Goal: Task Accomplishment & Management: Manage account settings

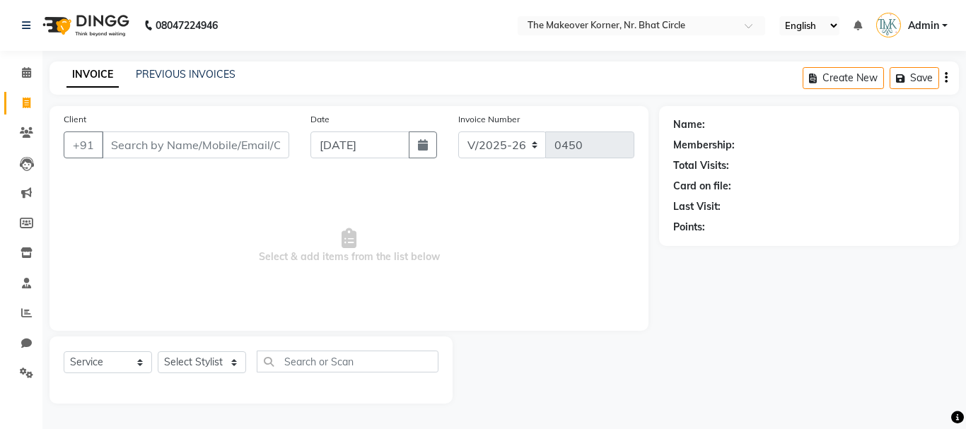
select select "5477"
select select "service"
click at [28, 74] on icon at bounding box center [26, 72] width 9 height 11
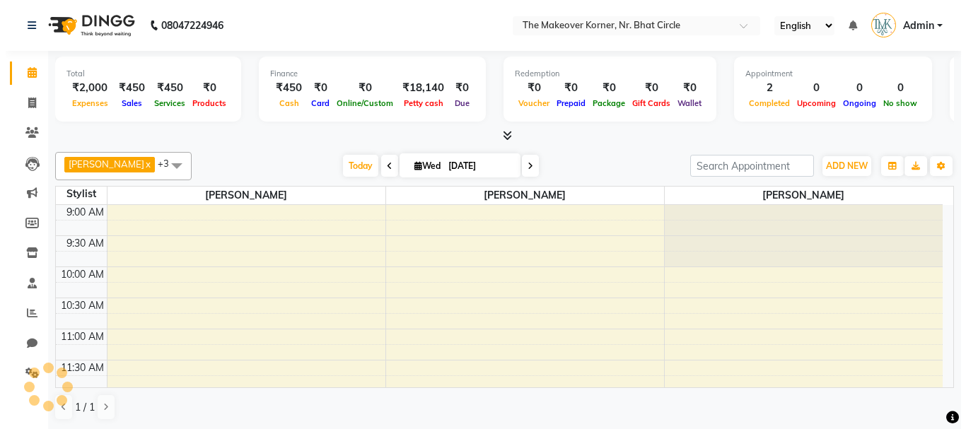
scroll to position [537, 0]
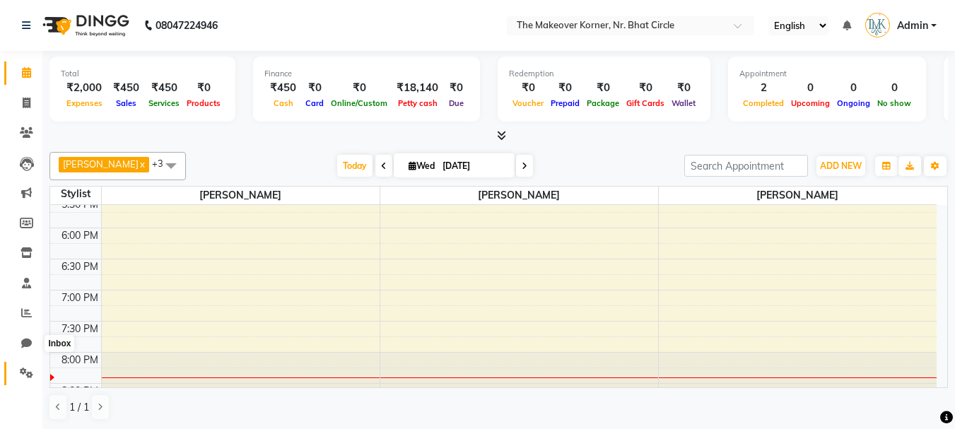
click at [30, 363] on link "Settings" at bounding box center [21, 373] width 34 height 23
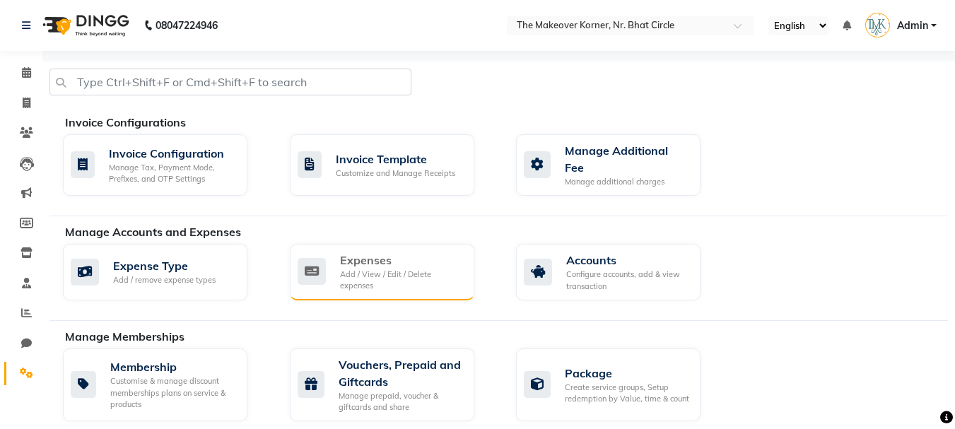
click at [396, 252] on div "Expenses" at bounding box center [401, 260] width 123 height 17
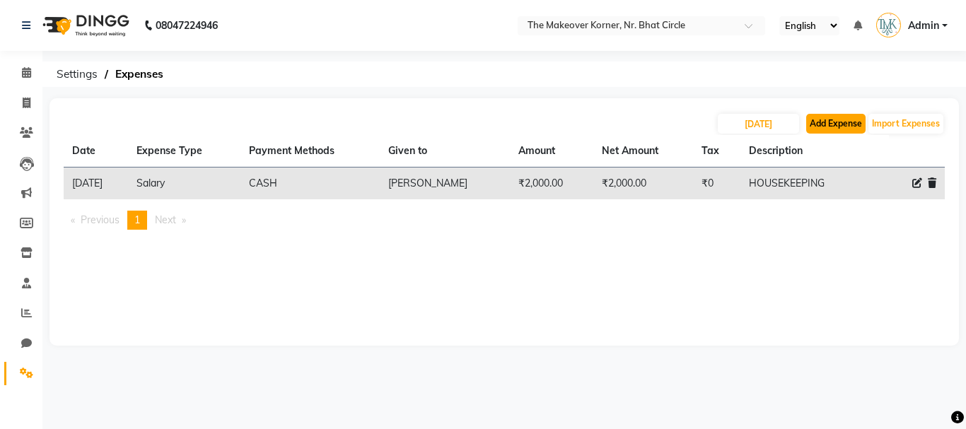
click at [834, 120] on button "Add Expense" at bounding box center [835, 124] width 59 height 20
select select "1"
select select "4407"
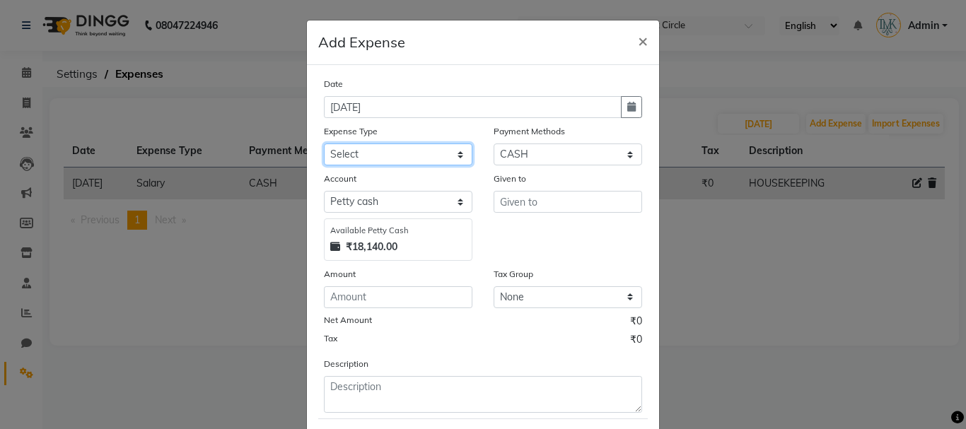
click at [342, 146] on select "Select Advance Salary Bank charges Car maintenance Cash transfer to bank Cash t…" at bounding box center [398, 155] width 149 height 22
select select "12"
click at [324, 144] on select "Select Advance Salary Bank charges Car maintenance Cash transfer to bank Cash t…" at bounding box center [398, 155] width 149 height 22
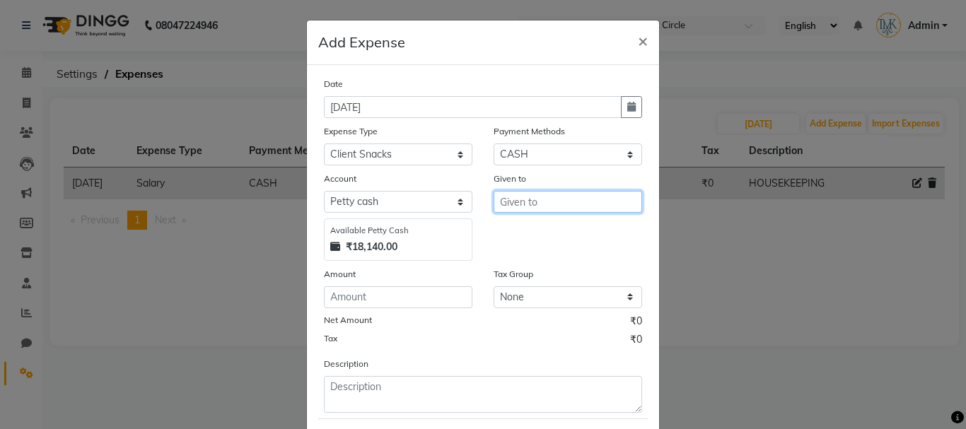
click at [532, 204] on input "text" at bounding box center [568, 202] width 149 height 22
type input "MANTHAN"
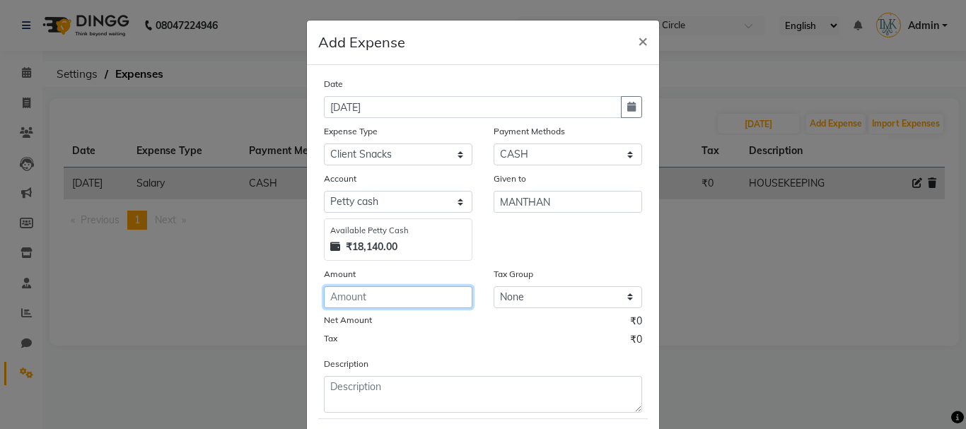
click at [386, 305] on input "number" at bounding box center [398, 297] width 149 height 22
type input "40"
click at [368, 417] on form "Date [DATE] Expense Type Select Advance Salary Bank charges Car maintenance Cas…" at bounding box center [483, 275] width 330 height 398
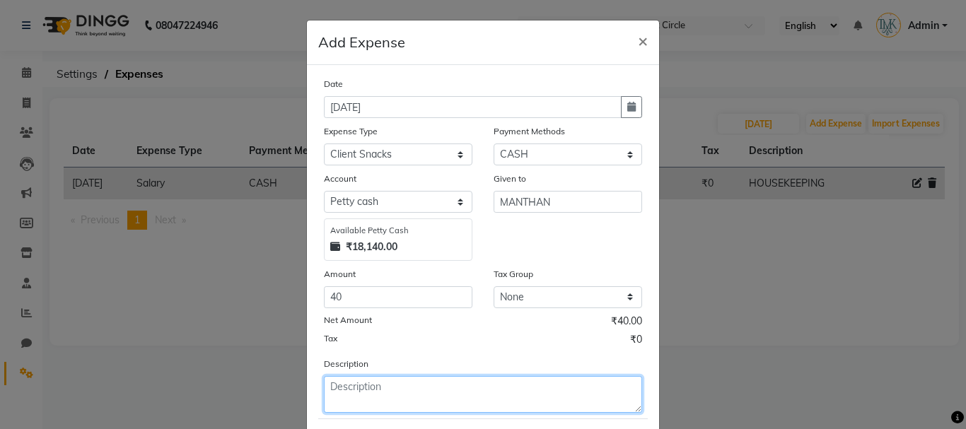
click at [366, 395] on textarea at bounding box center [483, 394] width 318 height 37
click at [371, 382] on textarea "CLIENTS SNACKS" at bounding box center [483, 394] width 318 height 37
click at [364, 388] on textarea "CLIENTS SNACKS" at bounding box center [483, 394] width 318 height 37
type textarea "CLIENT SNACKS"
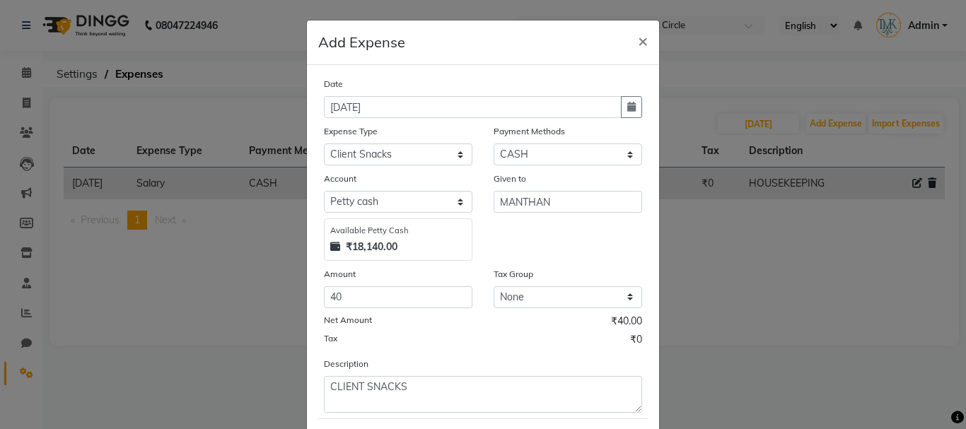
click at [444, 359] on div "Description CLIENT SNACKS" at bounding box center [482, 384] width 339 height 57
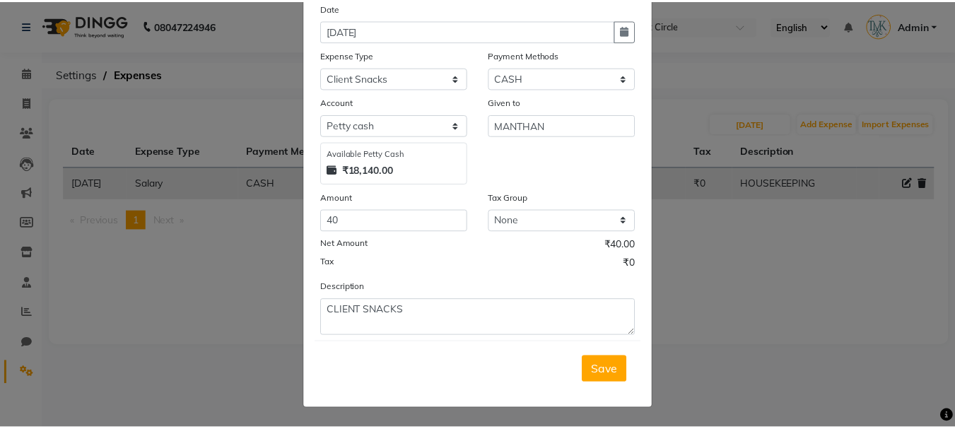
scroll to position [77, 0]
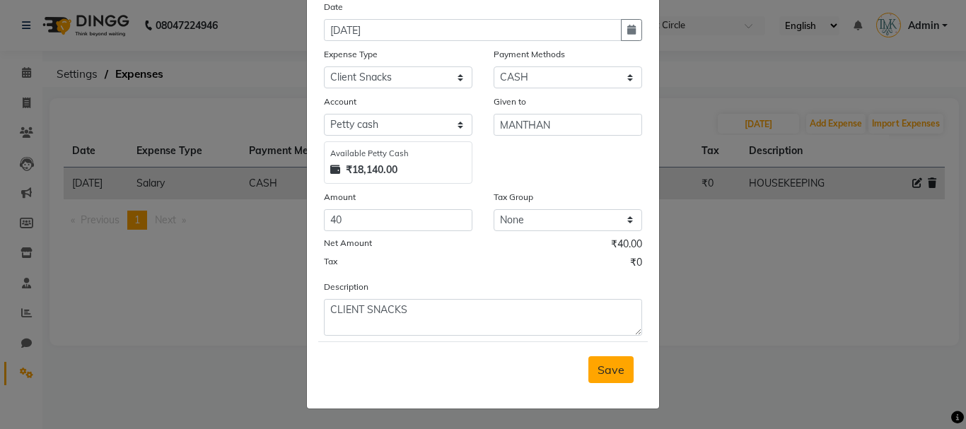
click at [598, 365] on span "Save" at bounding box center [611, 370] width 27 height 14
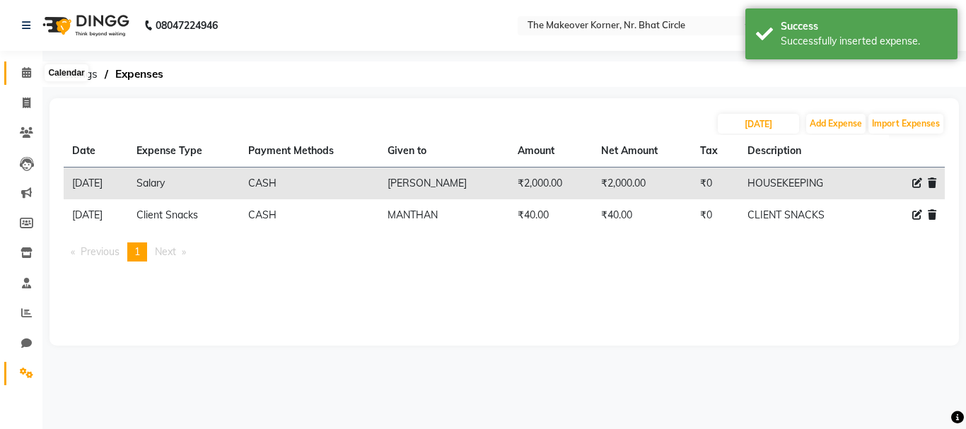
click at [31, 74] on icon at bounding box center [26, 72] width 9 height 11
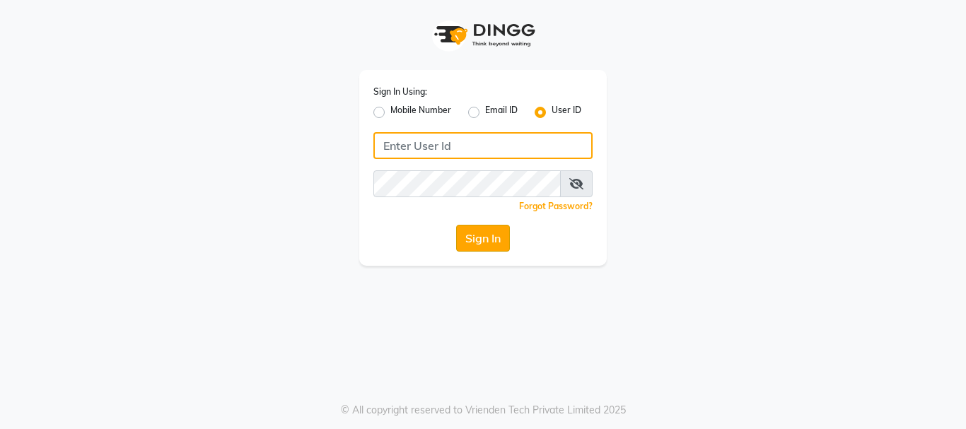
type input "makeoverkorner"
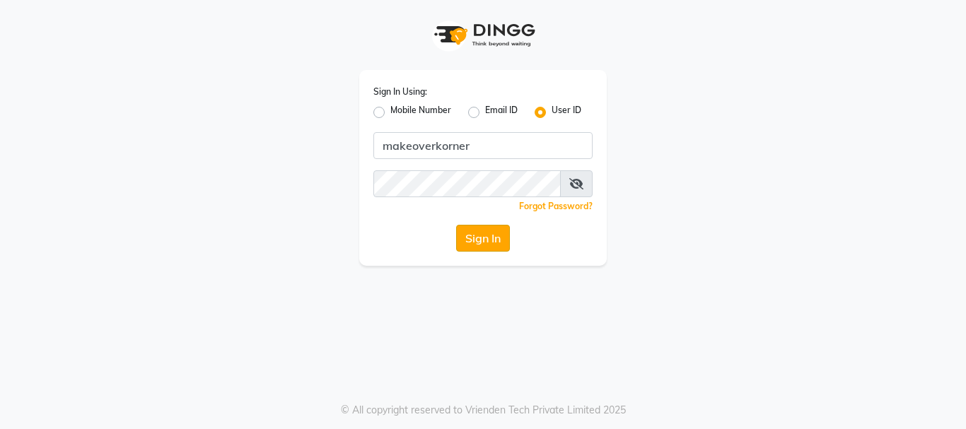
click at [458, 231] on button "Sign In" at bounding box center [483, 238] width 54 height 27
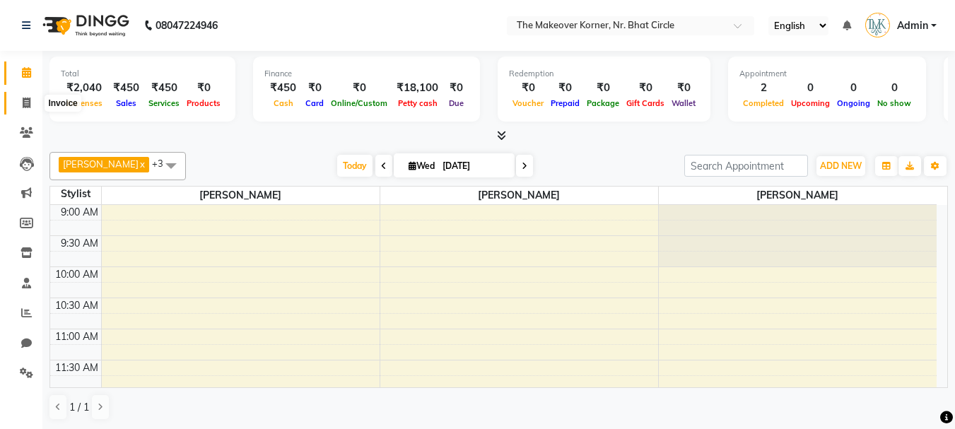
click at [23, 96] on span at bounding box center [26, 103] width 25 height 16
select select "service"
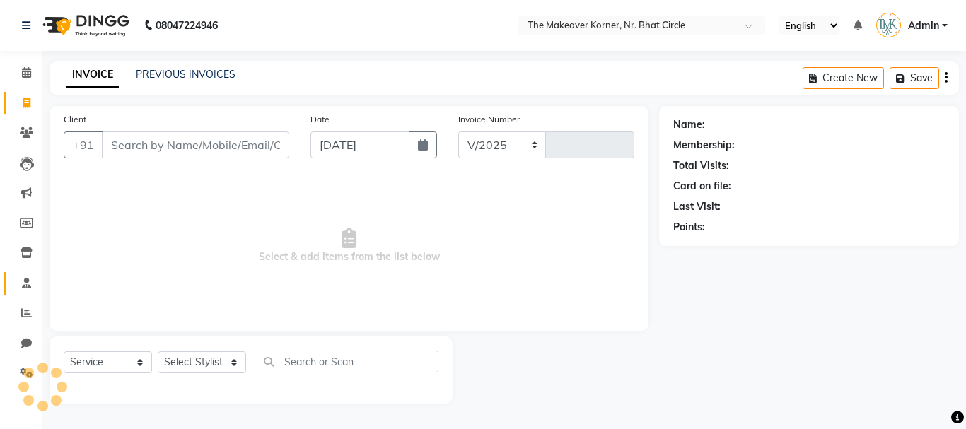
select select "5477"
type input "0450"
click at [30, 249] on icon at bounding box center [27, 253] width 12 height 11
select select
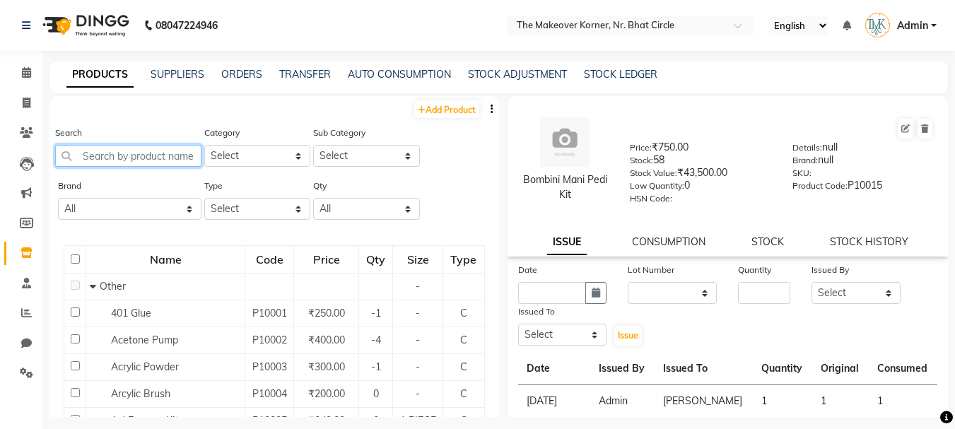
click at [144, 160] on input "text" at bounding box center [128, 156] width 146 height 22
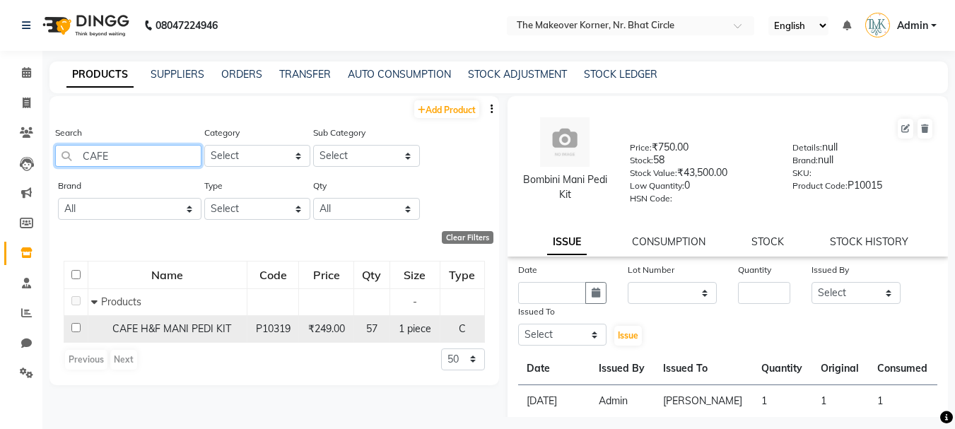
type input "CAFE"
click at [191, 325] on span "CAFE H&F MANI PEDI KIT" at bounding box center [171, 328] width 119 height 13
select select
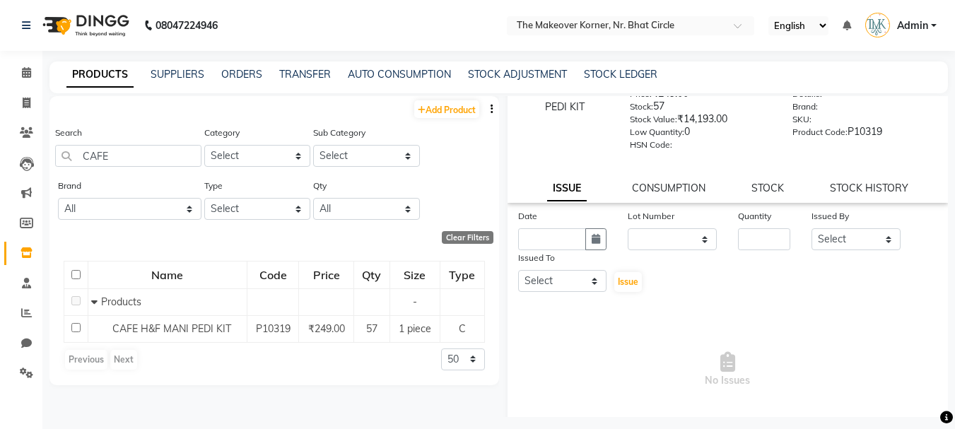
scroll to position [128, 0]
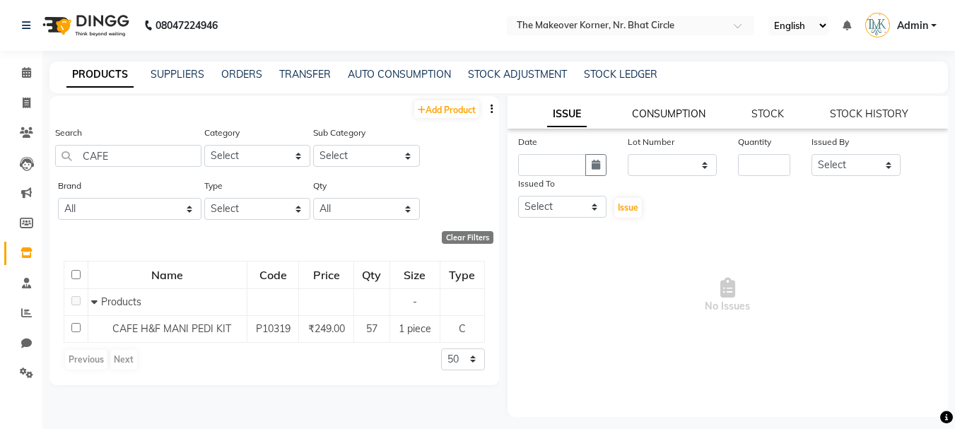
click at [645, 112] on link "CONSUMPTION" at bounding box center [669, 113] width 74 height 13
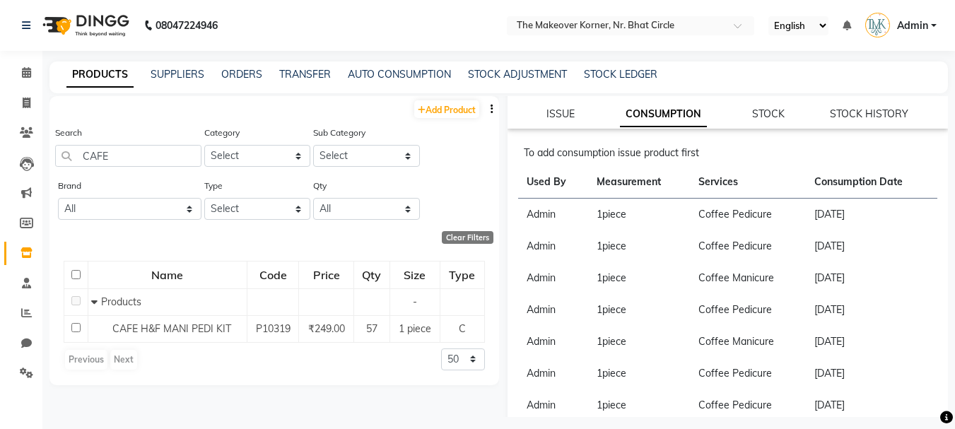
click at [542, 107] on div "ISSUE CONSUMPTION STOCK STOCK HISTORY" at bounding box center [728, 114] width 407 height 15
click at [550, 112] on link "ISSUE" at bounding box center [561, 113] width 28 height 13
select select
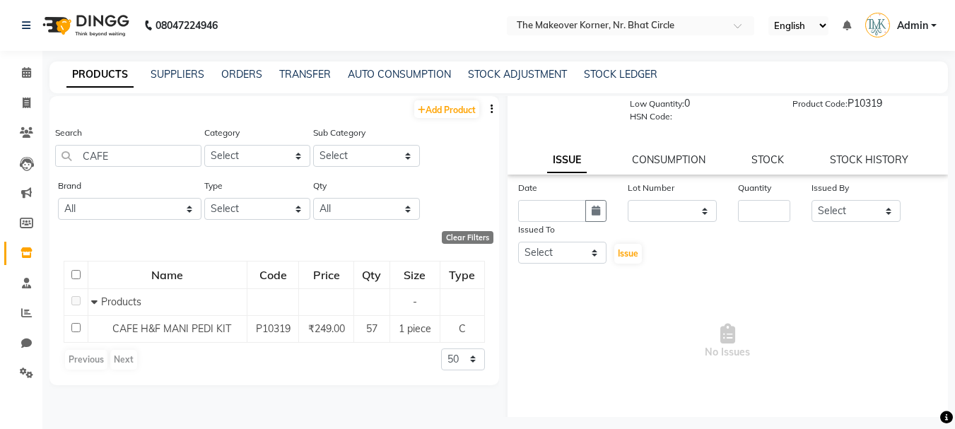
scroll to position [57, 0]
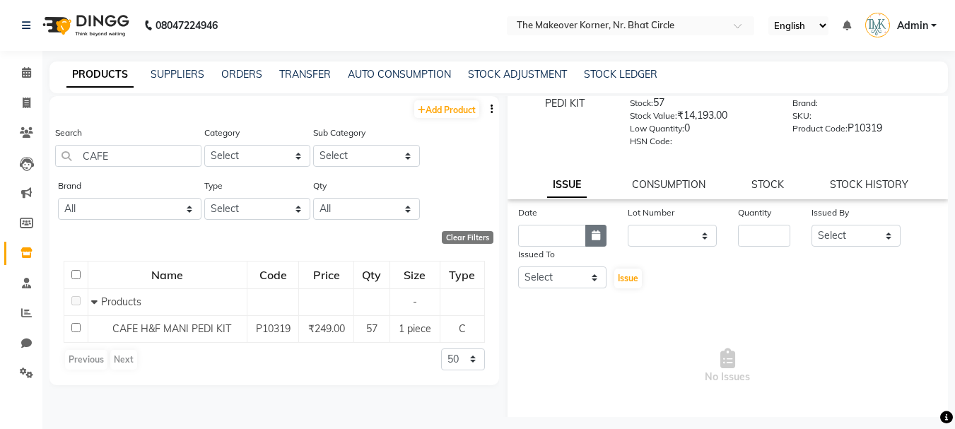
click at [592, 229] on button "button" at bounding box center [596, 236] width 21 height 22
select select "9"
select select "2025"
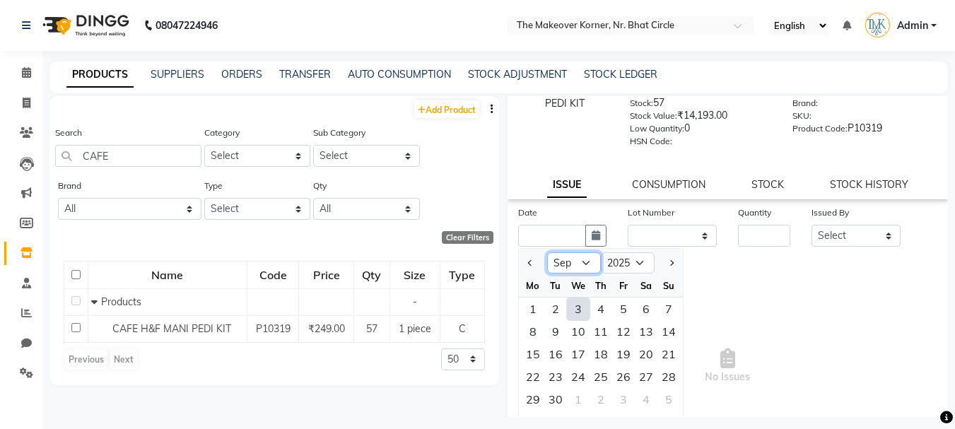
click at [585, 263] on select "Jan Feb Mar Apr May Jun Jul Aug Sep Oct Nov Dec" at bounding box center [574, 262] width 54 height 21
select select "8"
click at [547, 252] on select "Jan Feb Mar Apr May Jun Jul Aug Sep Oct Nov Dec" at bounding box center [574, 262] width 54 height 21
click at [677, 378] on div "24" at bounding box center [669, 377] width 23 height 23
type input "24-08-2025"
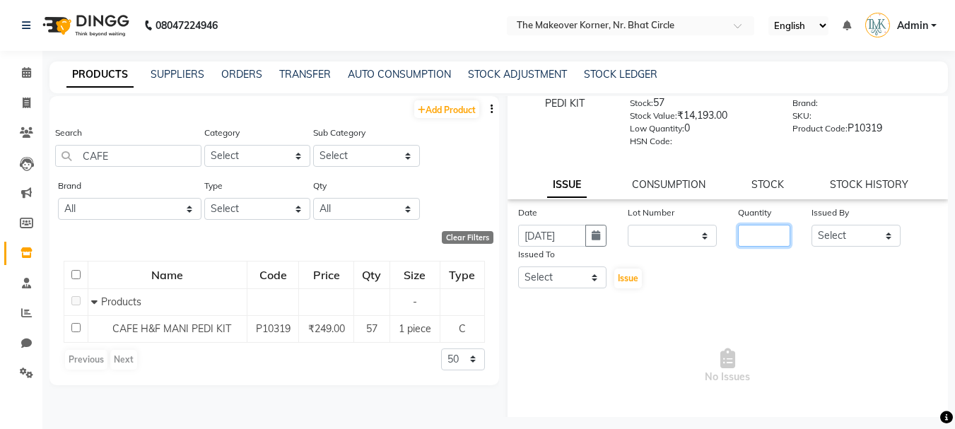
click at [738, 242] on input "number" at bounding box center [764, 236] width 52 height 22
type input "1"
click at [826, 242] on select "Select Admin KARISHMA CHAWLA SACHIN BHANUSHALI VANSHITA PARMAR" at bounding box center [856, 236] width 89 height 22
select select "36969"
click at [812, 225] on select "Select Admin KARISHMA CHAWLA SACHIN BHANUSHALI VANSHITA PARMAR" at bounding box center [856, 236] width 89 height 22
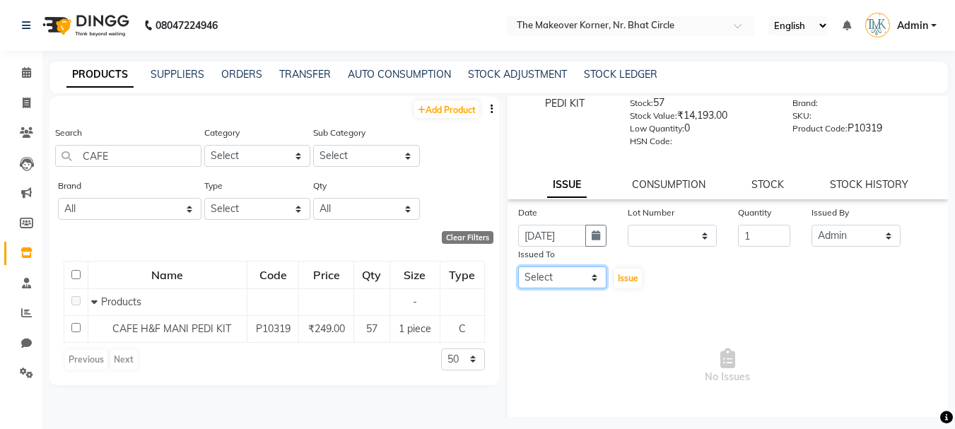
click at [582, 276] on select "Select Admin KARISHMA CHAWLA SACHIN BHANUSHALI VANSHITA PARMAR" at bounding box center [562, 278] width 89 height 22
select select "53830"
click at [518, 267] on select "Select Admin KARISHMA CHAWLA SACHIN BHANUSHALI VANSHITA PARMAR" at bounding box center [562, 278] width 89 height 22
click at [618, 279] on span "Issue" at bounding box center [628, 278] width 21 height 11
select select
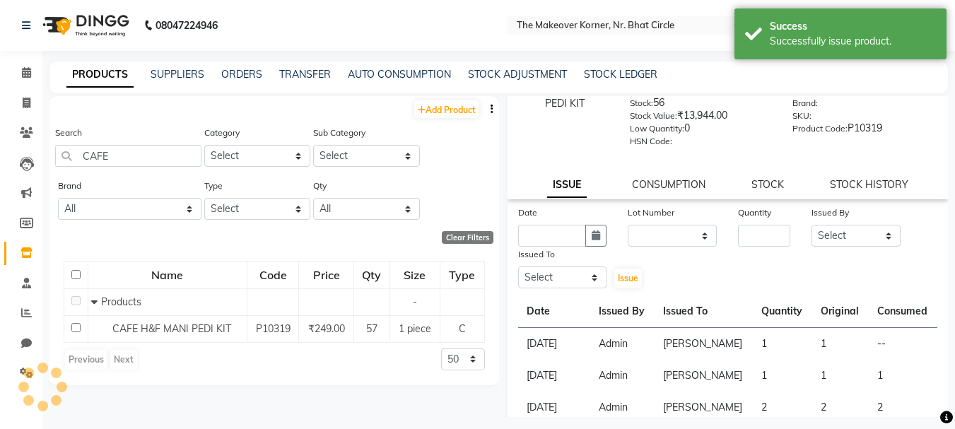
scroll to position [0, 0]
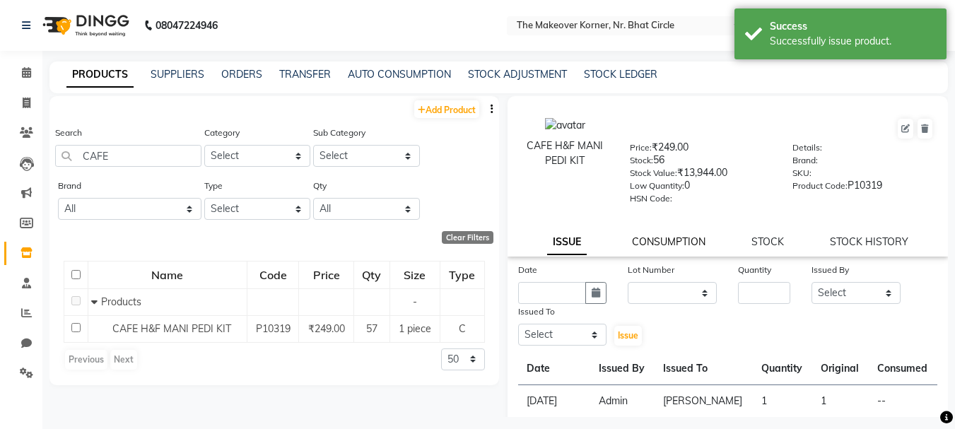
click at [660, 244] on link "CONSUMPTION" at bounding box center [669, 241] width 74 height 13
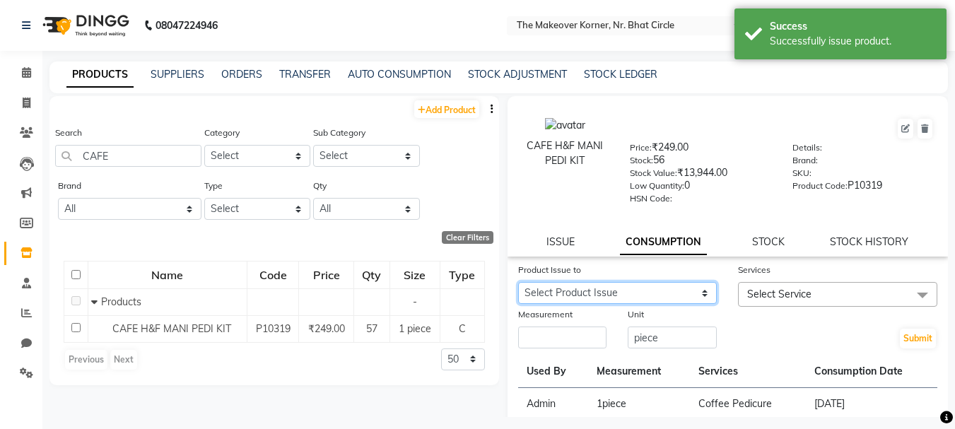
click at [656, 288] on select "Select Product Issue 2025-08-24, Issued to: VANSHITA PARMAR, Balance: 1 2024-05…" at bounding box center [617, 293] width 199 height 22
select select "1203262"
click at [518, 282] on select "Select Product Issue 2025-08-24, Issued to: VANSHITA PARMAR, Balance: 1 2024-05…" at bounding box center [617, 293] width 199 height 22
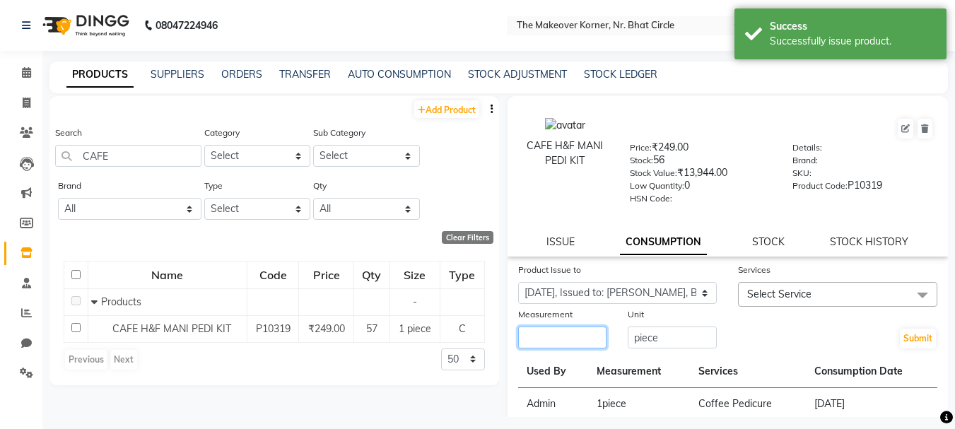
click at [574, 335] on input "number" at bounding box center [562, 338] width 89 height 22
type input "1"
click at [775, 292] on span "Select Service" at bounding box center [779, 294] width 64 height 13
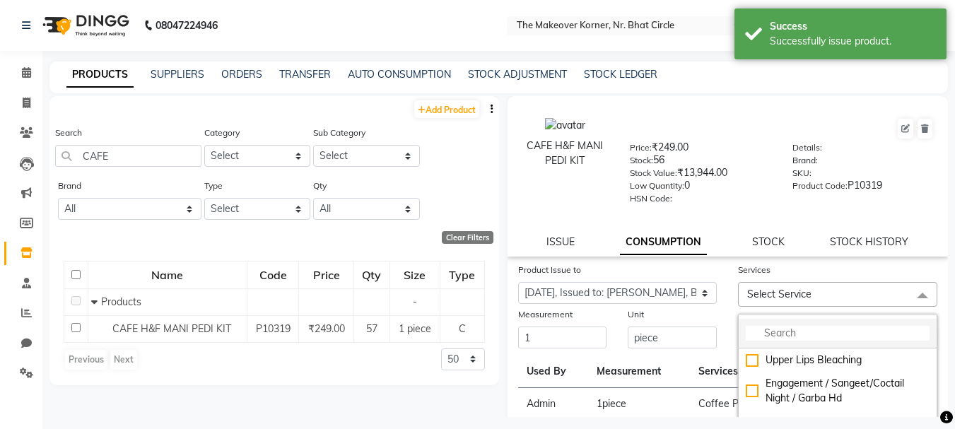
click at [791, 326] on input "multiselect-search" at bounding box center [838, 333] width 184 height 15
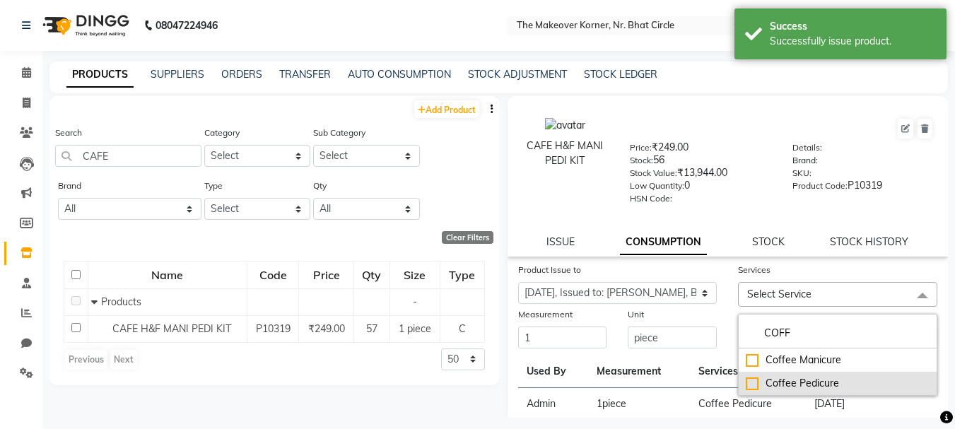
type input "COFF"
click at [751, 385] on div "Coffee Pedicure" at bounding box center [838, 383] width 184 height 15
checkbox input "true"
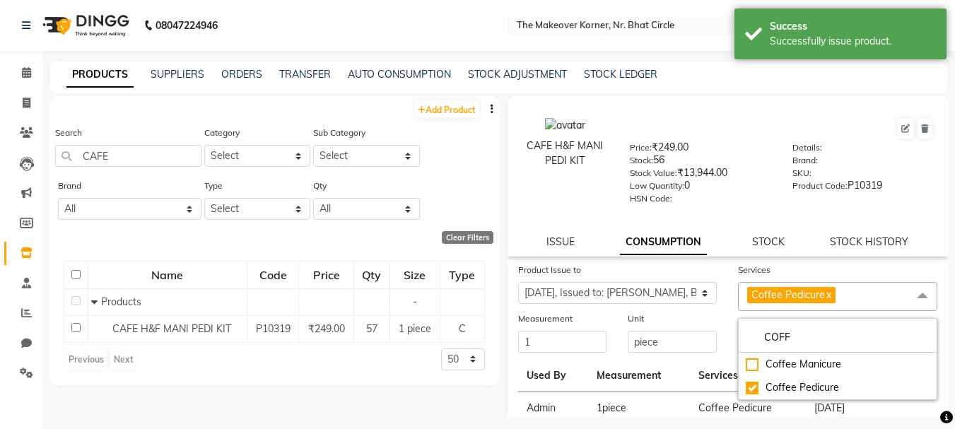
click at [715, 320] on div "Unit piece" at bounding box center [672, 332] width 110 height 43
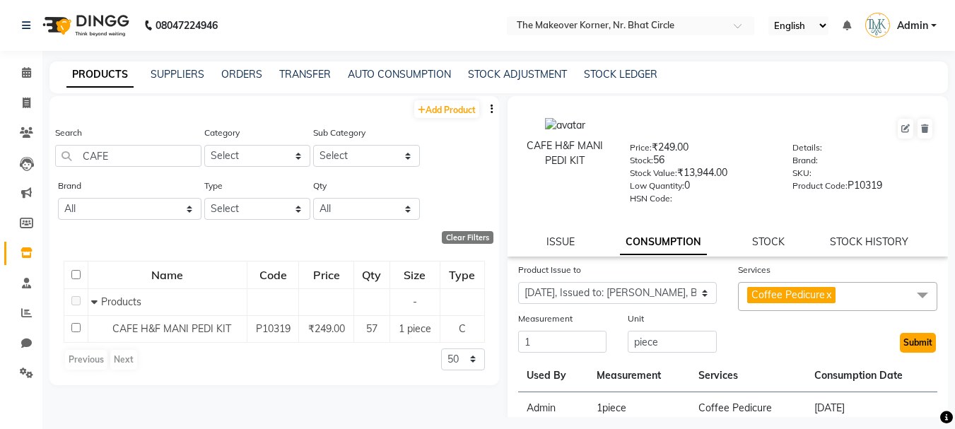
click at [911, 353] on button "Submit" at bounding box center [918, 343] width 36 height 20
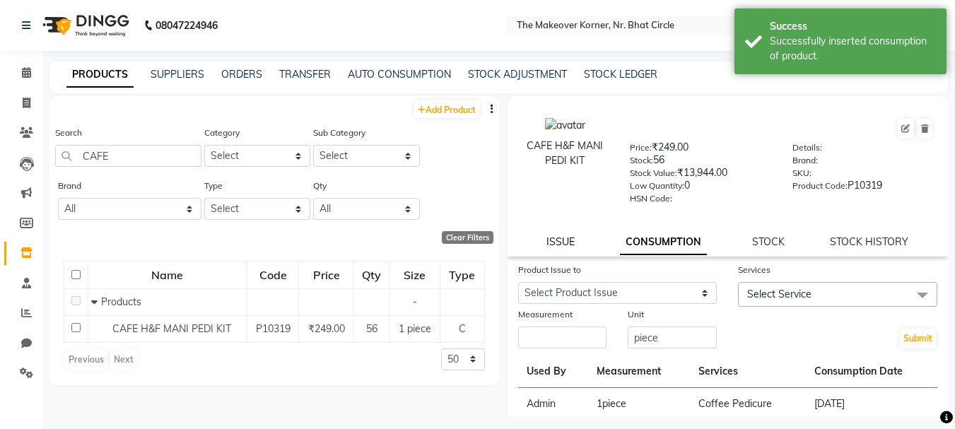
click at [557, 242] on link "ISSUE" at bounding box center [561, 241] width 28 height 13
select select
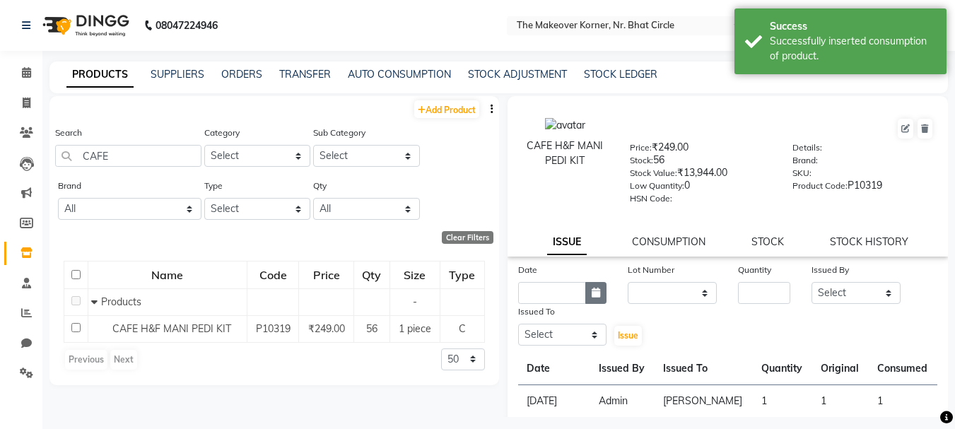
click at [595, 298] on button "button" at bounding box center [596, 293] width 21 height 22
select select "9"
select select "2025"
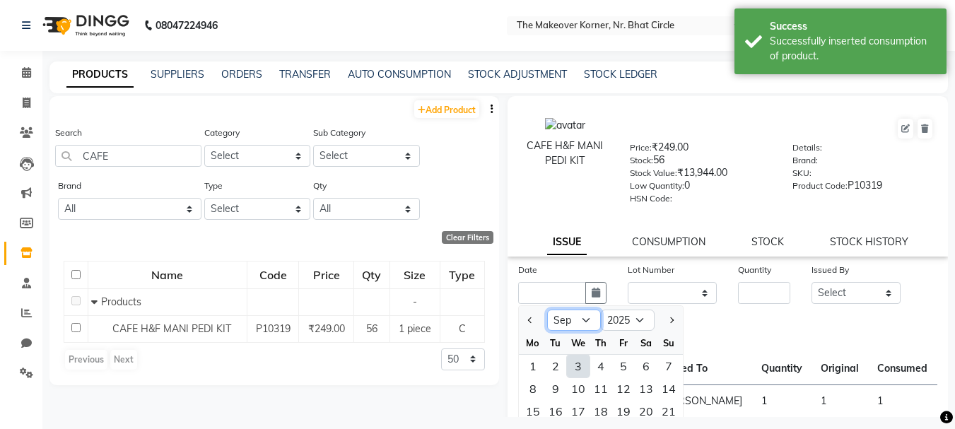
drag, startPoint x: 590, startPoint y: 326, endPoint x: 590, endPoint y: 313, distance: 12.7
click at [590, 326] on select "Jan Feb Mar Apr May Jun Jul Aug Sep Oct Nov Dec" at bounding box center [574, 320] width 54 height 21
select select "8"
click at [547, 310] on select "Jan Feb Mar Apr May Jun Jul Aug Sep Oct Nov Dec" at bounding box center [574, 320] width 54 height 21
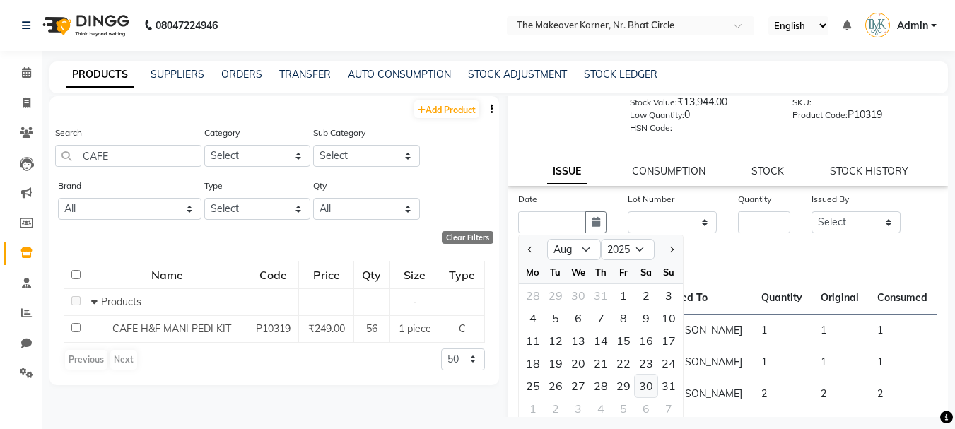
click at [644, 379] on div "30" at bounding box center [646, 386] width 23 height 23
type input "30-08-2025"
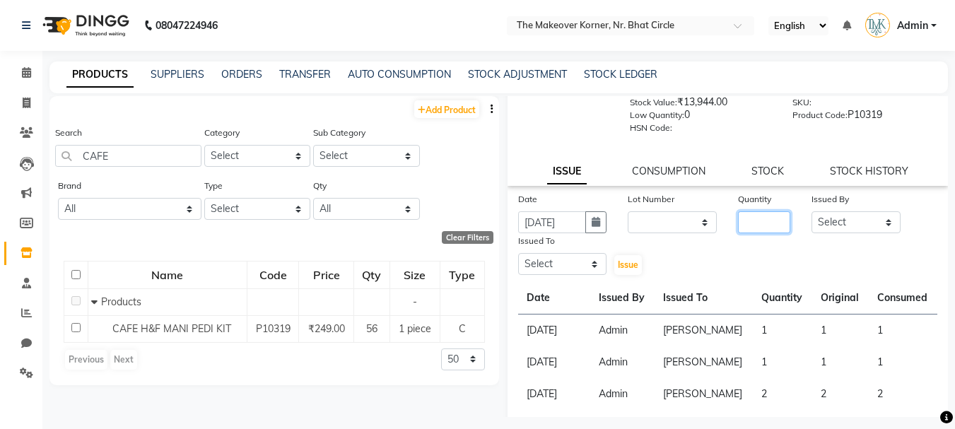
click at [745, 228] on input "number" at bounding box center [764, 222] width 52 height 22
type input "2"
drag, startPoint x: 865, startPoint y: 217, endPoint x: 859, endPoint y: 231, distance: 15.2
click at [865, 217] on select "Select Admin KARISHMA CHAWLA SACHIN BHANUSHALI VANSHITA PARMAR" at bounding box center [856, 222] width 89 height 22
select select "36969"
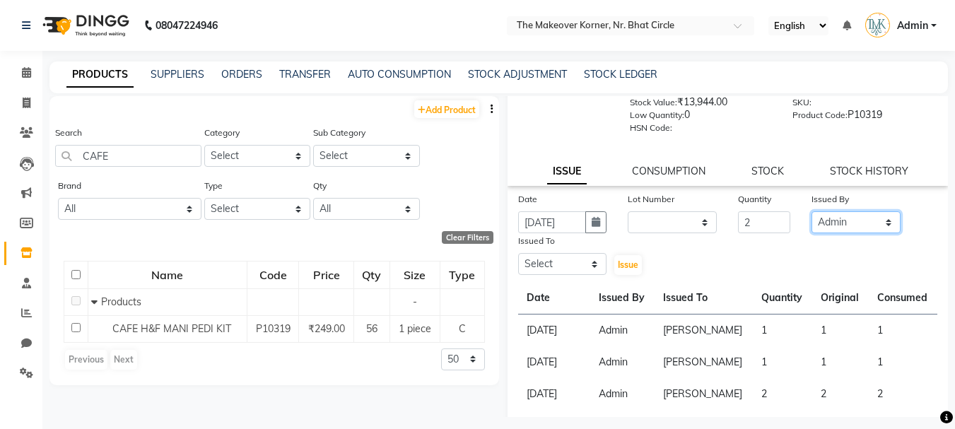
click at [812, 211] on select "Select Admin KARISHMA CHAWLA SACHIN BHANUSHALI VANSHITA PARMAR" at bounding box center [856, 222] width 89 height 22
click at [552, 267] on select "Select Admin KARISHMA CHAWLA SACHIN BHANUSHALI VANSHITA PARMAR" at bounding box center [562, 264] width 89 height 22
select select "53830"
click at [518, 253] on select "Select Admin KARISHMA CHAWLA SACHIN BHANUSHALI VANSHITA PARMAR" at bounding box center [562, 264] width 89 height 22
click at [620, 267] on span "Issue" at bounding box center [628, 265] width 21 height 11
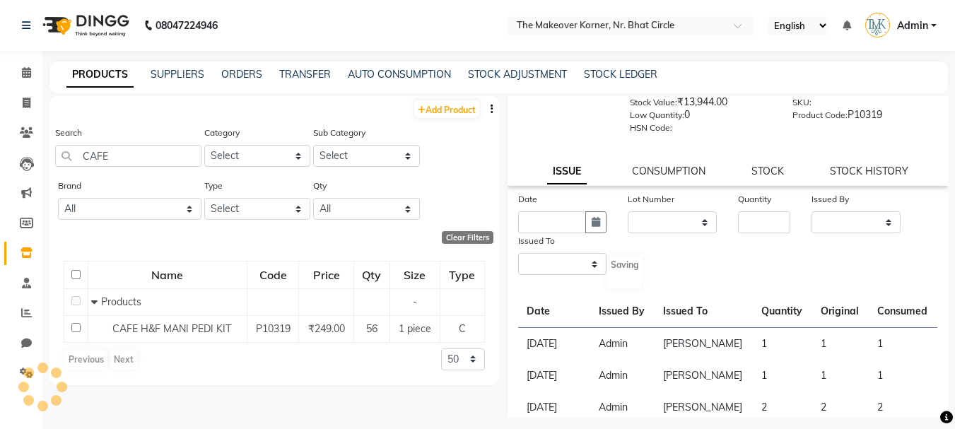
scroll to position [0, 0]
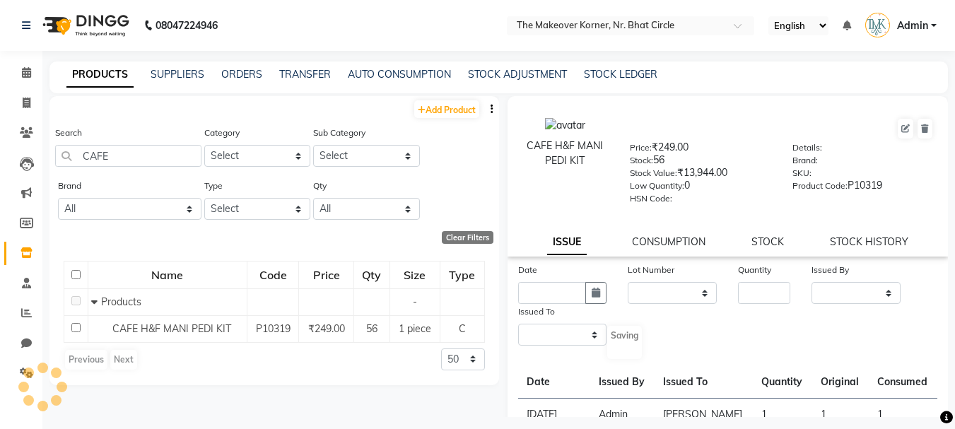
select select
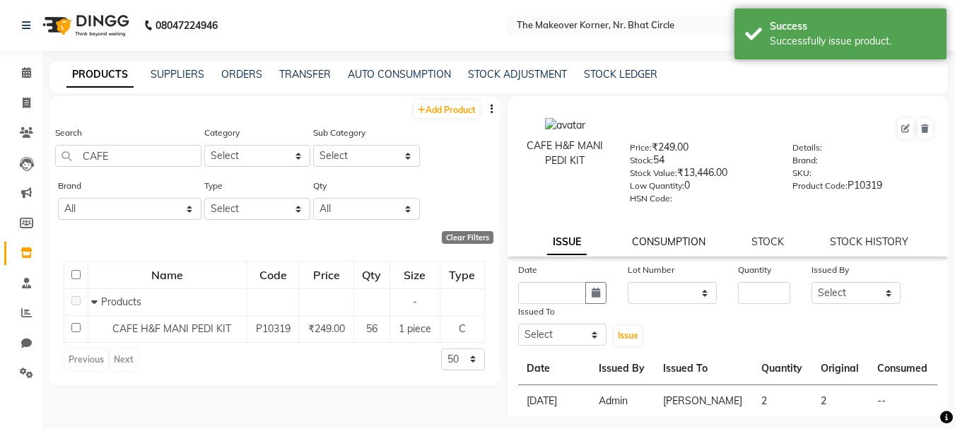
click at [653, 240] on link "CONSUMPTION" at bounding box center [669, 241] width 74 height 13
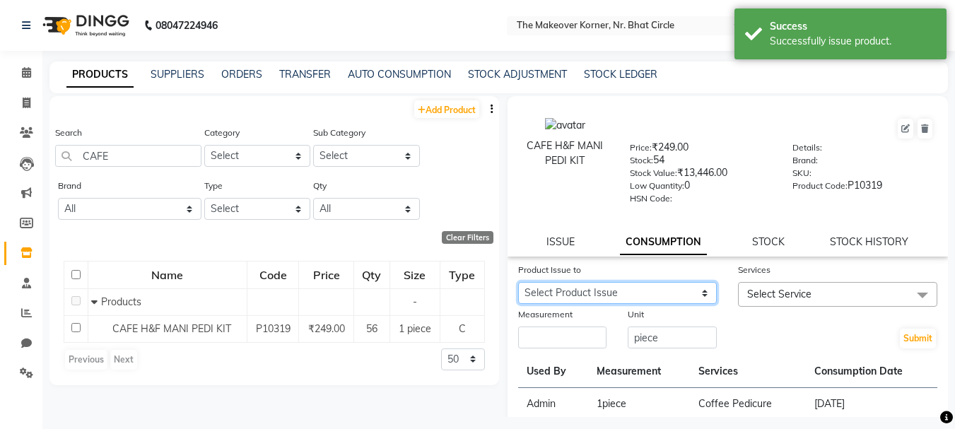
click at [626, 297] on select "Select Product Issue 2025-08-30, Issued to: VANSHITA PARMAR, Balance: 2 2024-05…" at bounding box center [617, 293] width 199 height 22
select select "1203265"
click at [518, 282] on select "Select Product Issue 2025-08-30, Issued to: VANSHITA PARMAR, Balance: 2 2024-05…" at bounding box center [617, 293] width 199 height 22
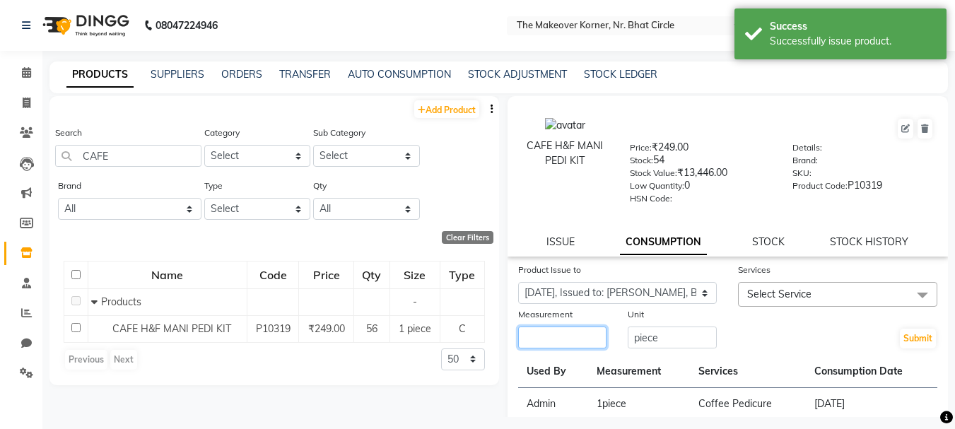
click at [552, 332] on input "number" at bounding box center [562, 338] width 89 height 22
type input "1"
click at [821, 297] on span "Select Service" at bounding box center [837, 294] width 199 height 25
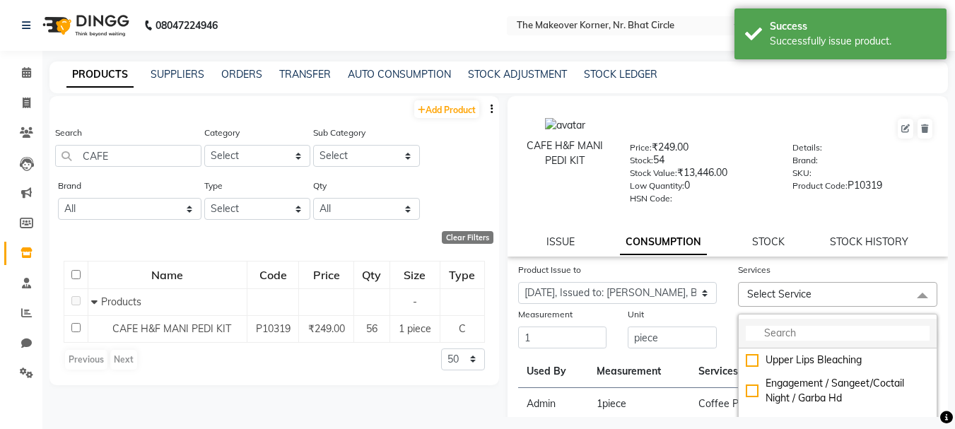
click at [819, 337] on input "multiselect-search" at bounding box center [838, 333] width 184 height 15
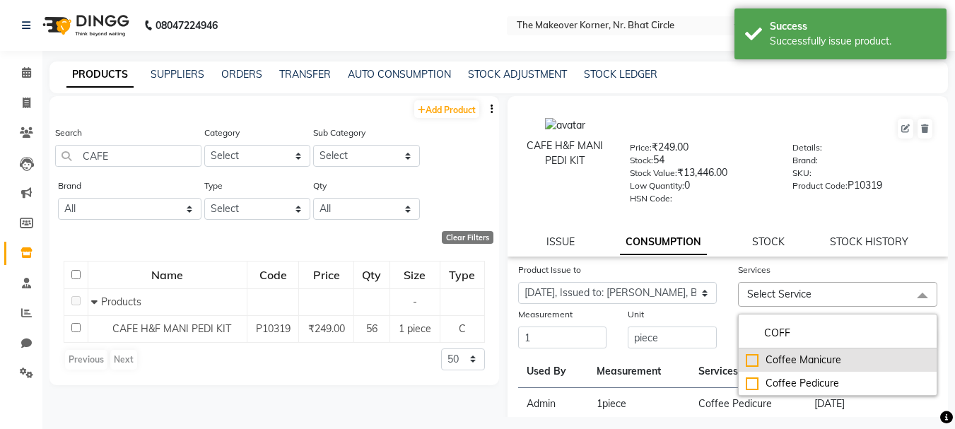
type input "COFF"
click at [752, 359] on div "Coffee Manicure" at bounding box center [838, 360] width 184 height 15
checkbox input "true"
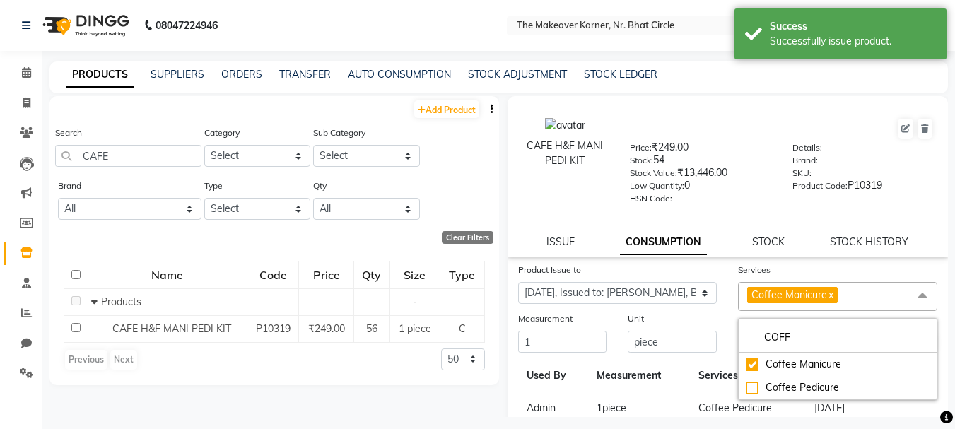
click at [714, 303] on div "Product Issue to Select Product Issue 2025-08-30, Issued to: VANSHITA PARMAR, B…" at bounding box center [618, 286] width 221 height 49
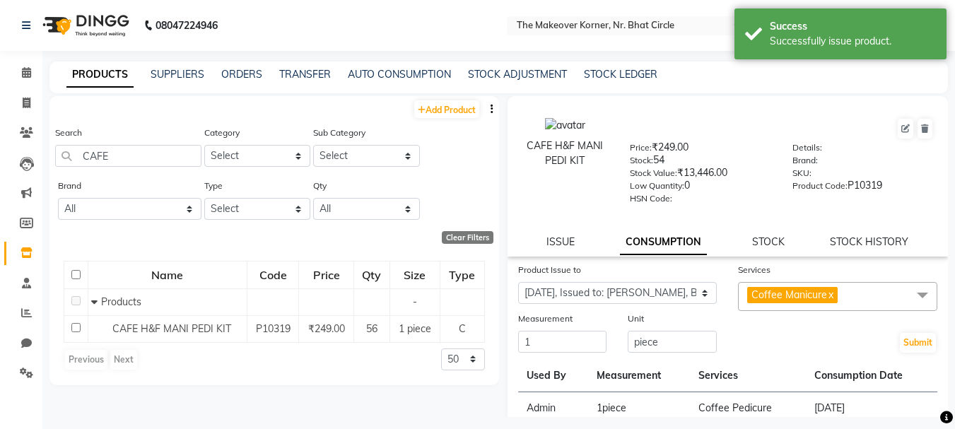
click at [884, 335] on div "Submit" at bounding box center [838, 332] width 221 height 43
click at [903, 338] on button "Submit" at bounding box center [918, 343] width 36 height 20
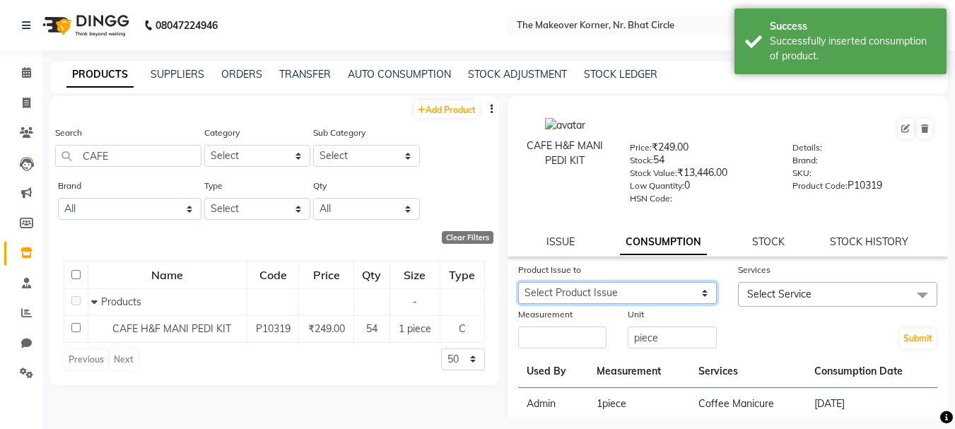
drag, startPoint x: 652, startPoint y: 288, endPoint x: 652, endPoint y: 302, distance: 14.1
click at [652, 288] on select "Select Product Issue 2025-08-30, Issued to: VANSHITA PARMAR, Balance: 1 2024-05…" at bounding box center [617, 293] width 199 height 22
select select "1203265"
click at [518, 282] on select "Select Product Issue 2025-08-30, Issued to: VANSHITA PARMAR, Balance: 1 2024-05…" at bounding box center [617, 293] width 199 height 22
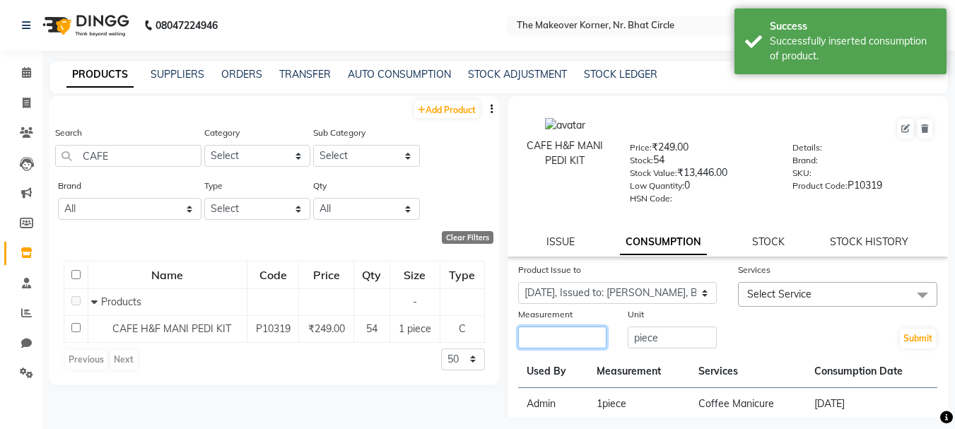
click at [593, 338] on input "number" at bounding box center [562, 338] width 89 height 22
type input "1"
click at [749, 287] on span "Select Service" at bounding box center [837, 294] width 199 height 25
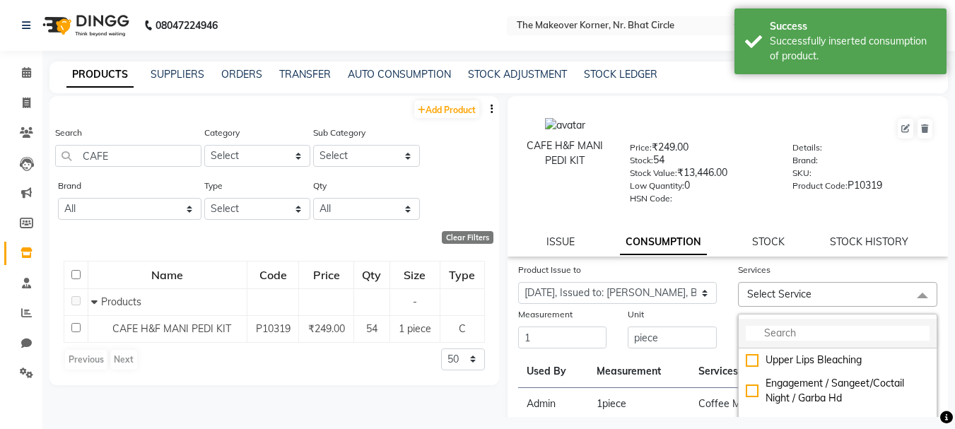
click at [799, 337] on input "multiselect-search" at bounding box center [838, 333] width 184 height 15
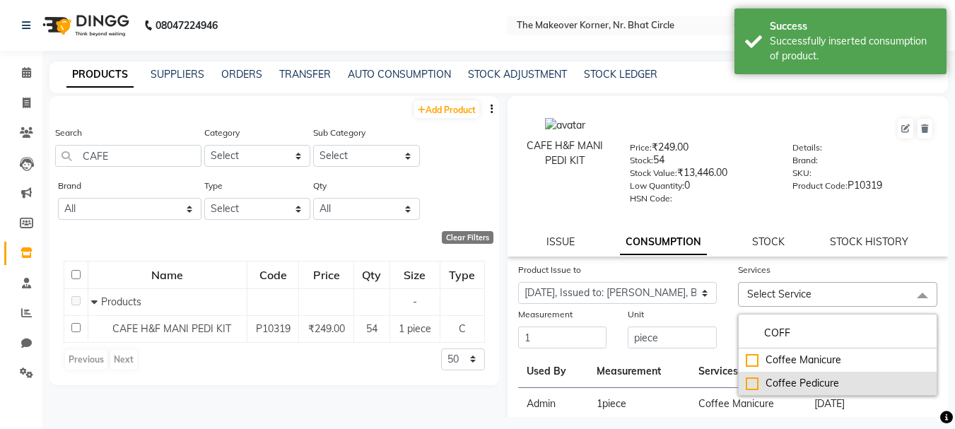
type input "COFF"
click at [754, 382] on div "Coffee Pedicure" at bounding box center [838, 383] width 184 height 15
checkbox input "true"
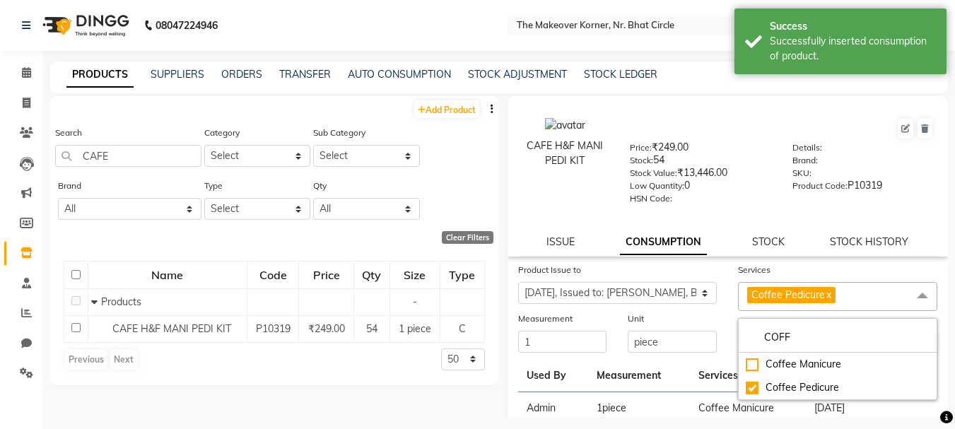
click at [718, 320] on div "Unit piece" at bounding box center [672, 332] width 110 height 43
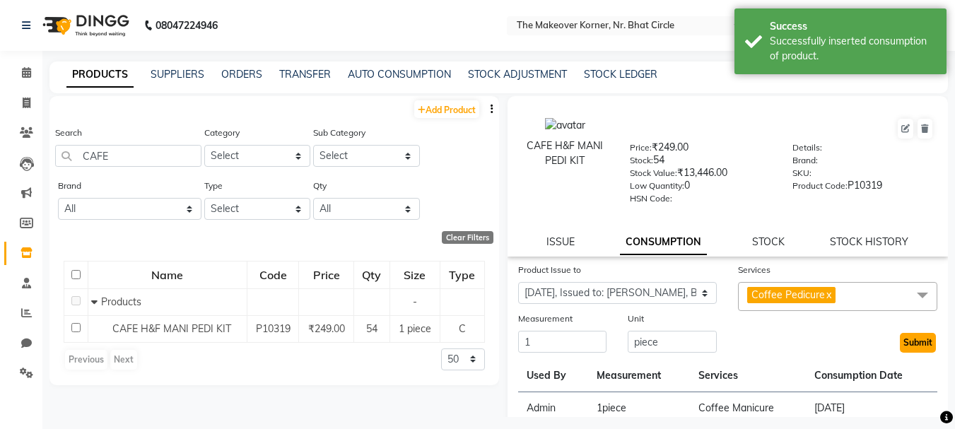
click at [900, 334] on button "Submit" at bounding box center [918, 343] width 36 height 20
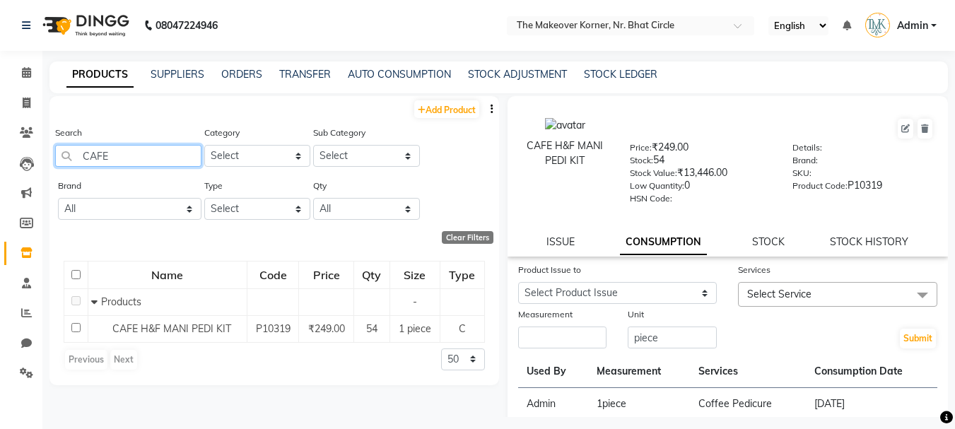
drag, startPoint x: 85, startPoint y: 151, endPoint x: 144, endPoint y: 158, distance: 59.9
click at [144, 158] on input "CAFE" at bounding box center [128, 156] width 146 height 22
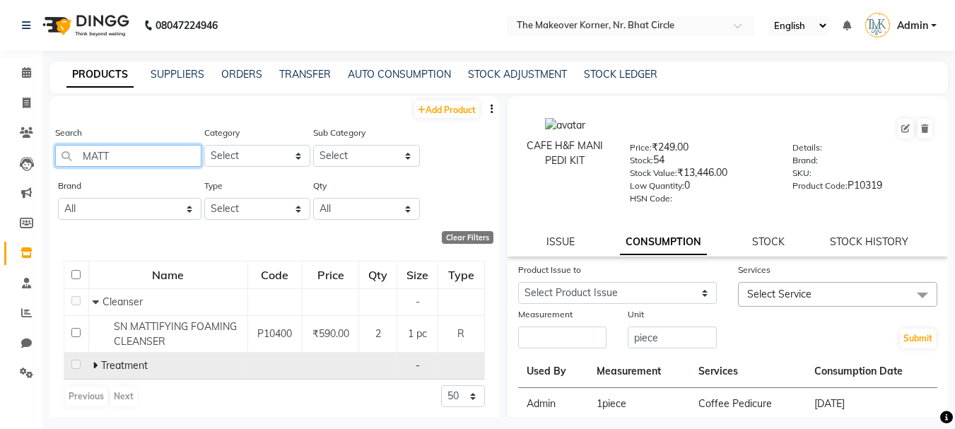
type input "MATT"
click at [96, 356] on td "Treatment" at bounding box center [167, 366] width 159 height 27
click at [89, 367] on td "Treatment" at bounding box center [167, 366] width 159 height 27
click at [97, 363] on span at bounding box center [97, 365] width 8 height 13
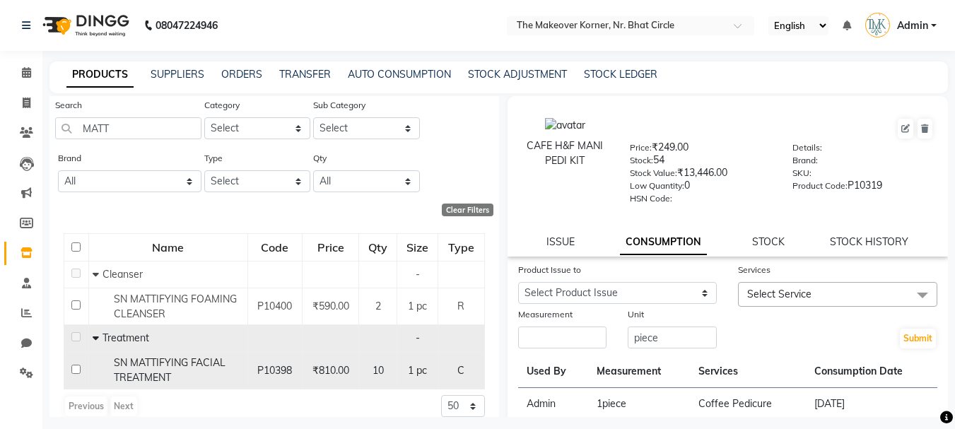
scroll to position [42, 0]
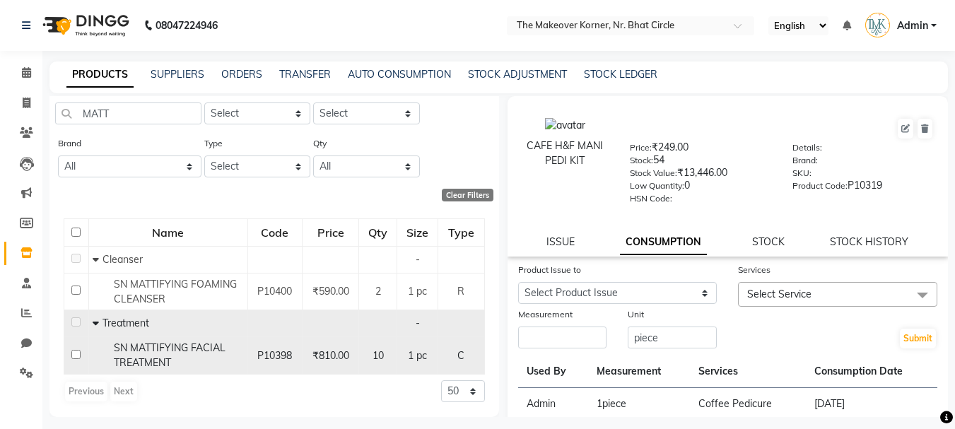
click at [215, 366] on div "SN MATTIFYING FACIAL TREATMENT" at bounding box center [168, 356] width 151 height 30
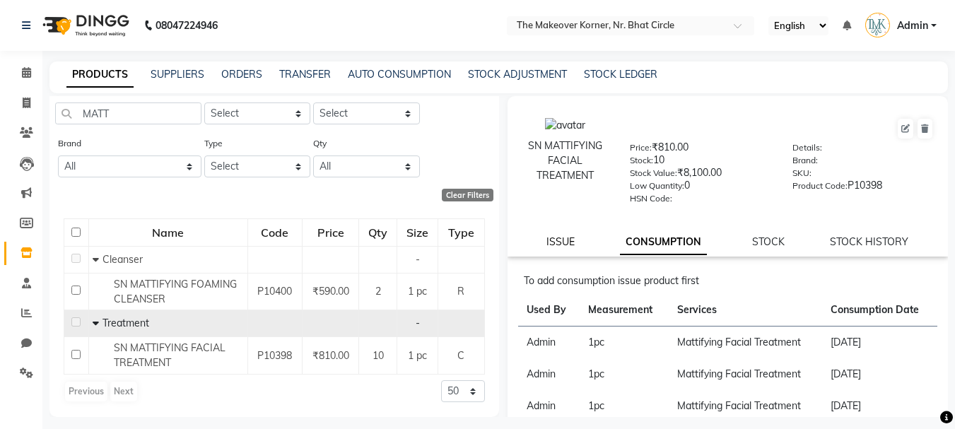
click at [559, 238] on link "ISSUE" at bounding box center [561, 241] width 28 height 13
select select
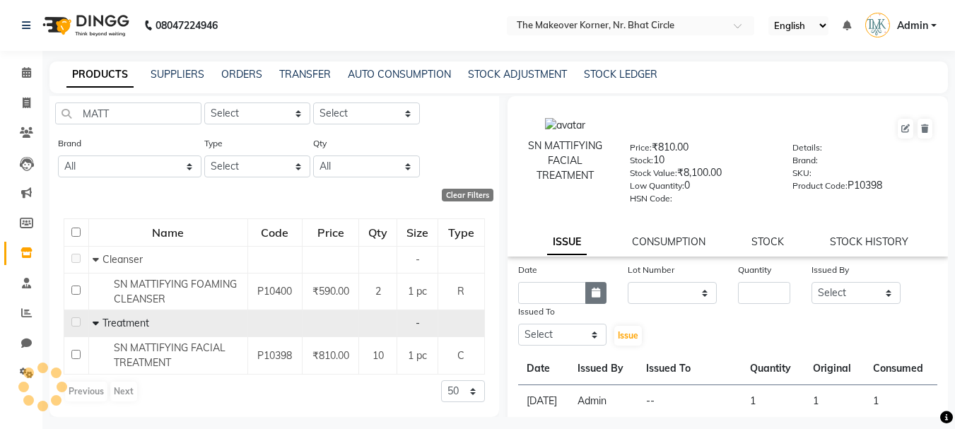
click at [597, 297] on icon "button" at bounding box center [596, 293] width 8 height 10
select select "9"
select select "2025"
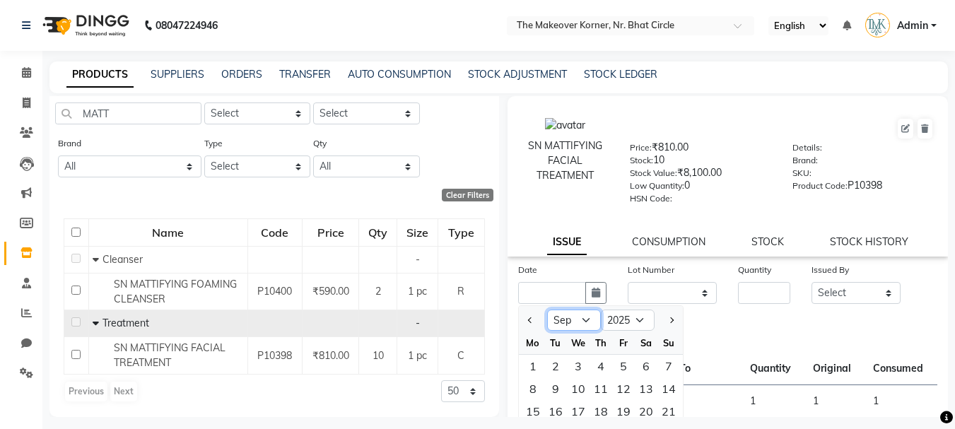
click at [596, 322] on select "Jan Feb Mar Apr May Jun Jul Aug Sep Oct Nov Dec" at bounding box center [574, 320] width 54 height 21
select select "8"
click at [547, 310] on select "Jan Feb Mar Apr May Jun Jul Aug Sep Oct Nov Dec" at bounding box center [574, 320] width 54 height 21
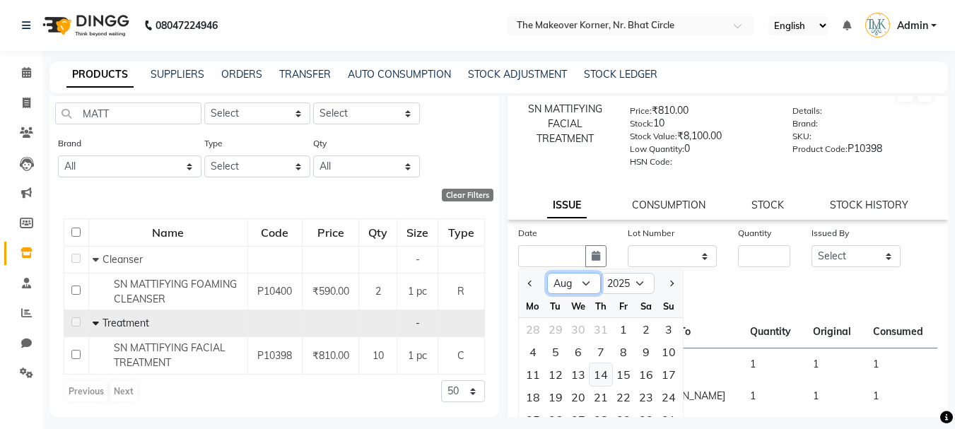
scroll to position [71, 0]
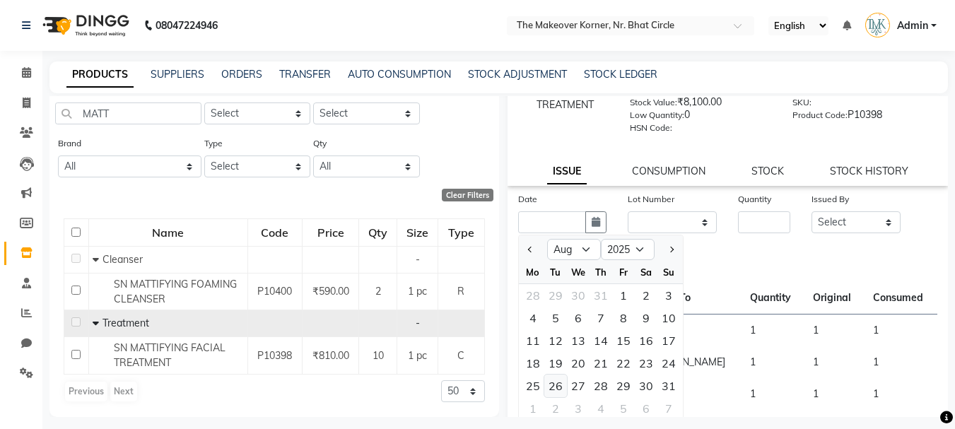
click at [562, 387] on div "26" at bounding box center [556, 386] width 23 height 23
type input "26-08-2025"
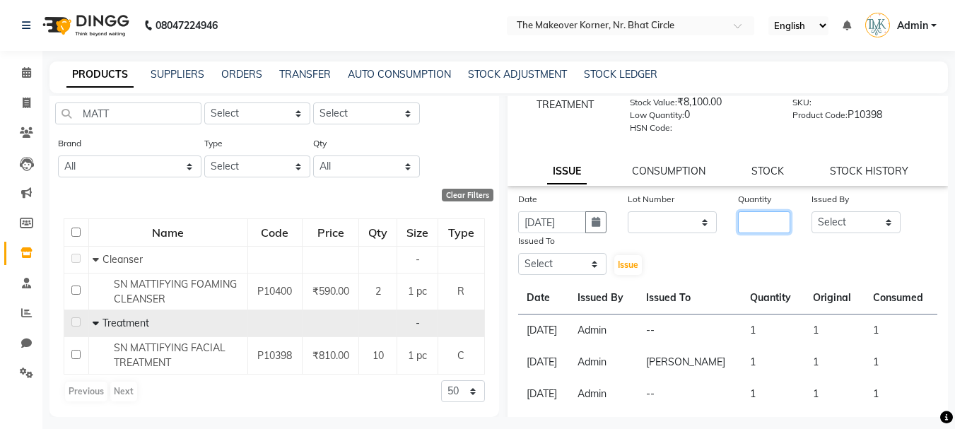
click at [756, 228] on input "number" at bounding box center [764, 222] width 52 height 22
type input "1"
click at [830, 227] on select "Select Admin KARISHMA CHAWLA SACHIN BHANUSHALI VANSHITA PARMAR" at bounding box center [856, 222] width 89 height 22
select select "36969"
click at [812, 211] on select "Select Admin KARISHMA CHAWLA SACHIN BHANUSHALI VANSHITA PARMAR" at bounding box center [856, 222] width 89 height 22
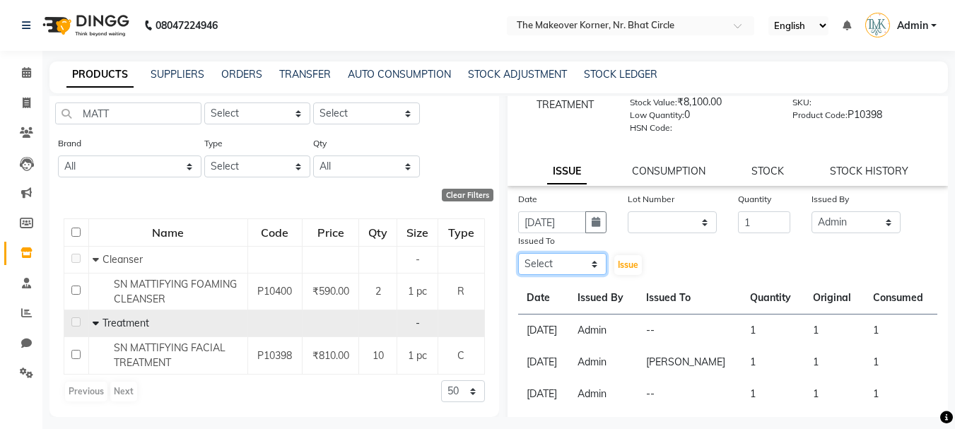
click at [567, 267] on select "Select Admin KARISHMA CHAWLA SACHIN BHANUSHALI VANSHITA PARMAR" at bounding box center [562, 264] width 89 height 22
select select "53830"
click at [518, 253] on select "Select Admin KARISHMA CHAWLA SACHIN BHANUSHALI VANSHITA PARMAR" at bounding box center [562, 264] width 89 height 22
click at [627, 267] on span "Issue" at bounding box center [628, 265] width 21 height 11
select select
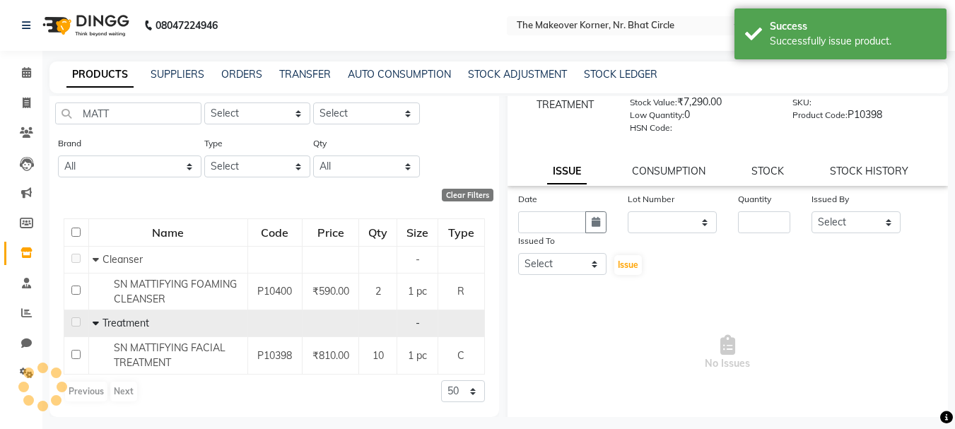
scroll to position [0, 0]
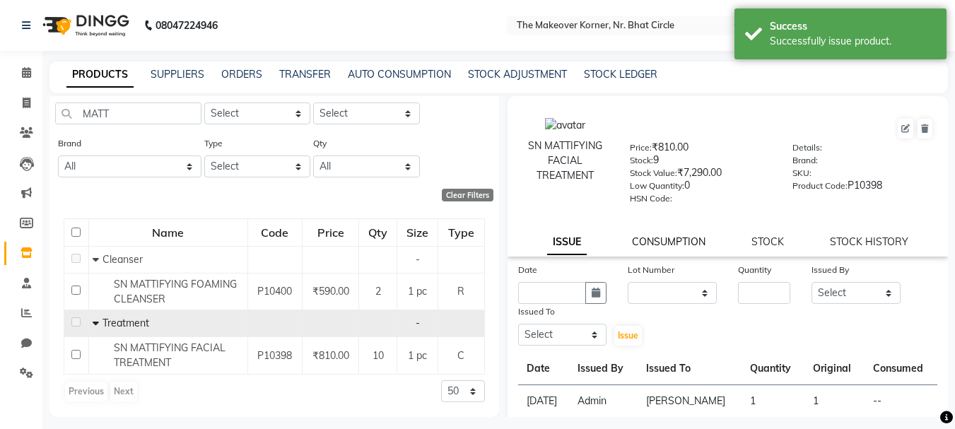
click at [658, 236] on link "CONSUMPTION" at bounding box center [669, 241] width 74 height 13
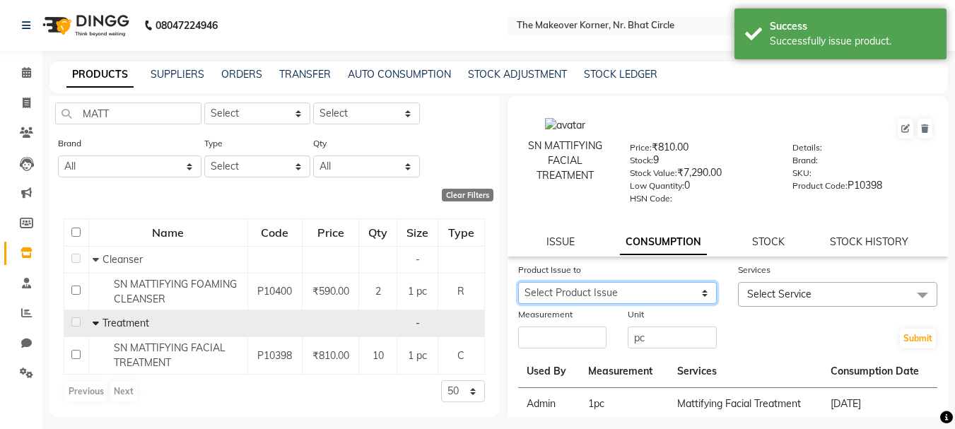
click at [625, 296] on select "Select Product Issue 2025-08-26, Issued to: VANSHITA PARMAR, Balance: 1" at bounding box center [617, 293] width 199 height 22
select select "1203283"
click at [518, 282] on select "Select Product Issue 2025-08-26, Issued to: VANSHITA PARMAR, Balance: 1" at bounding box center [617, 293] width 199 height 22
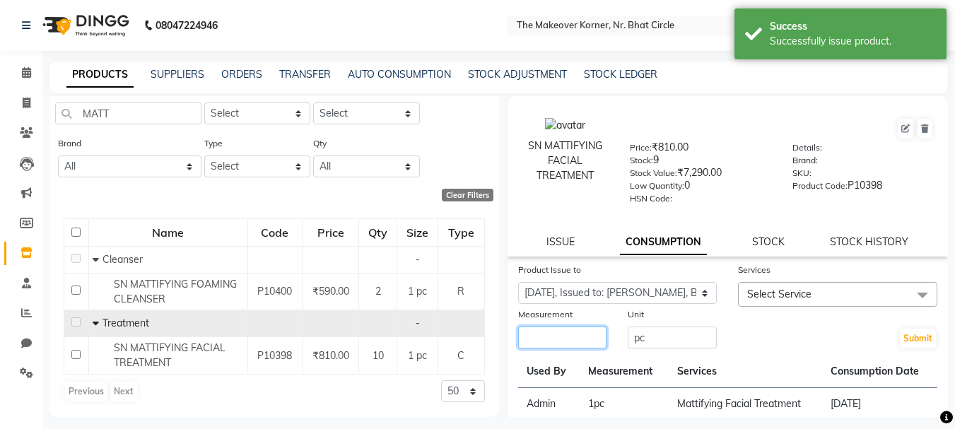
click at [572, 344] on input "number" at bounding box center [562, 338] width 89 height 22
type input "1"
click at [780, 307] on div at bounding box center [837, 314] width 199 height 15
click at [780, 303] on span "Select Service" at bounding box center [837, 294] width 199 height 25
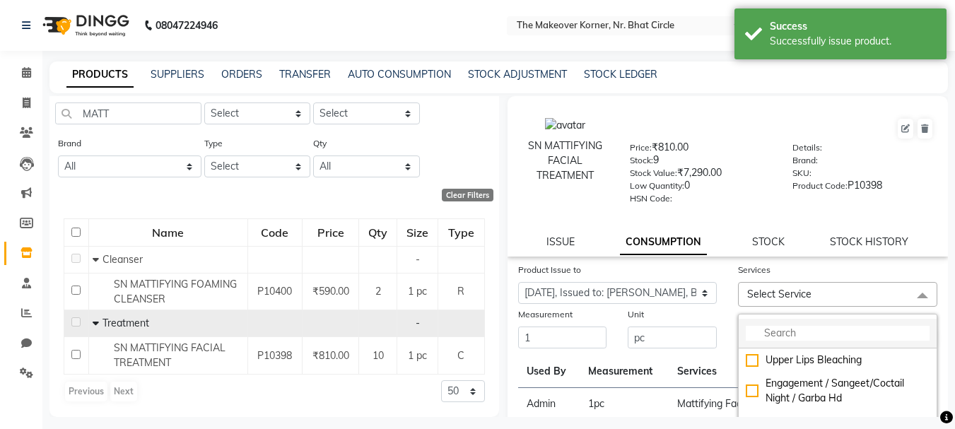
click at [795, 334] on input "multiselect-search" at bounding box center [838, 333] width 184 height 15
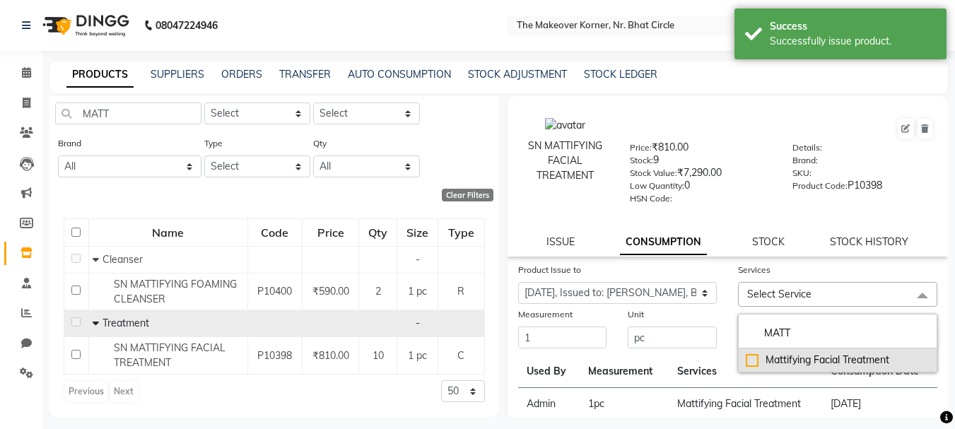
type input "MATT"
click at [747, 360] on div "Mattifying Facial Treatment" at bounding box center [838, 360] width 184 height 15
checkbox input "true"
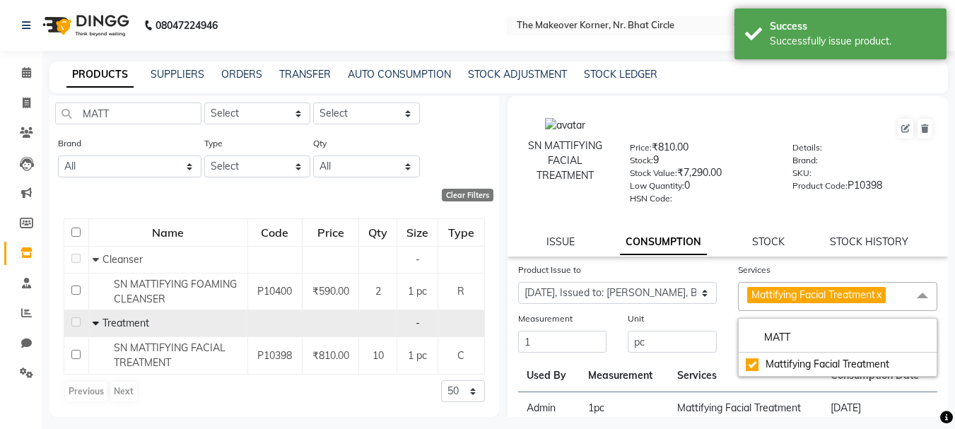
click at [704, 311] on div "Unit" at bounding box center [672, 321] width 89 height 20
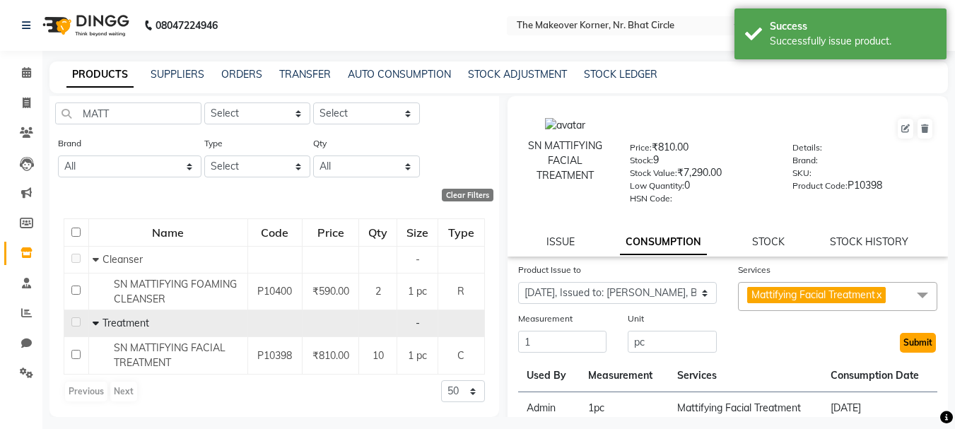
click at [904, 345] on button "Submit" at bounding box center [918, 343] width 36 height 20
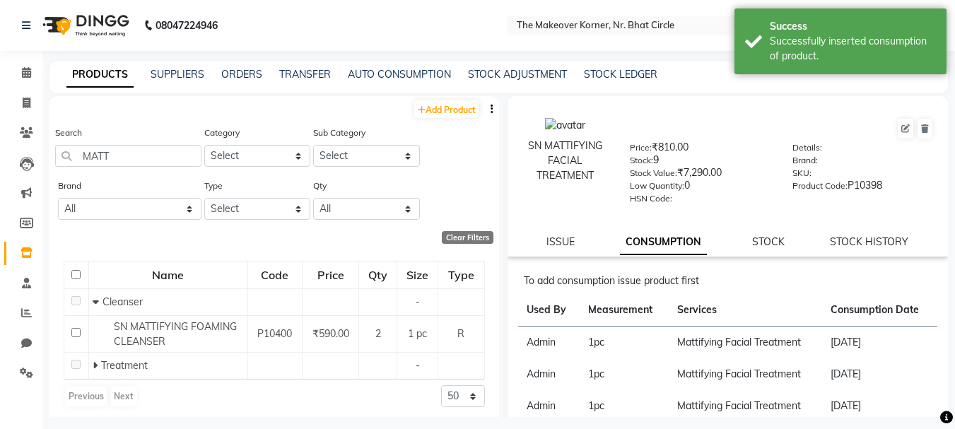
click at [575, 242] on div "ISSUE CONSUMPTION STOCK STOCK HISTORY" at bounding box center [728, 242] width 407 height 15
click at [559, 245] on link "ISSUE" at bounding box center [561, 241] width 28 height 13
select select
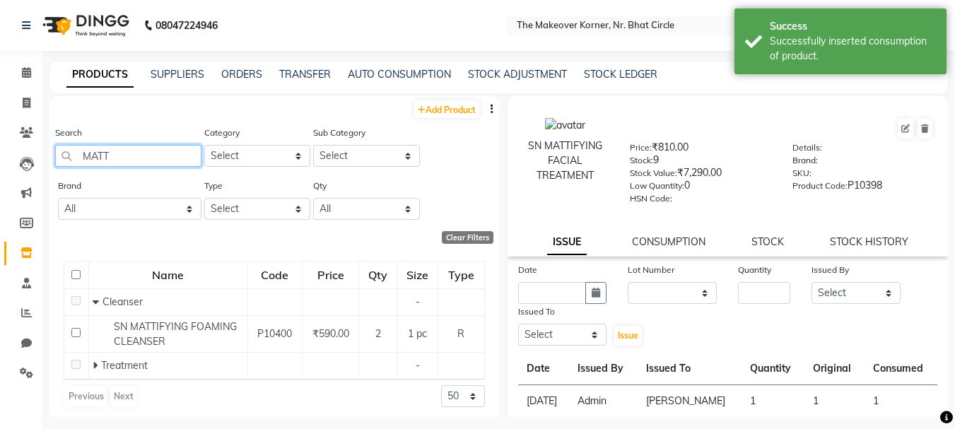
drag, startPoint x: 81, startPoint y: 158, endPoint x: 152, endPoint y: 156, distance: 71.5
click at [152, 156] on input "MATT" at bounding box center [128, 156] width 146 height 22
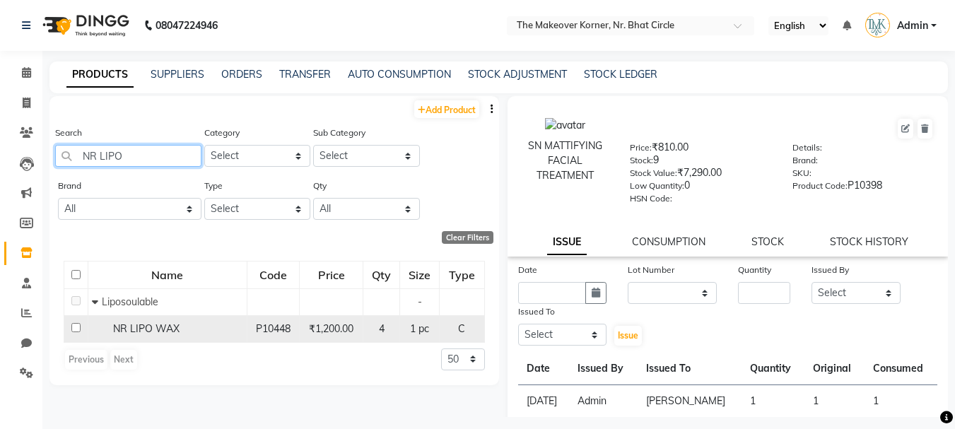
type input "NR LIPO"
click at [146, 335] on div "NR LIPO WAX" at bounding box center [167, 329] width 151 height 15
select select
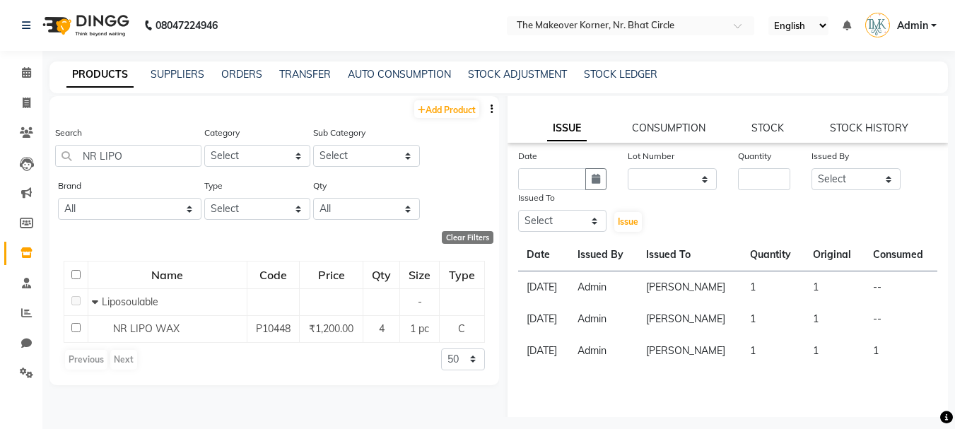
scroll to position [128, 0]
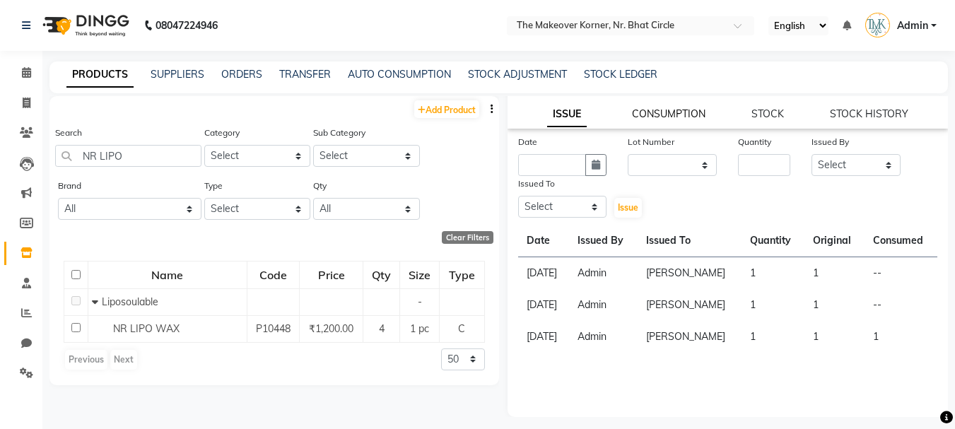
click at [644, 115] on link "CONSUMPTION" at bounding box center [669, 113] width 74 height 13
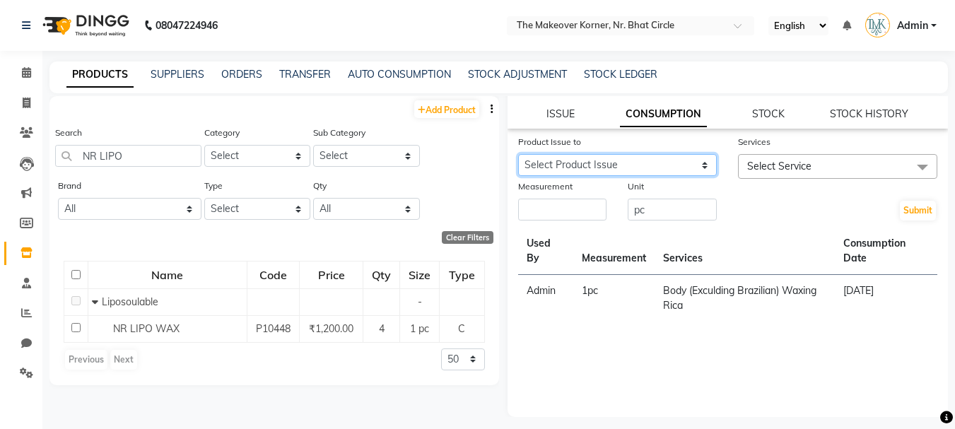
click at [656, 167] on select "Select Product Issue 2025-08-07, Issued to: VANSHITA PARMAR, Balance: 1 2025-06…" at bounding box center [617, 165] width 199 height 22
select select "1043407"
click at [518, 154] on select "Select Product Issue 2025-08-07, Issued to: VANSHITA PARMAR, Balance: 1 2025-06…" at bounding box center [617, 165] width 199 height 22
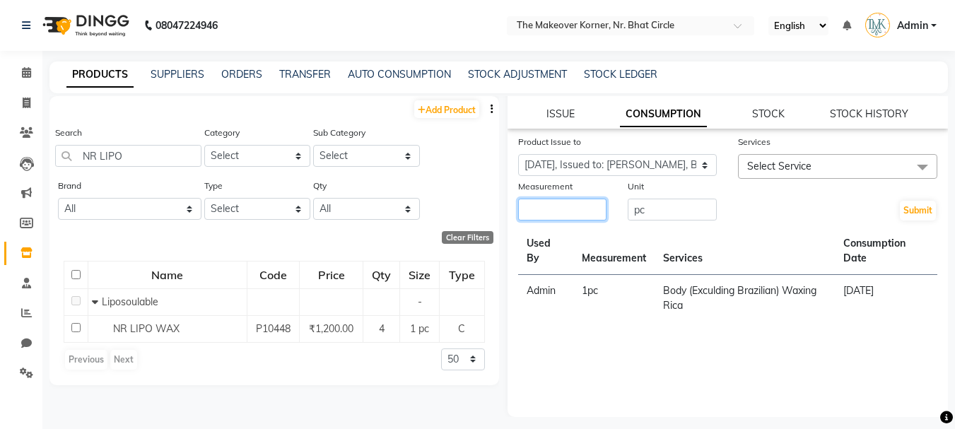
click at [573, 207] on input "number" at bounding box center [562, 210] width 89 height 22
type input "1"
click at [832, 147] on div "Services" at bounding box center [837, 144] width 199 height 20
click at [833, 161] on span "Select Service" at bounding box center [837, 166] width 199 height 25
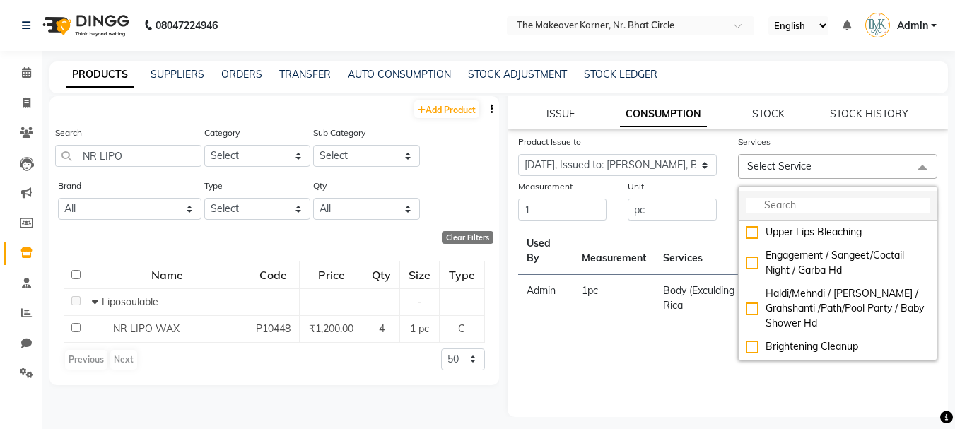
click at [830, 198] on input "multiselect-search" at bounding box center [838, 205] width 184 height 15
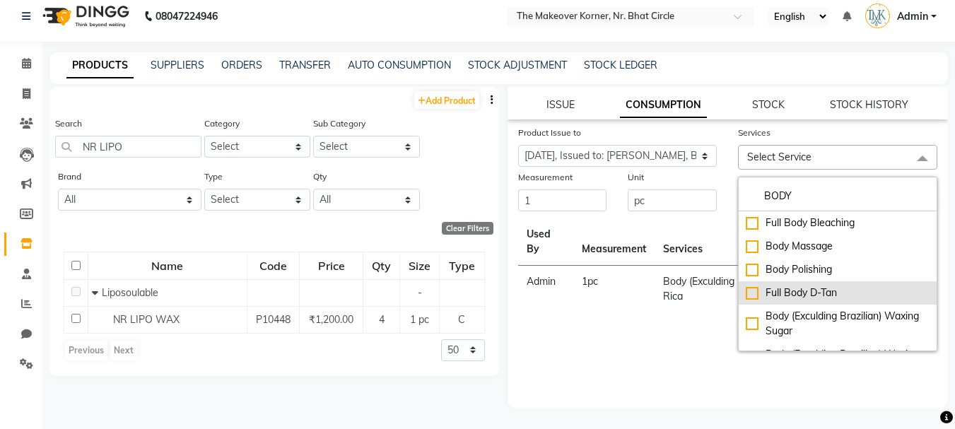
scroll to position [71, 0]
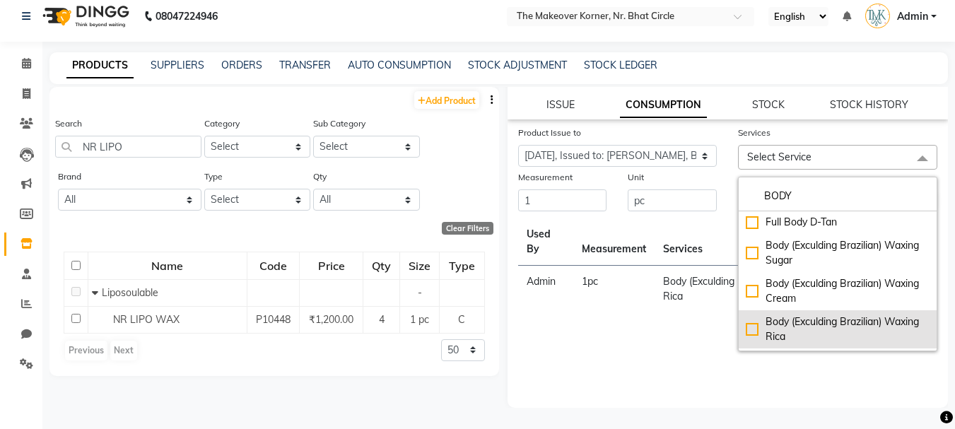
type input "BODY"
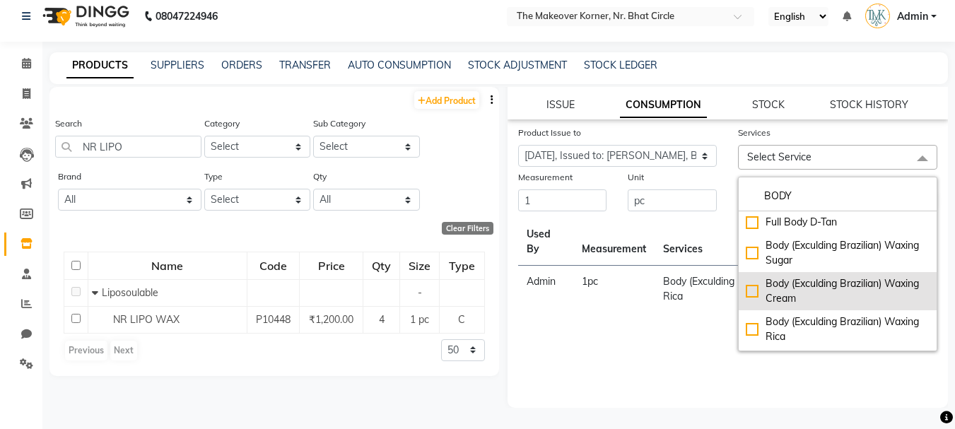
drag, startPoint x: 751, startPoint y: 332, endPoint x: 742, endPoint y: 313, distance: 20.6
click at [750, 332] on div "Body (Exculding Brazilian) Waxing Rica" at bounding box center [838, 330] width 184 height 30
checkbox input "true"
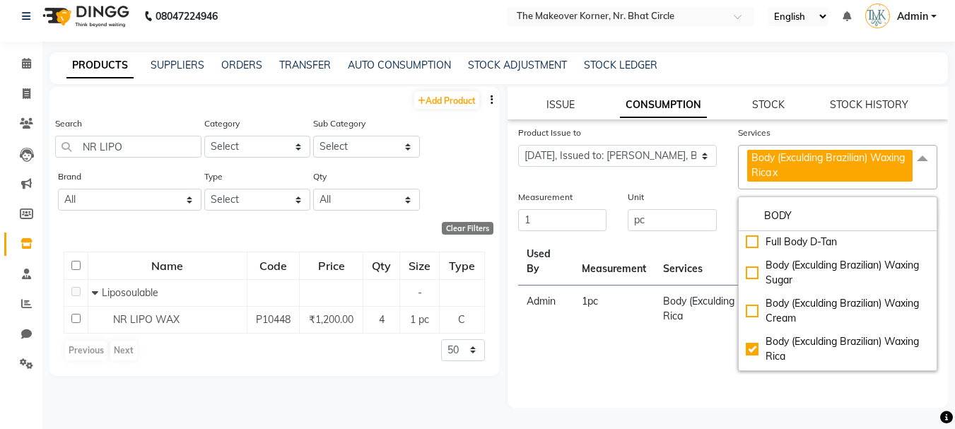
click at [711, 190] on div "Unit" at bounding box center [672, 200] width 89 height 20
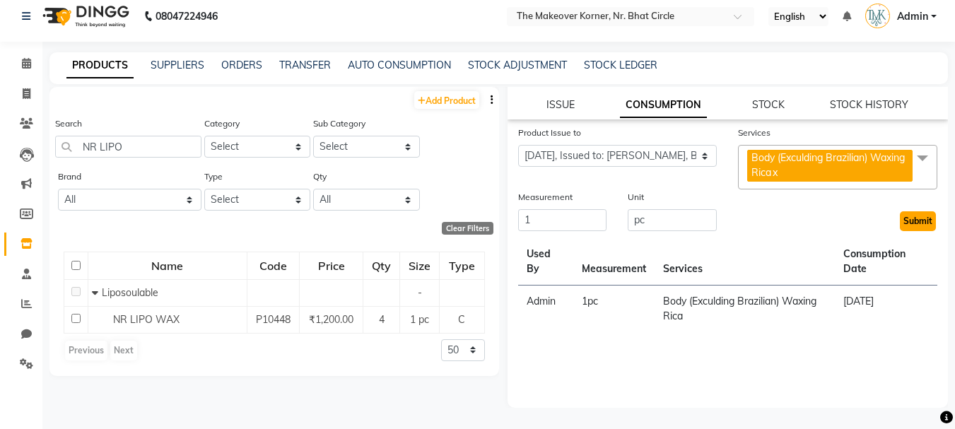
click at [912, 221] on button "Submit" at bounding box center [918, 221] width 36 height 20
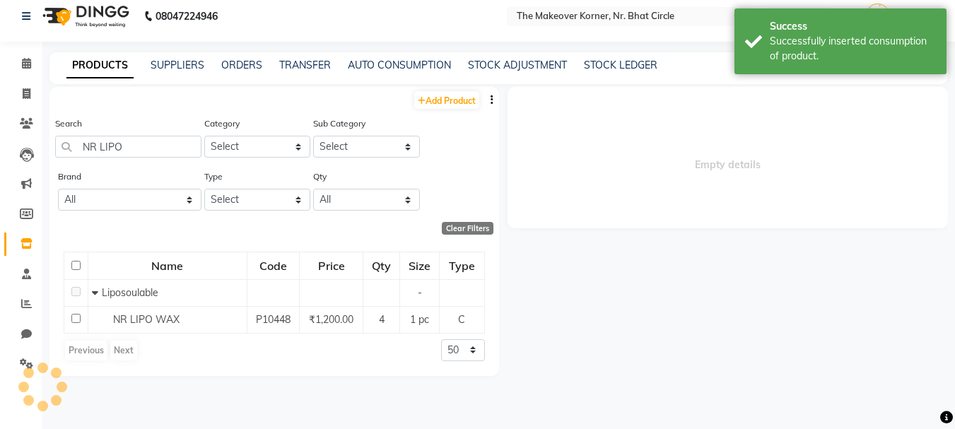
scroll to position [0, 0]
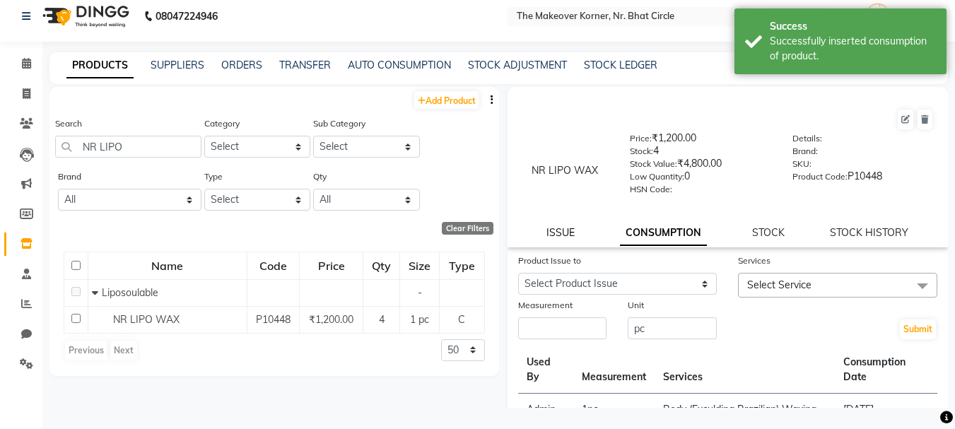
click at [553, 236] on link "ISSUE" at bounding box center [561, 232] width 28 height 13
select select
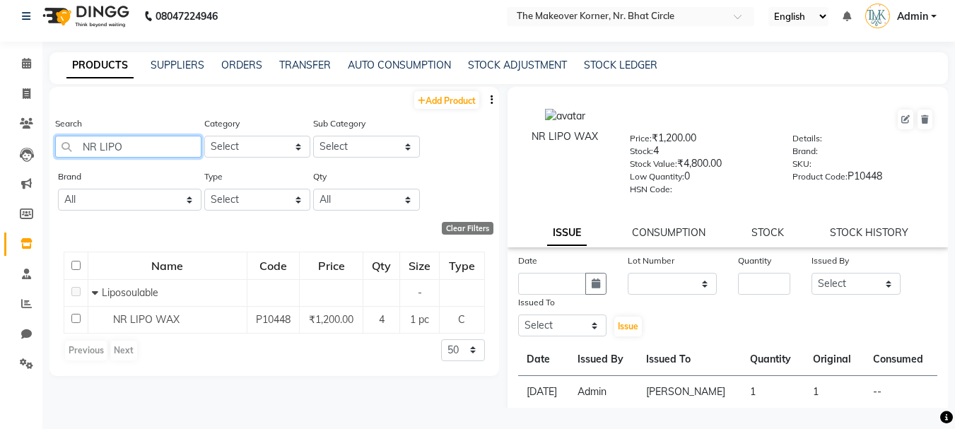
drag, startPoint x: 81, startPoint y: 149, endPoint x: 169, endPoint y: 162, distance: 88.7
click at [169, 162] on div "Search NR LIPO" at bounding box center [128, 142] width 146 height 53
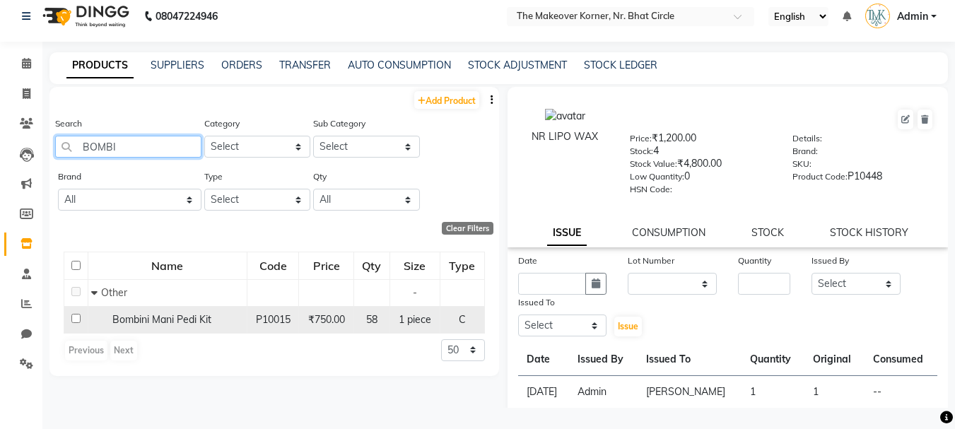
type input "BOMBI"
click at [185, 321] on span "Bombini Mani Pedi Kit" at bounding box center [161, 319] width 99 height 13
select select
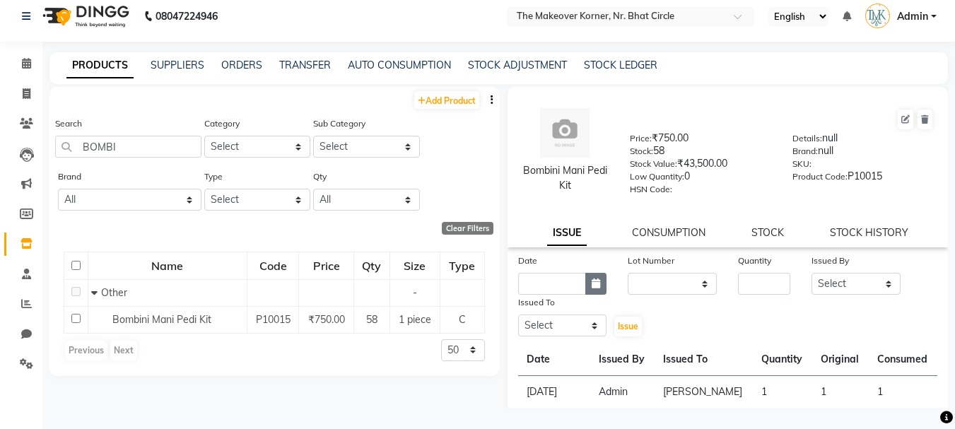
click at [586, 289] on button "button" at bounding box center [596, 284] width 21 height 22
select select "9"
select select "2025"
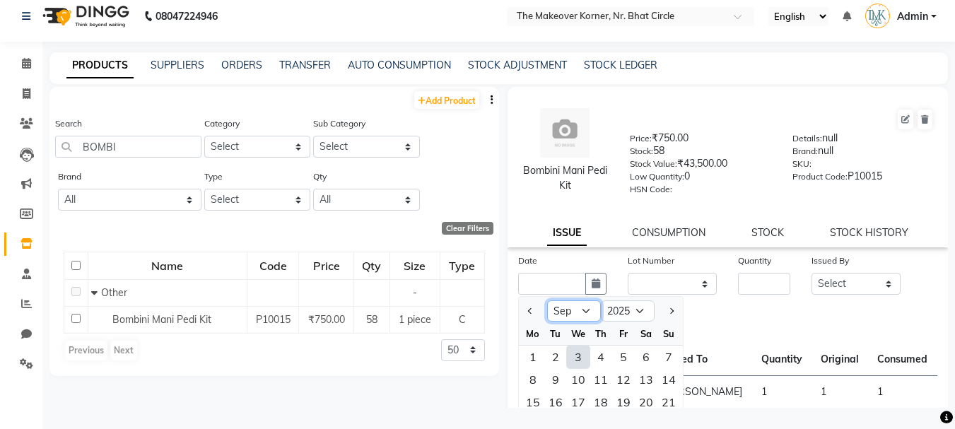
drag, startPoint x: 578, startPoint y: 317, endPoint x: 576, endPoint y: 306, distance: 10.8
click at [578, 317] on select "Jan Feb Mar Apr May Jun Jul Aug Sep Oct Nov Dec" at bounding box center [574, 311] width 54 height 21
select select "8"
click at [547, 301] on select "Jan Feb Mar Apr May Jun Jul Aug Sep Oct Nov Dec" at bounding box center [574, 311] width 54 height 21
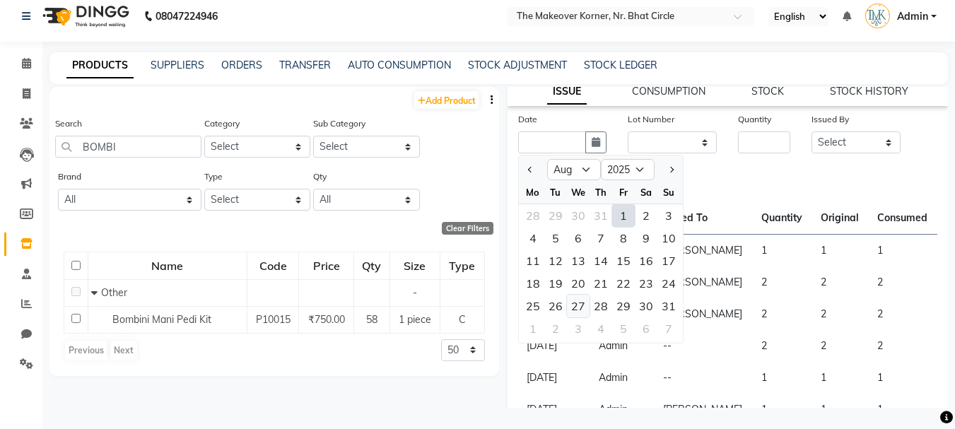
click at [583, 315] on div "27" at bounding box center [578, 306] width 23 height 23
type input "27-08-2025"
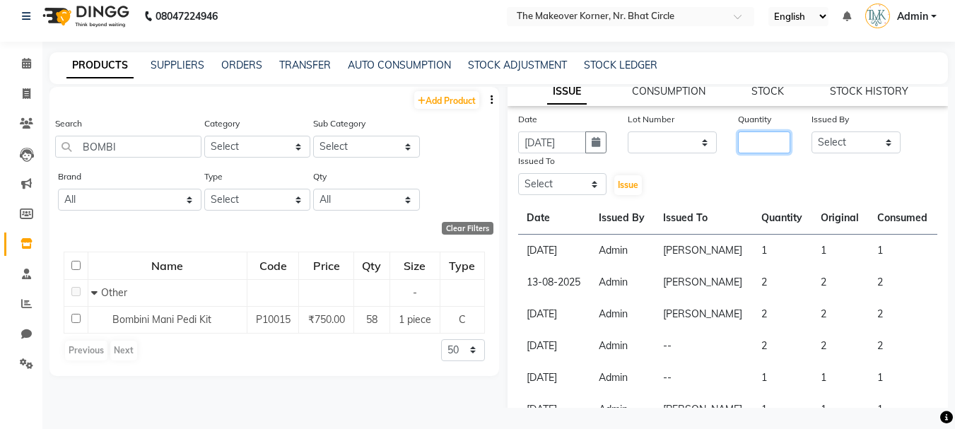
click at [738, 146] on input "number" at bounding box center [764, 143] width 52 height 22
type input "2"
click at [865, 153] on select "Select Admin KARISHMA CHAWLA SACHIN BHANUSHALI VANSHITA PARMAR" at bounding box center [856, 143] width 89 height 22
select select "36969"
click at [812, 132] on select "Select Admin KARISHMA CHAWLA SACHIN BHANUSHALI VANSHITA PARMAR" at bounding box center [856, 143] width 89 height 22
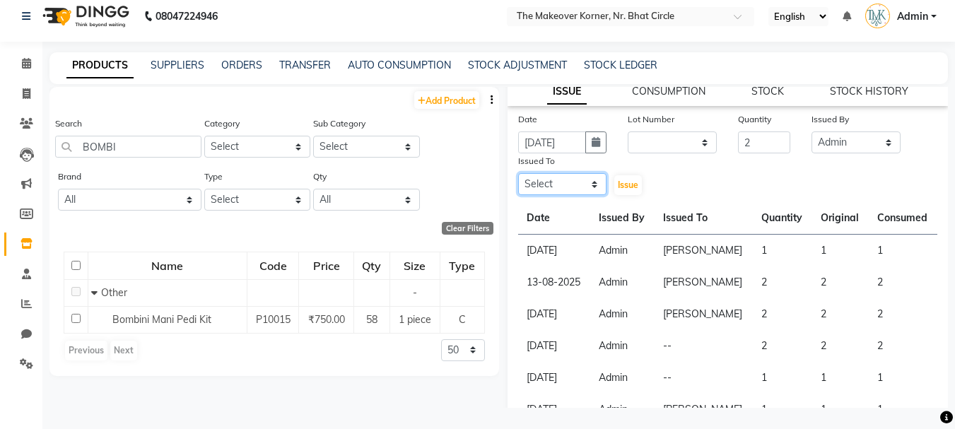
click at [596, 177] on select "Select Admin KARISHMA CHAWLA SACHIN BHANUSHALI VANSHITA PARMAR" at bounding box center [562, 184] width 89 height 22
select select "53830"
click at [518, 173] on select "Select Admin KARISHMA CHAWLA SACHIN BHANUSHALI VANSHITA PARMAR" at bounding box center [562, 184] width 89 height 22
click at [621, 190] on button "Issue" at bounding box center [629, 185] width 28 height 20
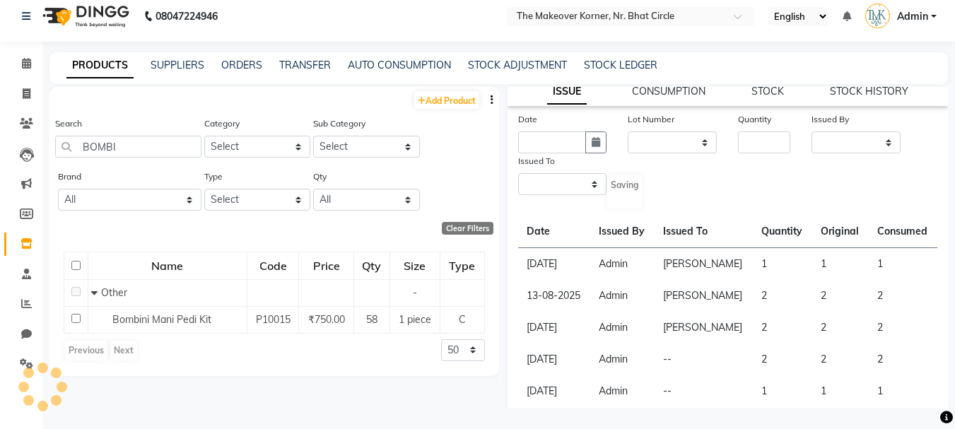
scroll to position [0, 0]
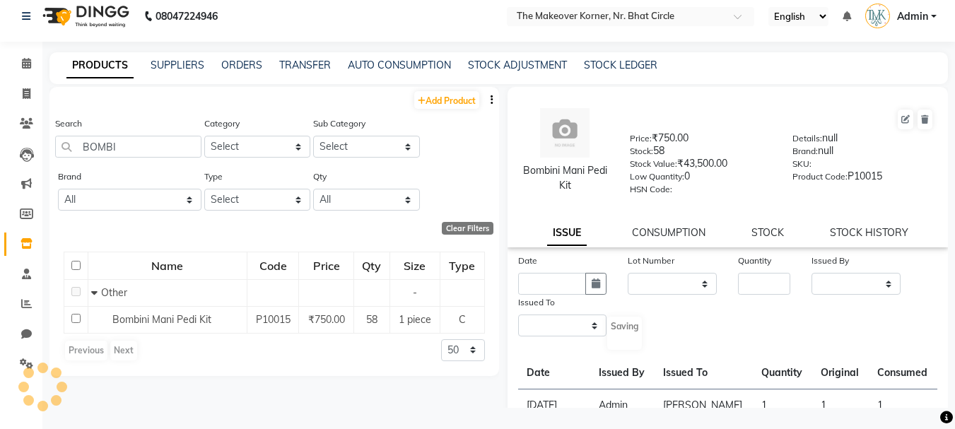
select select
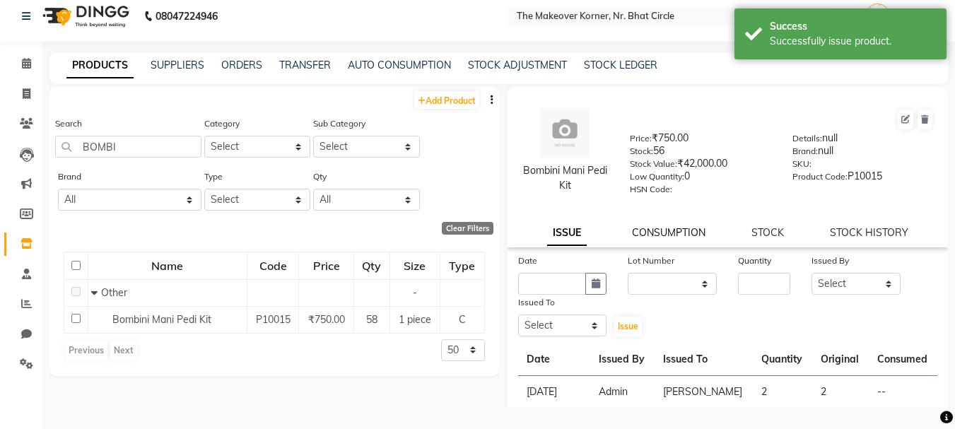
click at [657, 231] on link "CONSUMPTION" at bounding box center [669, 232] width 74 height 13
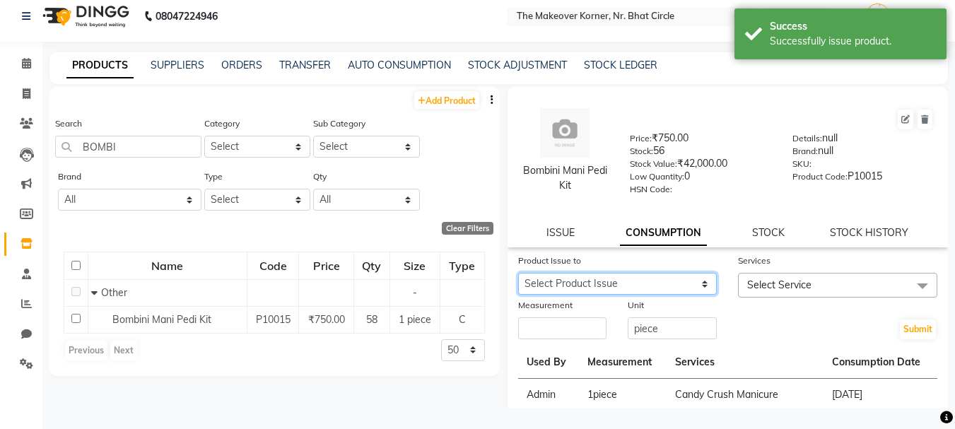
click at [633, 285] on select "Select Product Issue 2025-08-27, Issued to: VANSHITA PARMAR, Balance: 2 2024-12…" at bounding box center [617, 284] width 199 height 22
select select "1203284"
click at [518, 273] on select "Select Product Issue 2025-08-27, Issued to: VANSHITA PARMAR, Balance: 2 2024-12…" at bounding box center [617, 284] width 199 height 22
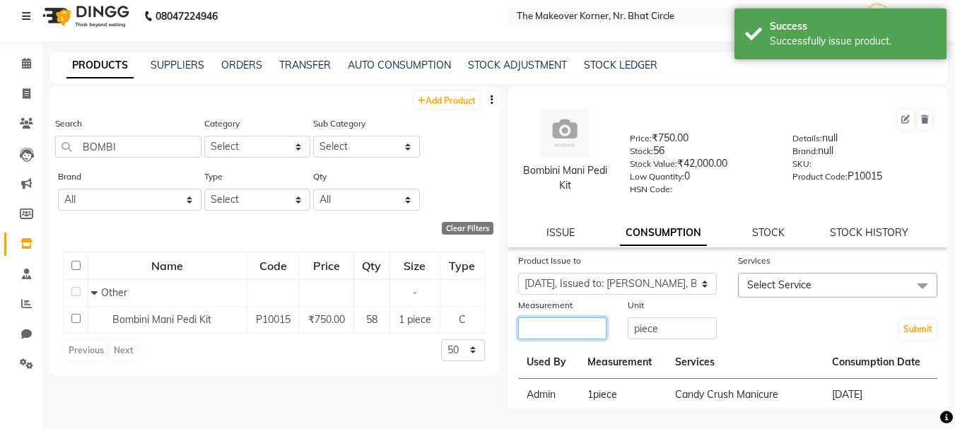
click at [590, 332] on input "number" at bounding box center [562, 329] width 89 height 22
type input "1"
click at [793, 312] on div at bounding box center [837, 305] width 199 height 15
click at [793, 296] on span "Select Service" at bounding box center [837, 285] width 199 height 25
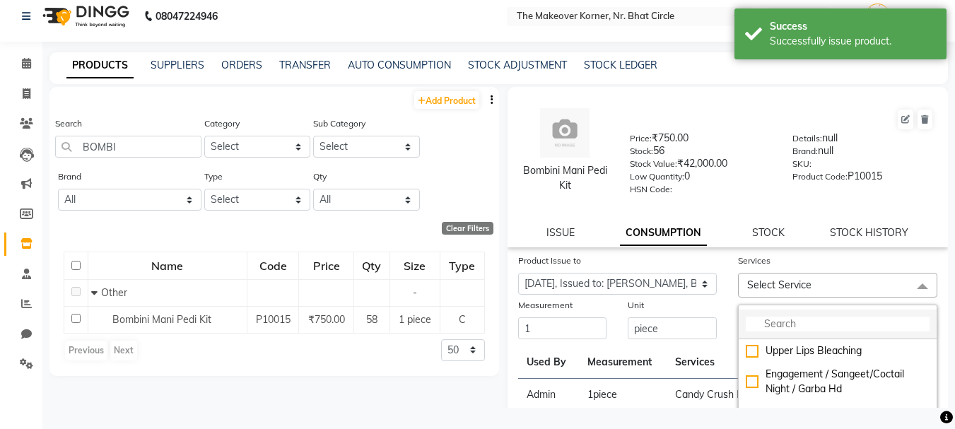
click at [809, 318] on input "multiselect-search" at bounding box center [838, 324] width 184 height 15
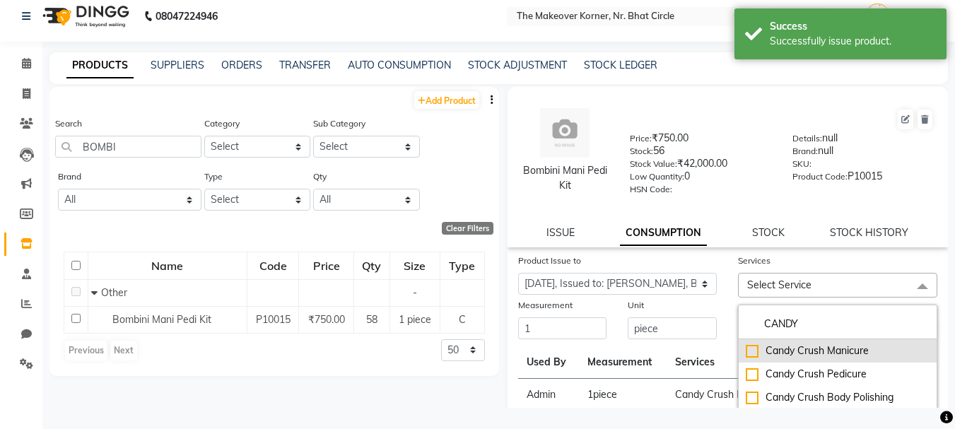
type input "CANDY"
click at [746, 354] on div "Candy Crush Manicure" at bounding box center [838, 351] width 184 height 15
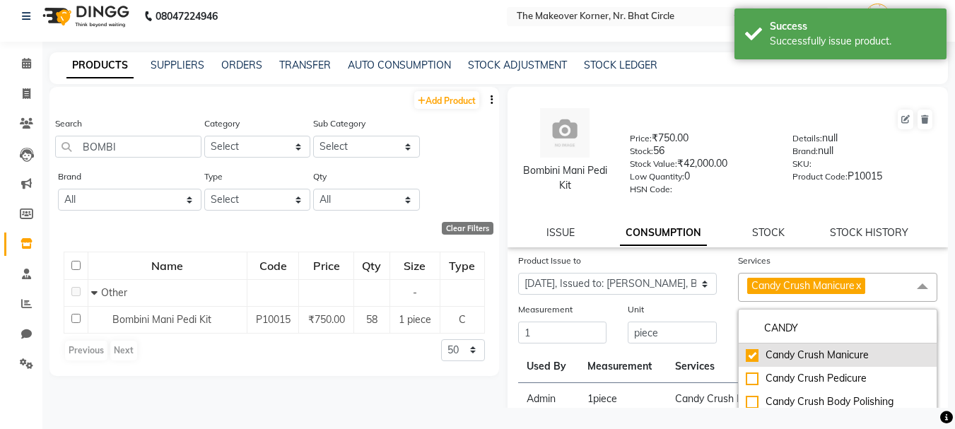
checkbox input "true"
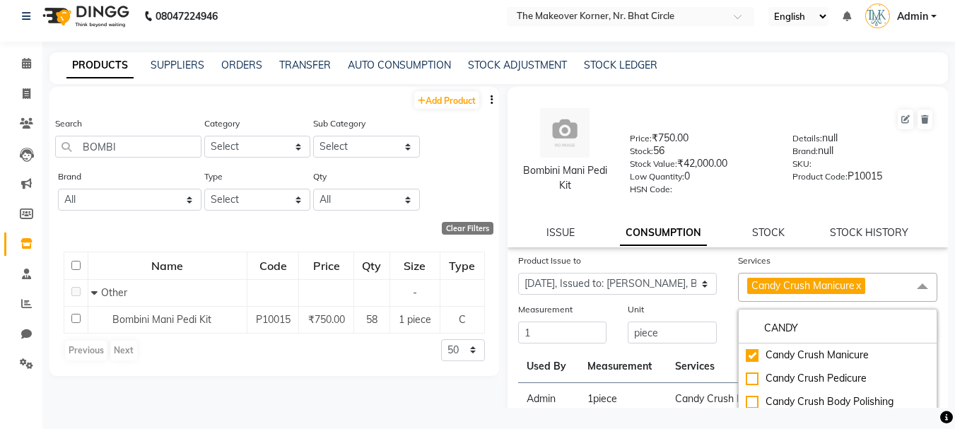
click at [721, 310] on div "Unit piece" at bounding box center [672, 323] width 110 height 43
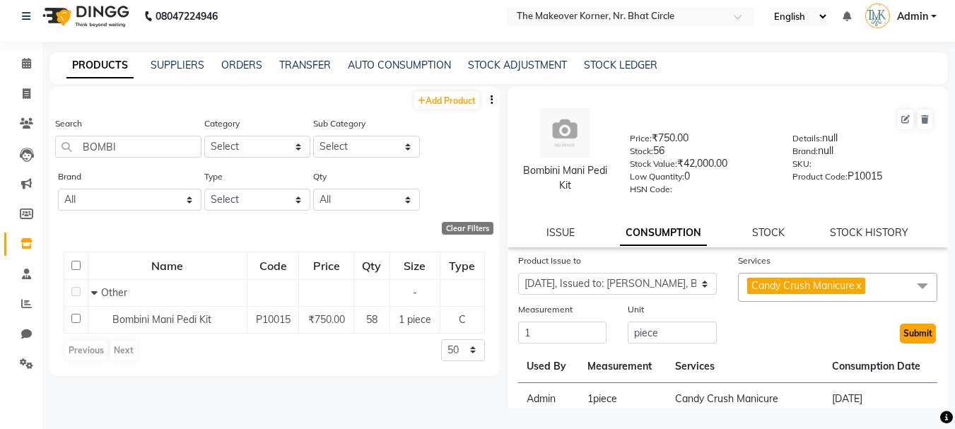
click at [916, 339] on button "Submit" at bounding box center [918, 334] width 36 height 20
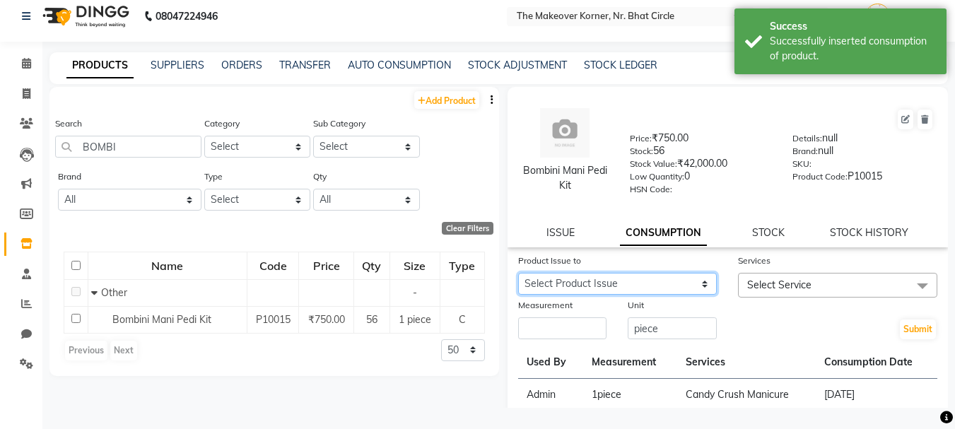
click at [627, 286] on select "Select Product Issue 2025-08-27, Issued to: VANSHITA PARMAR, Balance: 1 2024-12…" at bounding box center [617, 284] width 199 height 22
select select "1203284"
click at [518, 273] on select "Select Product Issue 2025-08-27, Issued to: VANSHITA PARMAR, Balance: 1 2024-12…" at bounding box center [617, 284] width 199 height 22
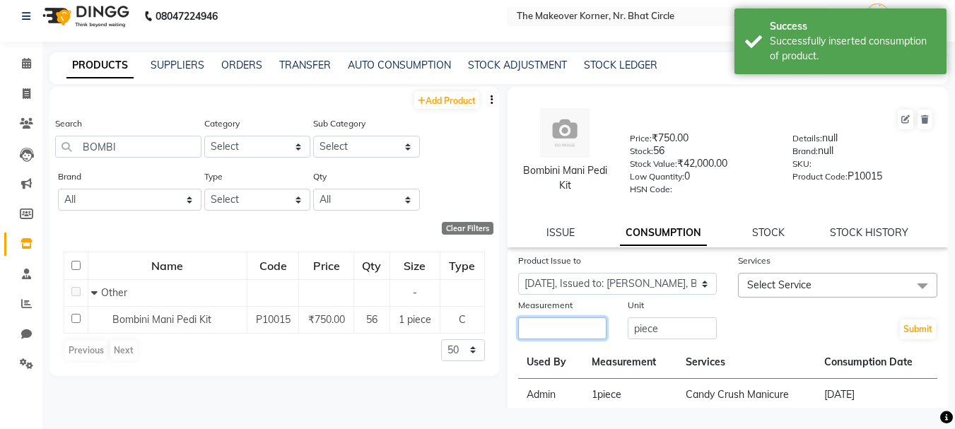
click at [564, 336] on input "number" at bounding box center [562, 329] width 89 height 22
type input "1"
click at [740, 279] on span "Select Service" at bounding box center [837, 285] width 199 height 25
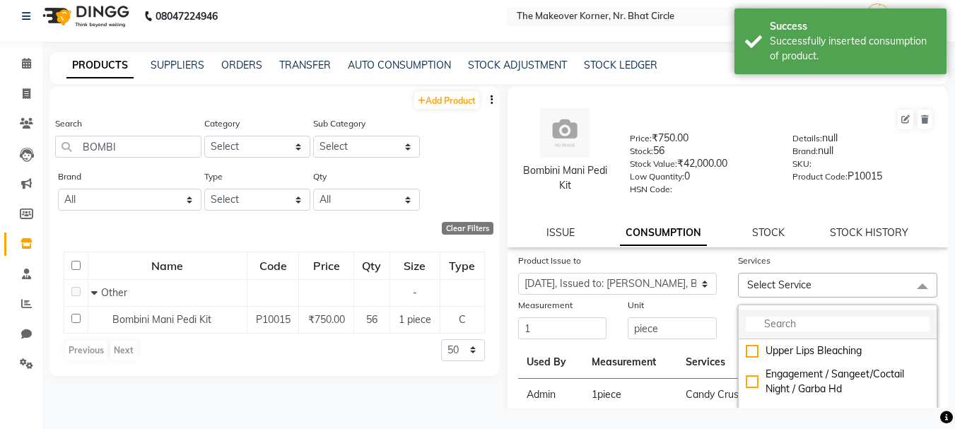
click at [793, 322] on input "multiselect-search" at bounding box center [838, 324] width 184 height 15
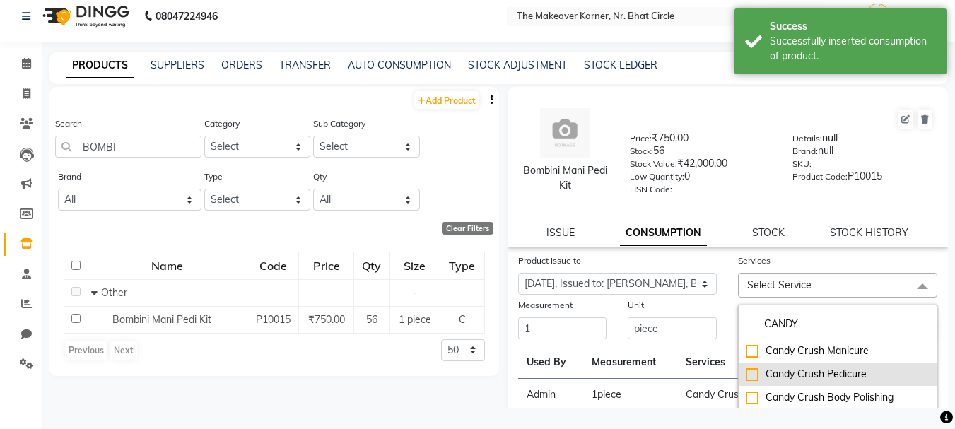
type input "CANDY"
click at [749, 373] on div "Candy Crush Pedicure" at bounding box center [838, 374] width 184 height 15
checkbox input "true"
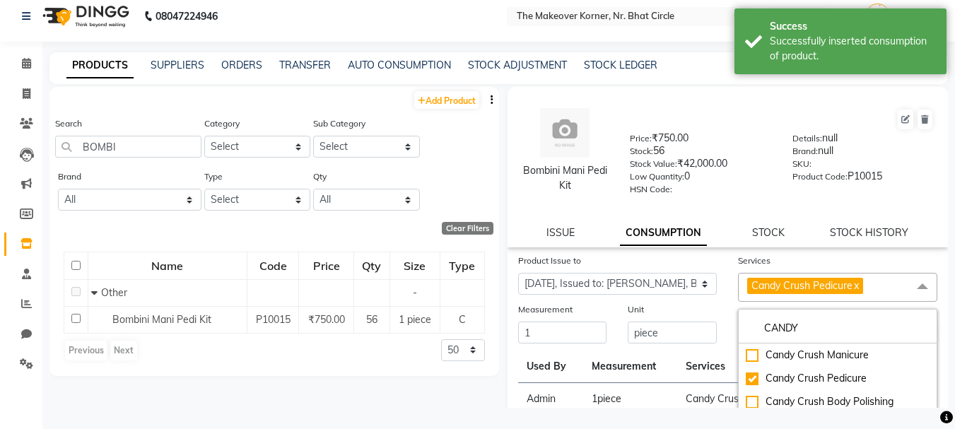
click at [728, 301] on div "Services Candy Crush Pedicure x CANDY Candy Crush Manicure Candy Crush Pedicure…" at bounding box center [838, 277] width 221 height 49
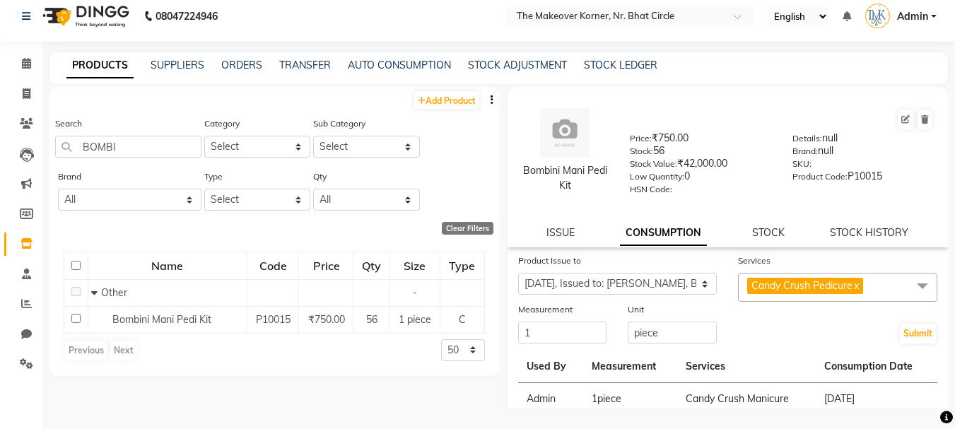
click at [889, 331] on div "Submit" at bounding box center [838, 323] width 221 height 43
click at [900, 332] on button "Submit" at bounding box center [918, 334] width 36 height 20
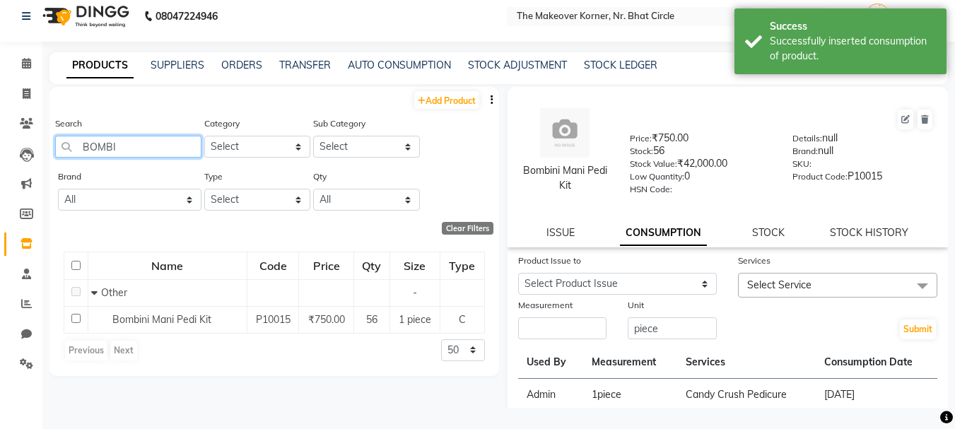
click at [124, 149] on input "BOMBI" at bounding box center [128, 147] width 146 height 22
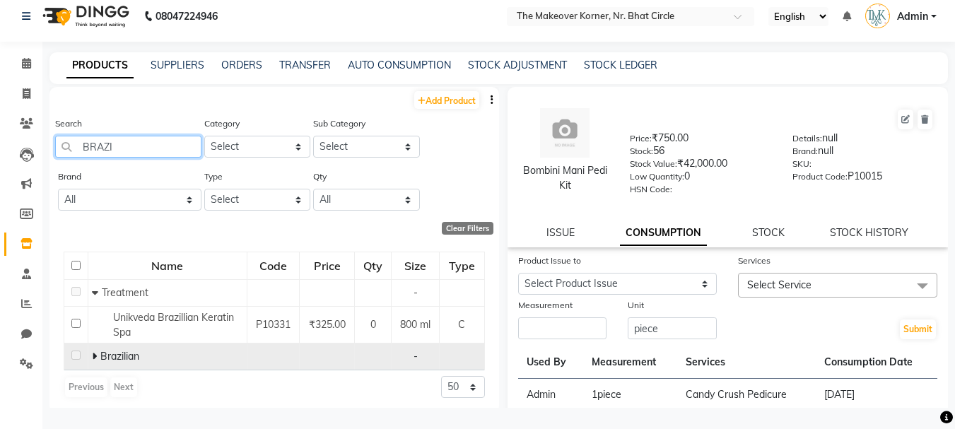
type input "BRAZI"
click at [92, 359] on icon at bounding box center [94, 356] width 5 height 10
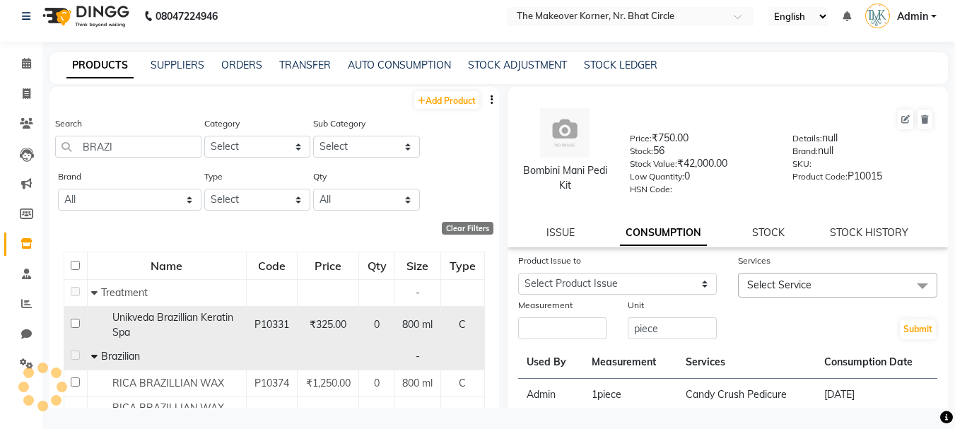
scroll to position [69, 0]
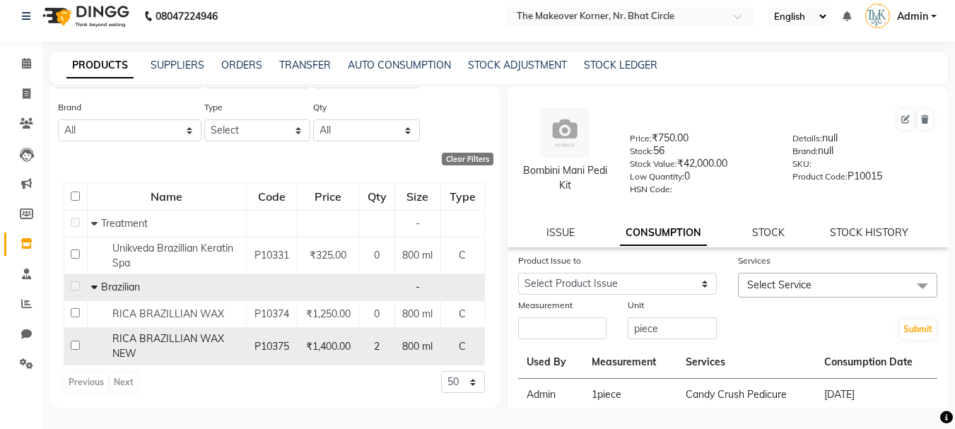
click at [206, 348] on div "RICA BRAZILLIAN WAX NEW" at bounding box center [166, 347] width 151 height 30
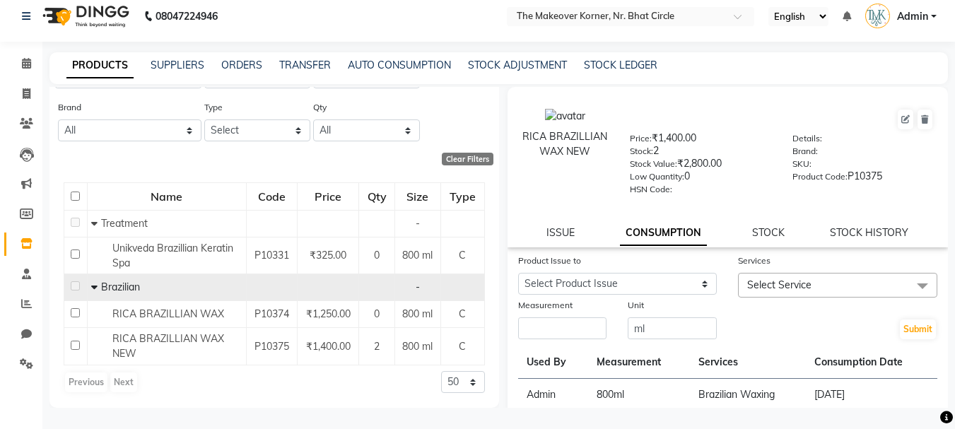
scroll to position [71, 0]
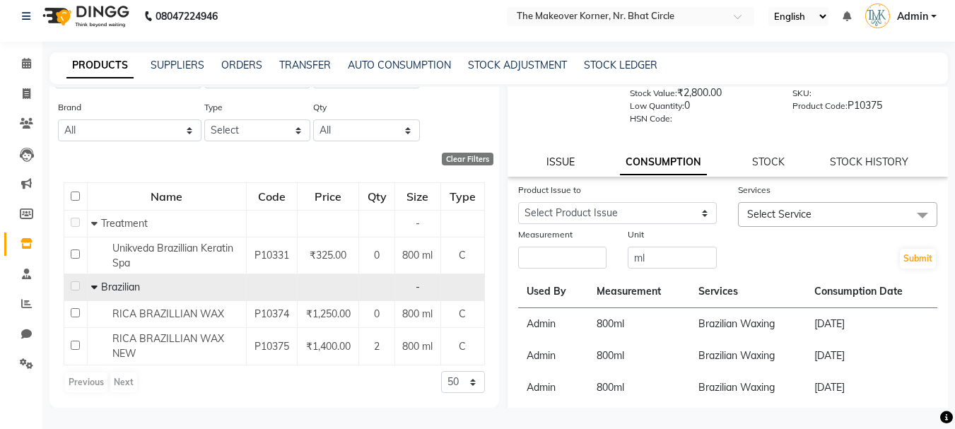
click at [553, 159] on link "ISSUE" at bounding box center [561, 162] width 28 height 13
select select
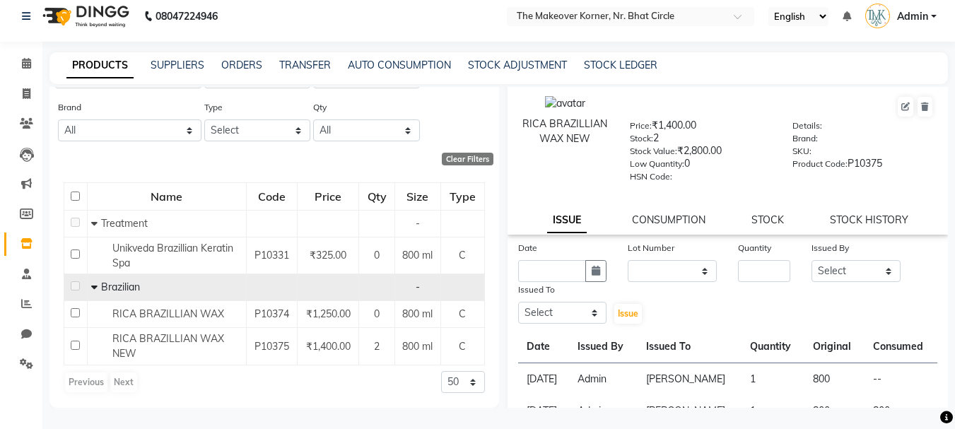
scroll to position [0, 0]
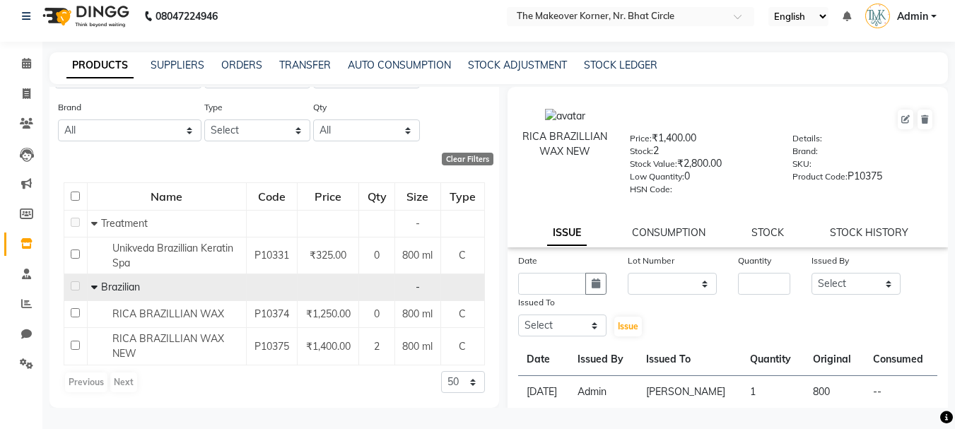
click at [682, 223] on div "RICA BRAZILLIAN WAX NEW Price: ₹1,400.00 Stock: 2 Stock Value: ₹2,800.00 Low Qu…" at bounding box center [728, 167] width 441 height 161
click at [682, 227] on link "CONSUMPTION" at bounding box center [669, 232] width 74 height 13
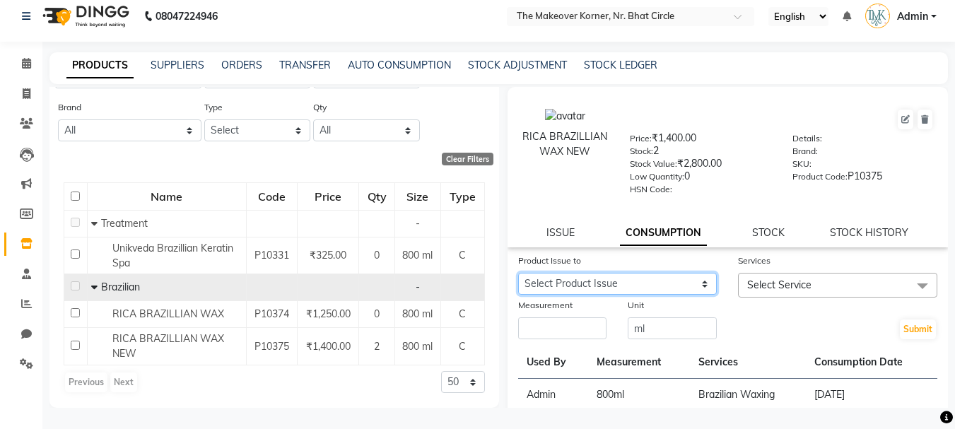
drag, startPoint x: 642, startPoint y: 281, endPoint x: 641, endPoint y: 288, distance: 7.1
click at [642, 281] on select "Select Product Issue 2025-06-23, Issued to: VANSHITA PARMAR, Balance: 800" at bounding box center [617, 284] width 199 height 22
select select "1045161"
click at [518, 273] on select "Select Product Issue 2025-06-23, Issued to: VANSHITA PARMAR, Balance: 800" at bounding box center [617, 284] width 199 height 22
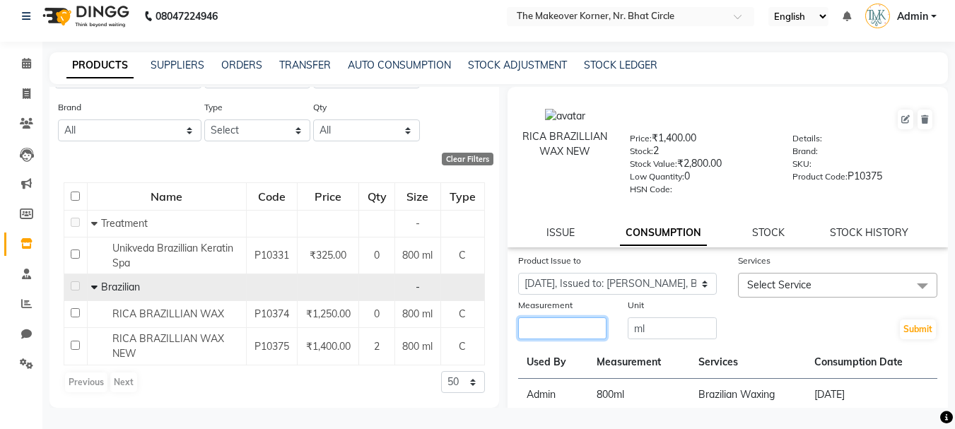
click at [571, 324] on input "number" at bounding box center [562, 329] width 89 height 22
type input "800"
click at [856, 298] on div at bounding box center [837, 305] width 199 height 15
click at [856, 290] on span "Select Service" at bounding box center [837, 285] width 199 height 25
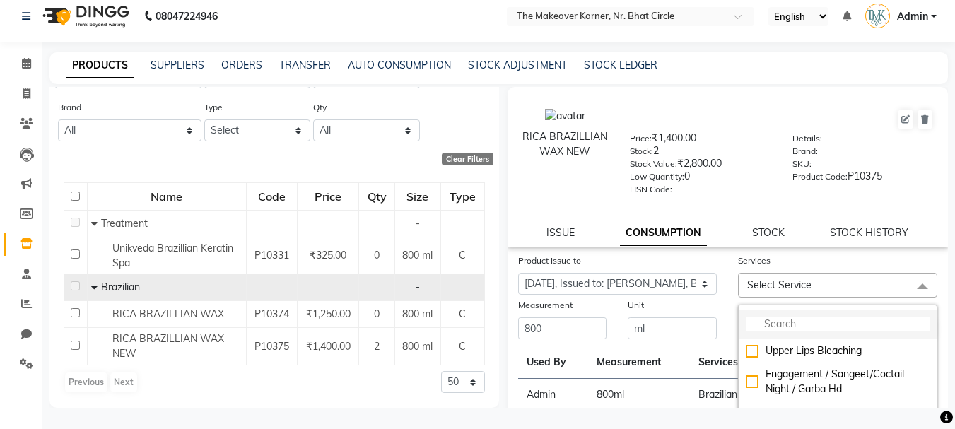
click at [851, 318] on input "multiselect-search" at bounding box center [838, 324] width 184 height 15
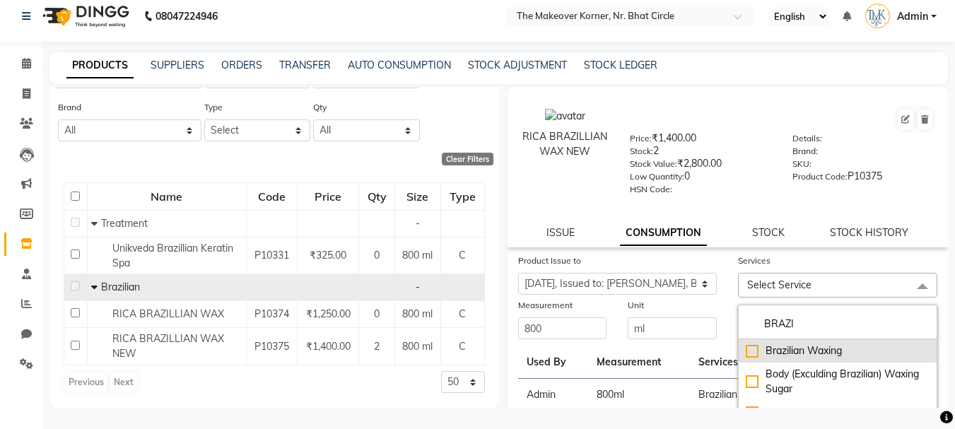
type input "BRAZI"
click at [748, 349] on div "Brazilian Waxing" at bounding box center [838, 351] width 184 height 15
checkbox input "true"
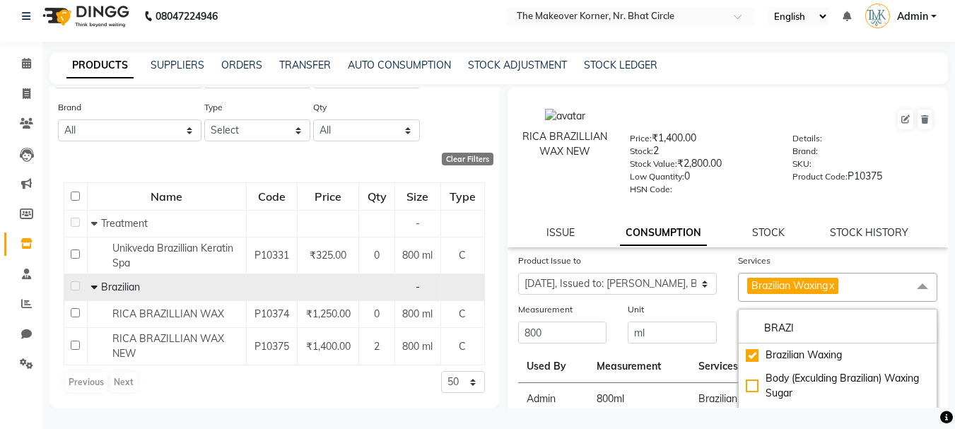
click at [718, 300] on div "Product Issue to Select Product Issue 2025-06-23, Issued to: VANSHITA PARMAR, B…" at bounding box center [618, 277] width 221 height 49
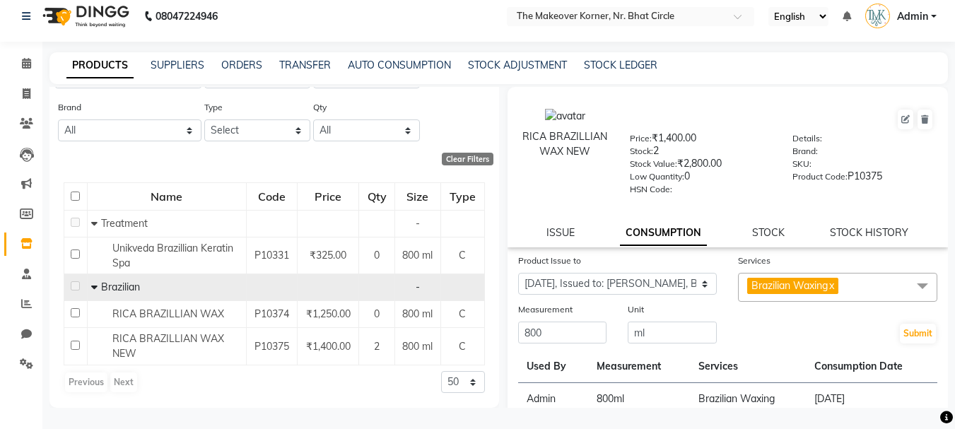
click at [902, 322] on div "Submit" at bounding box center [838, 323] width 221 height 43
click at [909, 330] on button "Submit" at bounding box center [918, 334] width 36 height 20
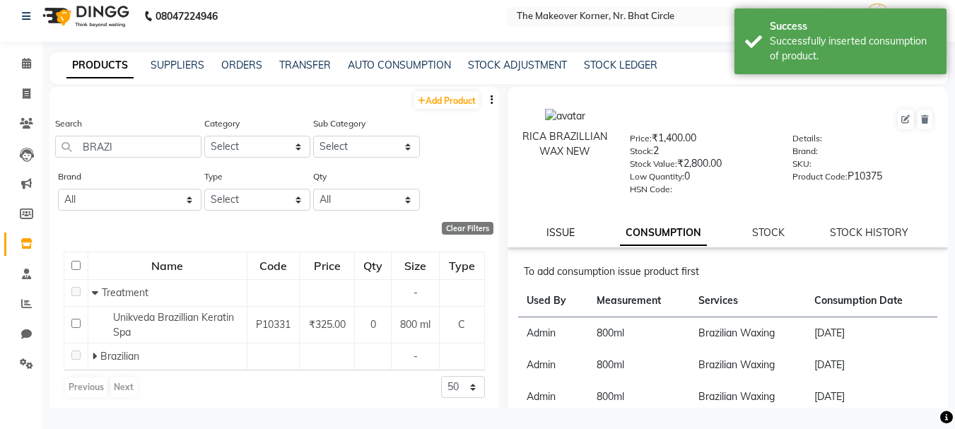
click at [566, 234] on link "ISSUE" at bounding box center [561, 232] width 28 height 13
select select
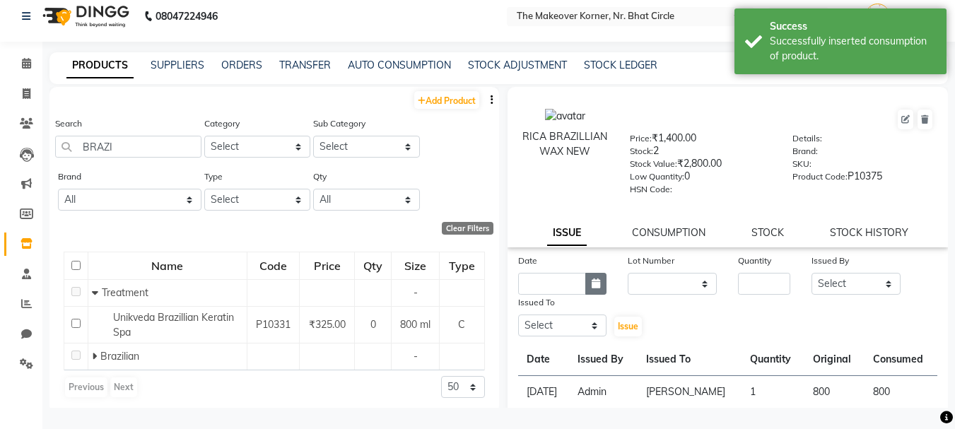
click at [588, 286] on button "button" at bounding box center [596, 284] width 21 height 22
select select "9"
select select "2025"
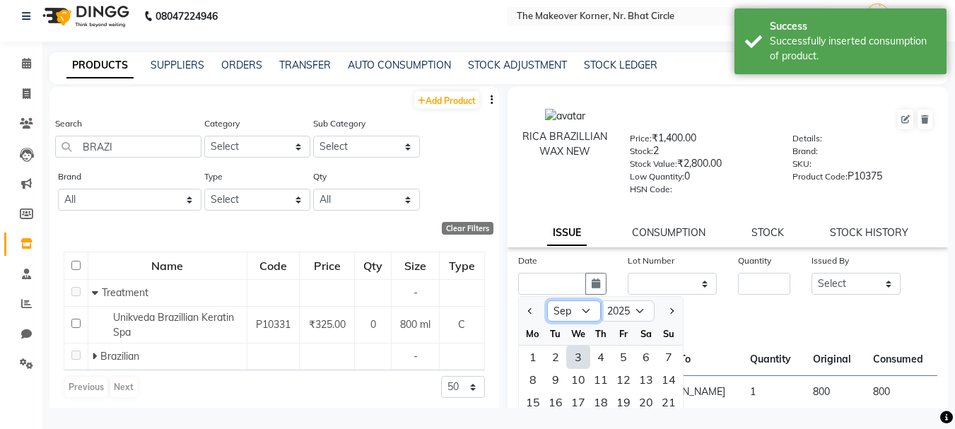
click at [588, 301] on select "Jan Feb Mar Apr May Jun Jul Aug Sep Oct Nov Dec" at bounding box center [574, 311] width 54 height 21
select select "8"
click at [547, 301] on select "Jan Feb Mar Apr May Jun Jul Aug Sep Oct Nov Dec" at bounding box center [574, 311] width 54 height 21
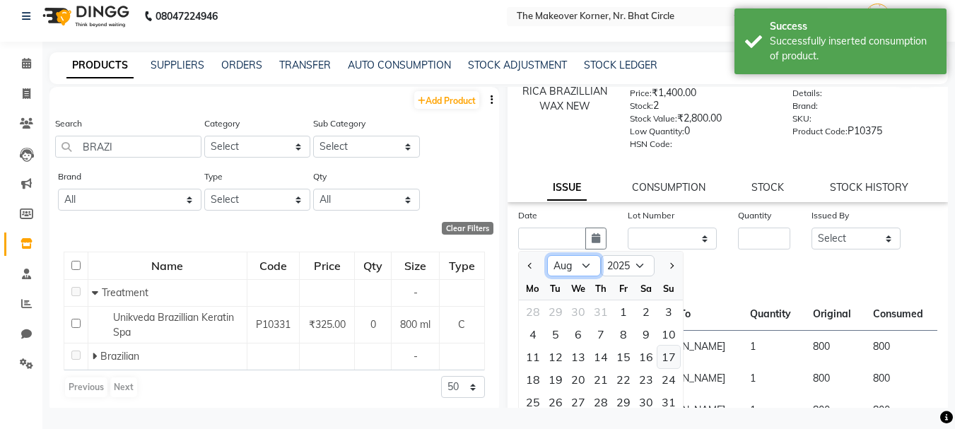
scroll to position [71, 0]
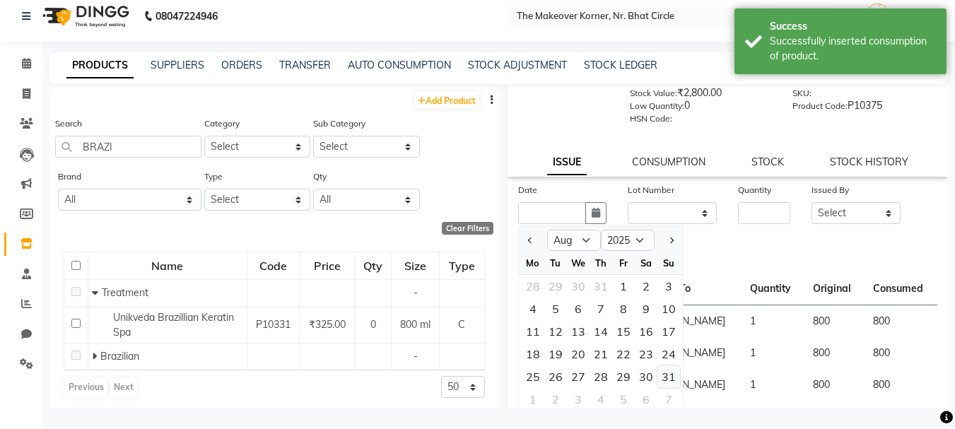
click at [668, 380] on div "31" at bounding box center [669, 377] width 23 height 23
type input "31-08-2025"
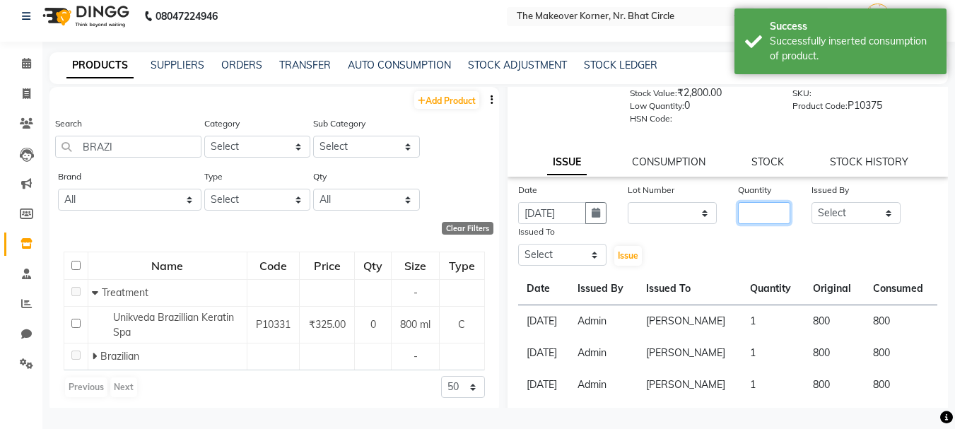
click at [755, 214] on input "number" at bounding box center [764, 213] width 52 height 22
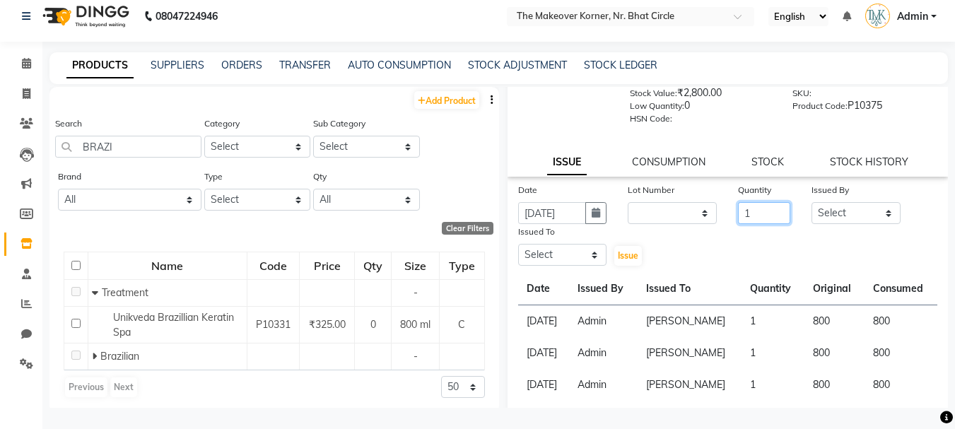
type input "1"
click at [822, 209] on select "Select Admin KARISHMA CHAWLA SACHIN BHANUSHALI VANSHITA PARMAR" at bounding box center [856, 213] width 89 height 22
select select "36969"
click at [812, 202] on select "Select Admin KARISHMA CHAWLA SACHIN BHANUSHALI VANSHITA PARMAR" at bounding box center [856, 213] width 89 height 22
click at [572, 250] on select "Select Admin KARISHMA CHAWLA SACHIN BHANUSHALI VANSHITA PARMAR" at bounding box center [562, 255] width 89 height 22
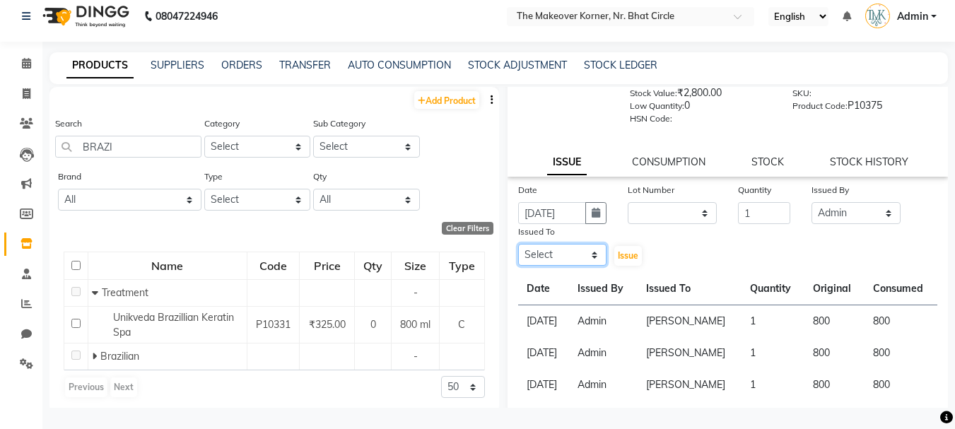
select select "53830"
click at [518, 244] on select "Select Admin KARISHMA CHAWLA SACHIN BHANUSHALI VANSHITA PARMAR" at bounding box center [562, 255] width 89 height 22
click at [628, 253] on span "Issue" at bounding box center [628, 255] width 21 height 11
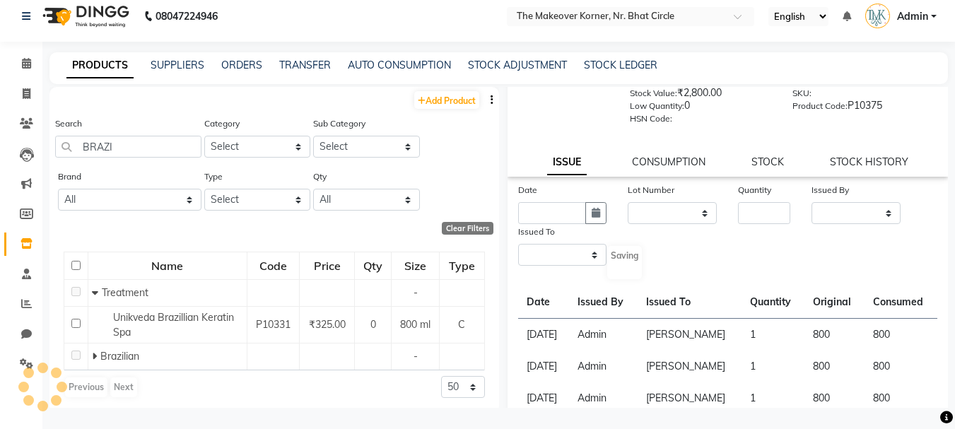
scroll to position [0, 0]
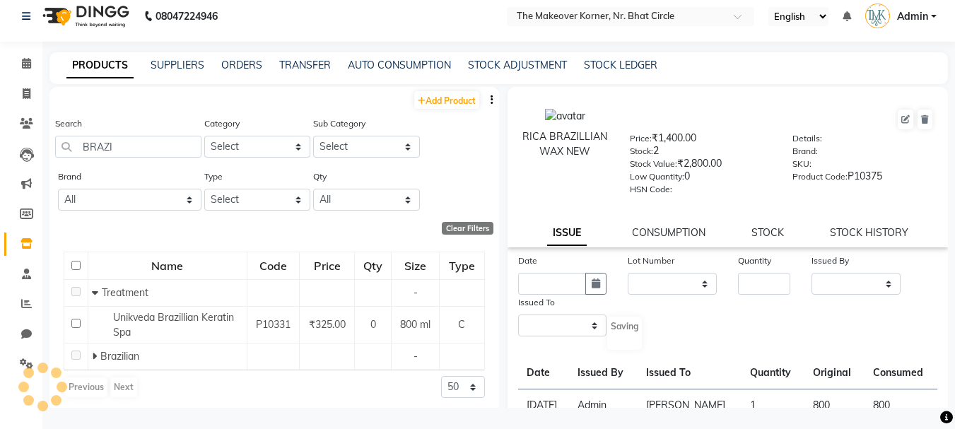
select select
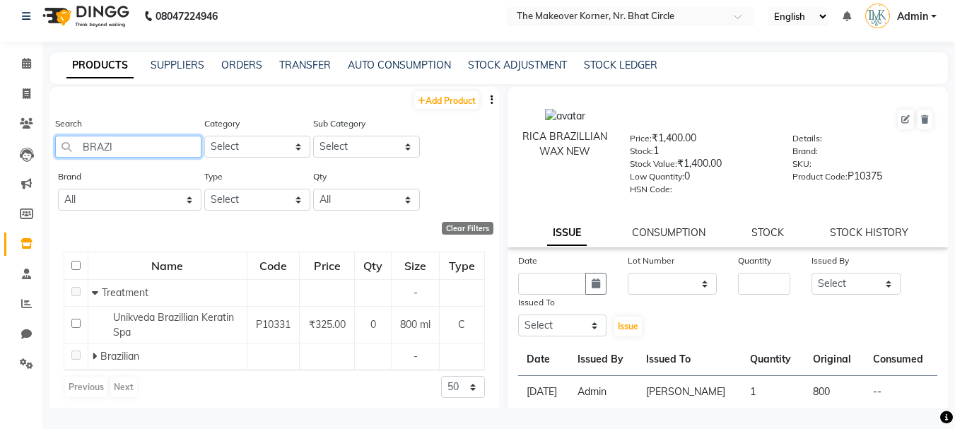
drag, startPoint x: 84, startPoint y: 149, endPoint x: 221, endPoint y: 149, distance: 137.2
click at [221, 149] on div "Search BRAZI Category Select Hair Skin Makeup Personal Care Appliances Beard Wa…" at bounding box center [275, 142] width 450 height 53
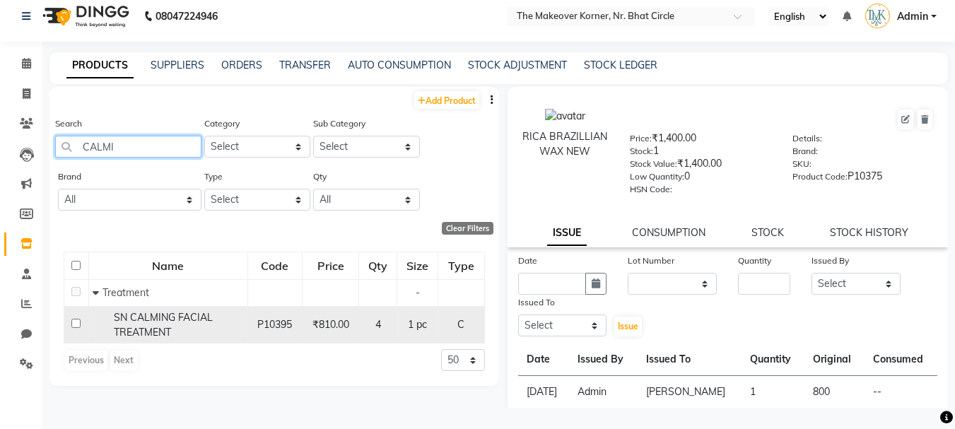
type input "CALMI"
click at [190, 330] on div "SN CALMING FACIAL TREATMENT" at bounding box center [168, 325] width 151 height 30
select select
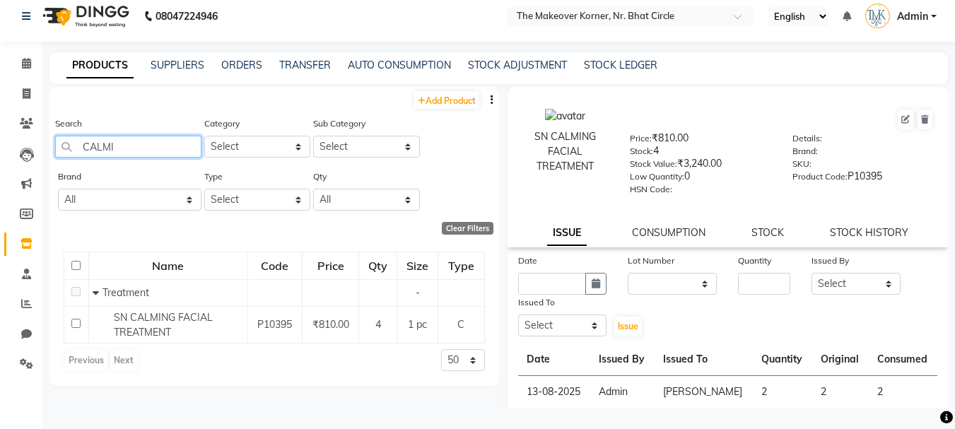
drag, startPoint x: 79, startPoint y: 151, endPoint x: 165, endPoint y: 151, distance: 85.6
click at [165, 151] on input "CALMI" at bounding box center [128, 147] width 146 height 22
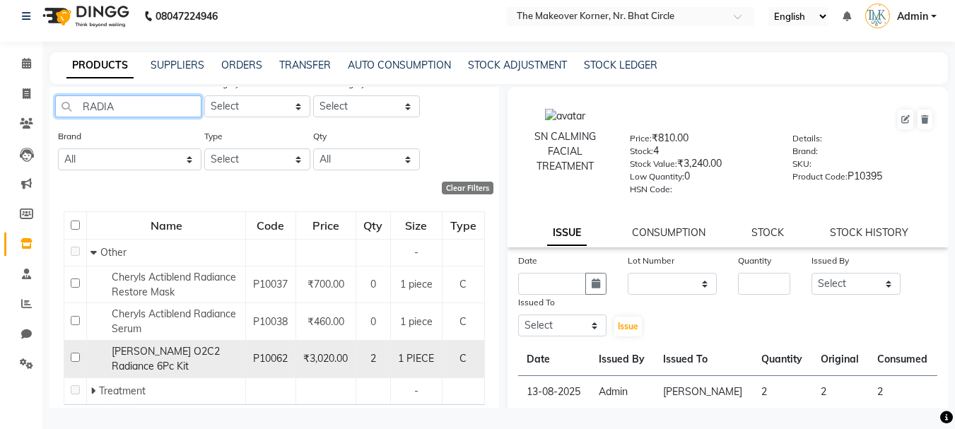
scroll to position [80, 0]
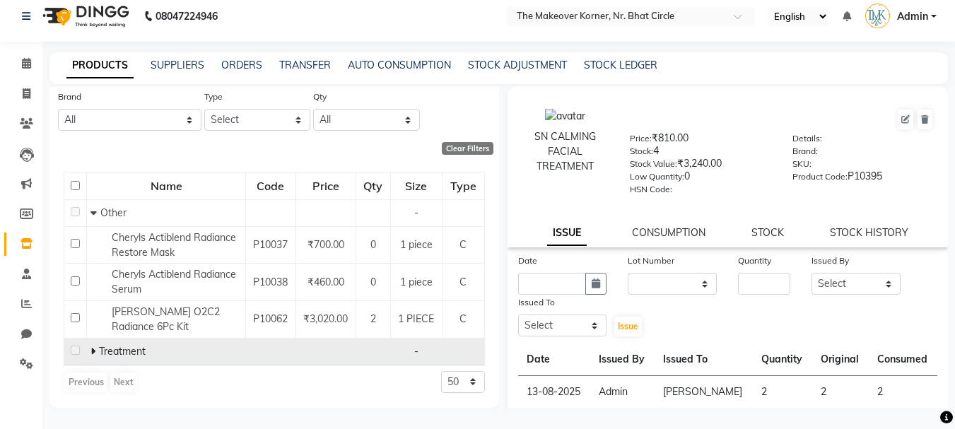
type input "RADIA"
click at [95, 351] on span at bounding box center [95, 351] width 8 height 13
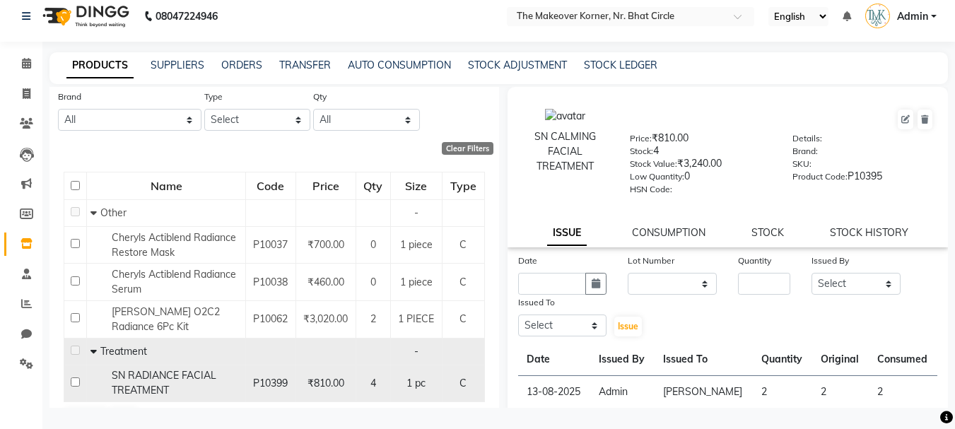
click at [187, 389] on div "SN RADIANCE FACIAL TREATMENT" at bounding box center [166, 383] width 151 height 30
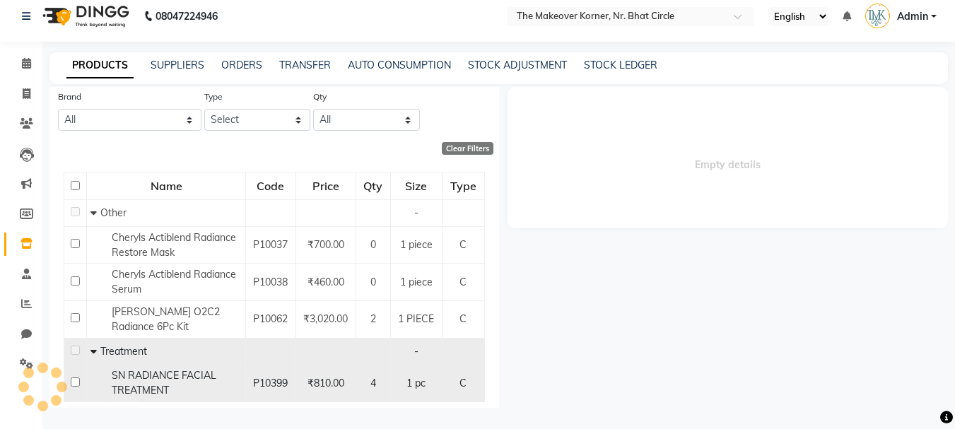
select select
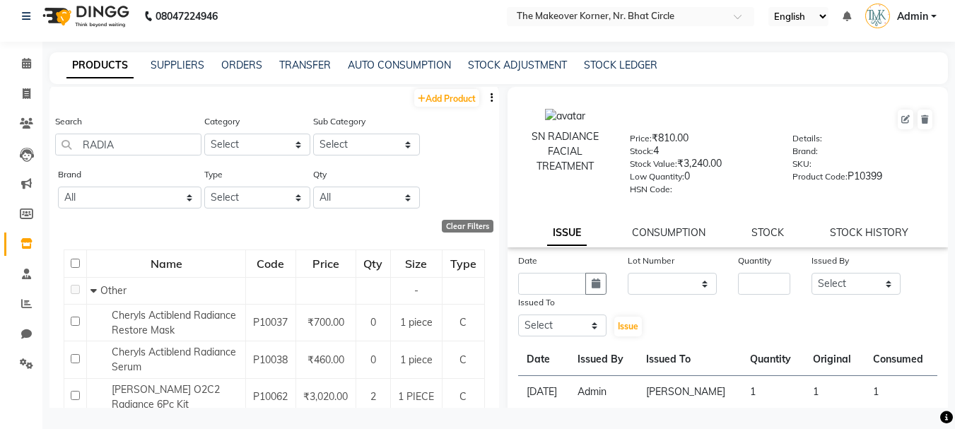
scroll to position [0, 0]
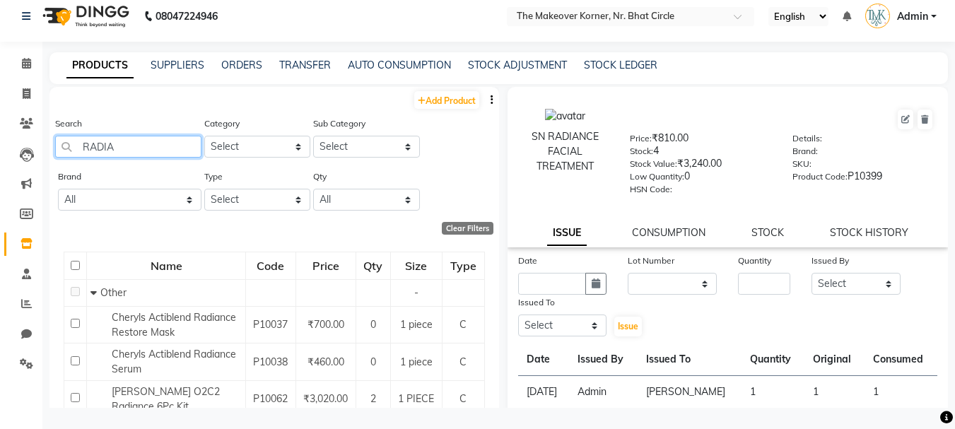
drag, startPoint x: 80, startPoint y: 140, endPoint x: 248, endPoint y: 165, distance: 170.1
click at [248, 165] on div "Search RADIA Category Select Hair Skin Makeup Personal Care Appliances Beard Wa…" at bounding box center [275, 142] width 450 height 53
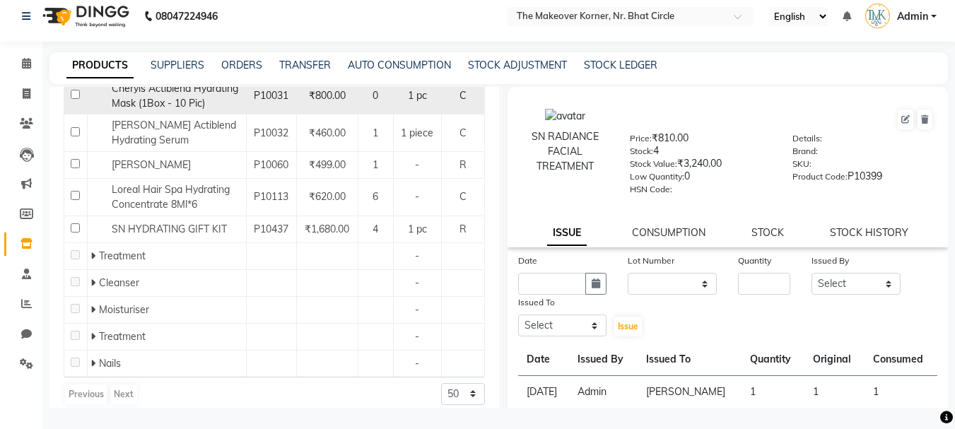
scroll to position [241, 0]
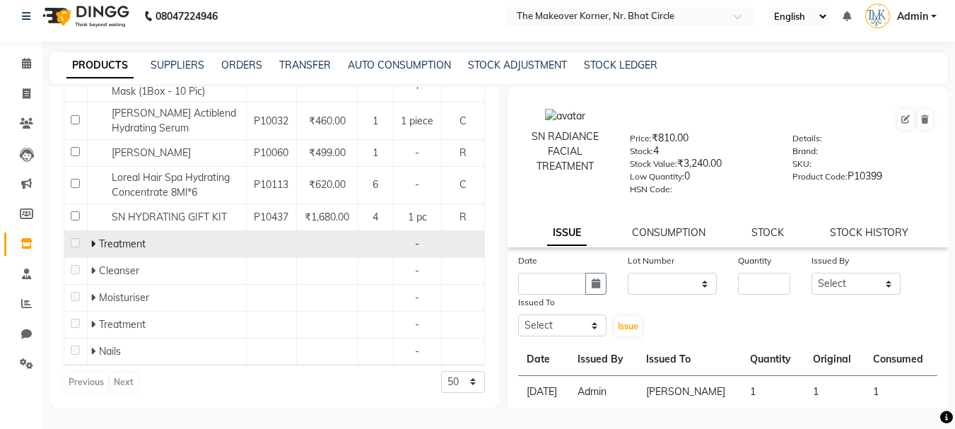
type input "HYDRA"
click at [87, 240] on td "Treatment" at bounding box center [166, 244] width 159 height 27
click at [94, 246] on icon at bounding box center [93, 244] width 5 height 10
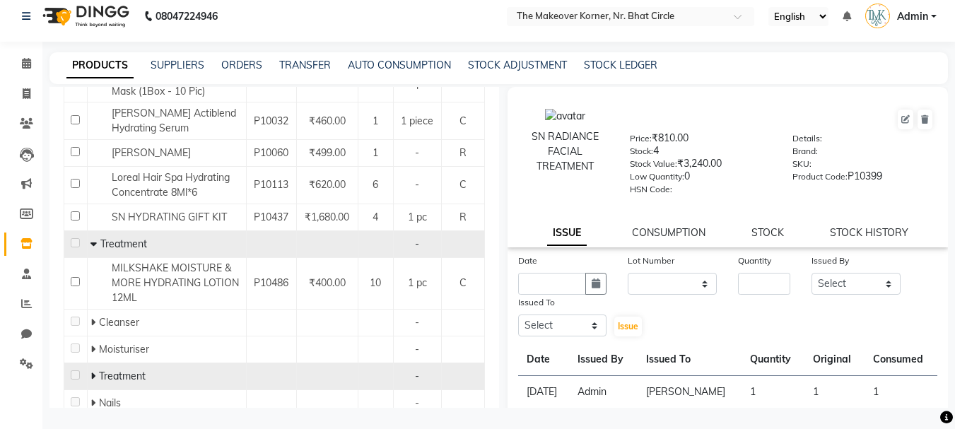
click at [94, 371] on icon at bounding box center [93, 376] width 5 height 10
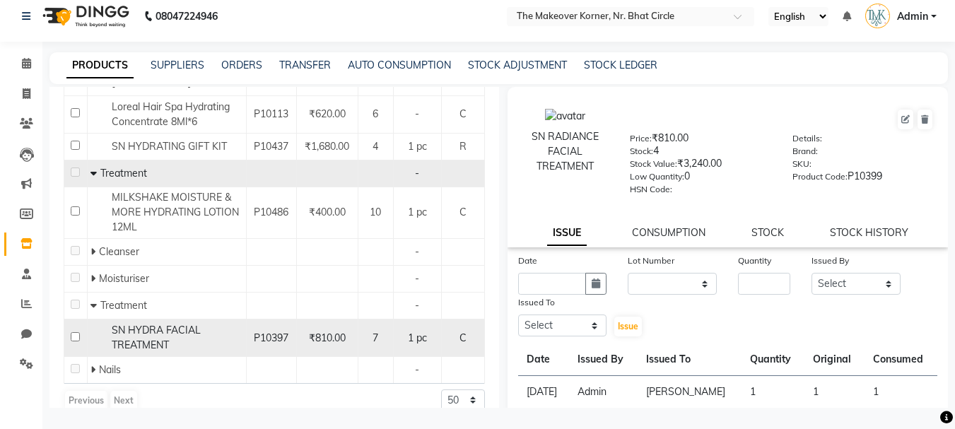
click at [153, 337] on span "SN HYDRA FACIAL TREATMENT" at bounding box center [156, 338] width 89 height 28
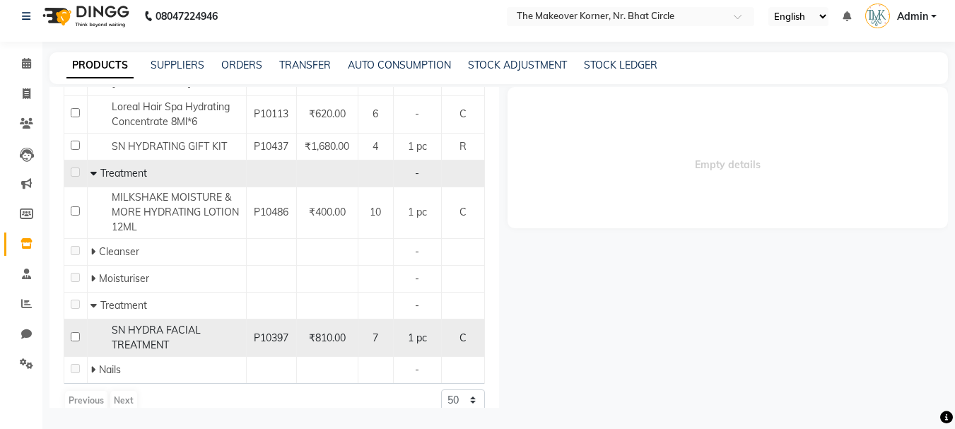
select select
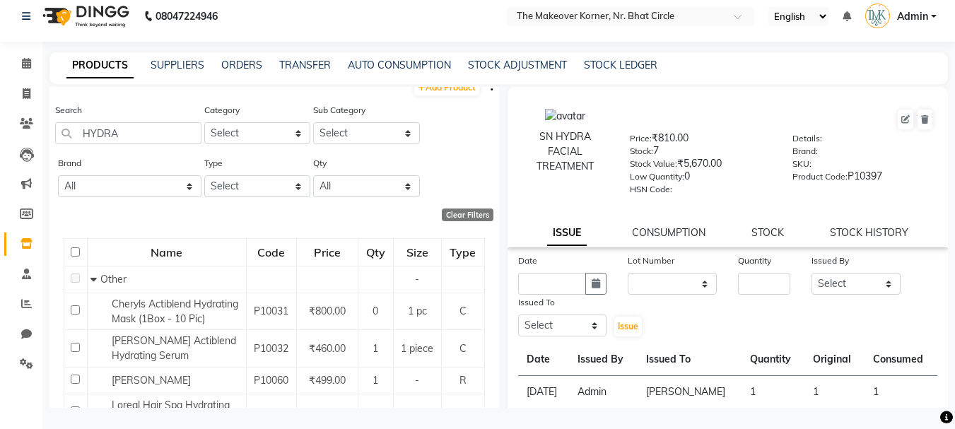
scroll to position [0, 0]
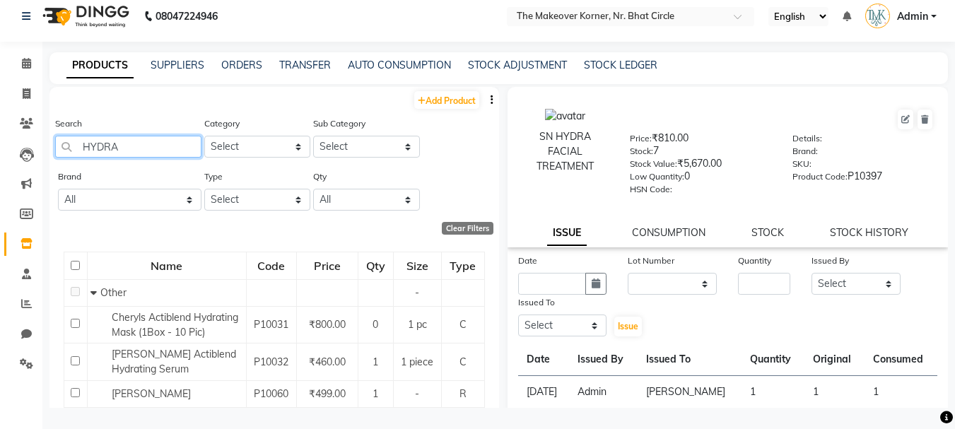
drag, startPoint x: 82, startPoint y: 145, endPoint x: 154, endPoint y: 157, distance: 73.1
click at [154, 157] on input "HYDRA" at bounding box center [128, 147] width 146 height 22
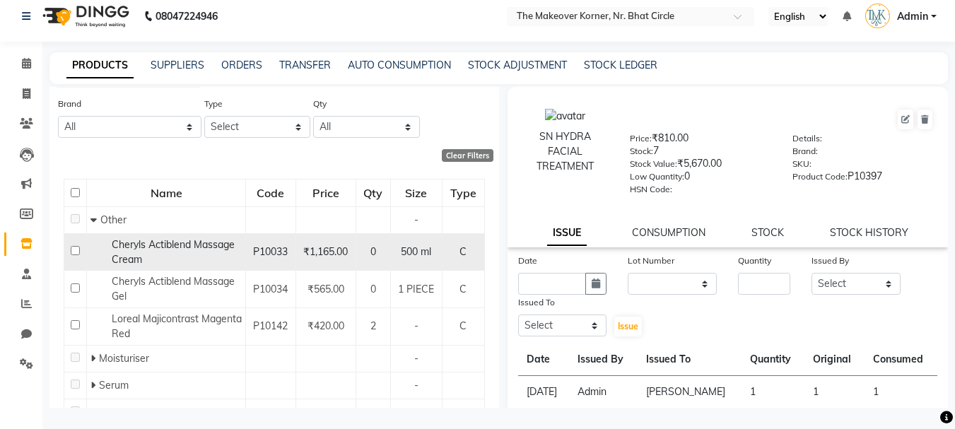
scroll to position [134, 0]
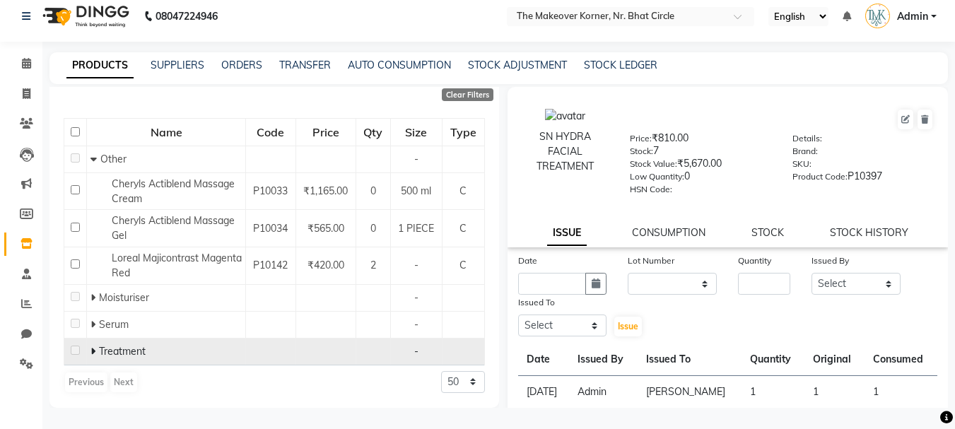
type input "AGE"
click at [91, 351] on icon at bounding box center [93, 352] width 5 height 10
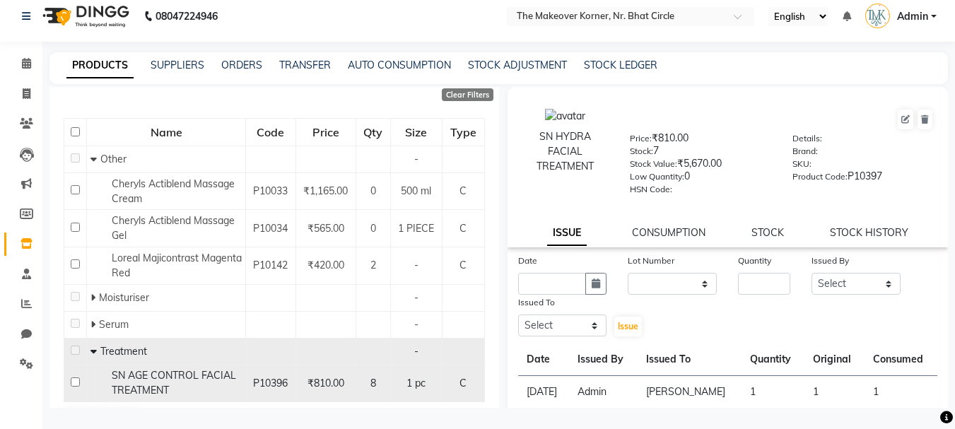
click at [180, 389] on div "SN AGE CONTROL FACIAL TREATMENT" at bounding box center [166, 383] width 151 height 30
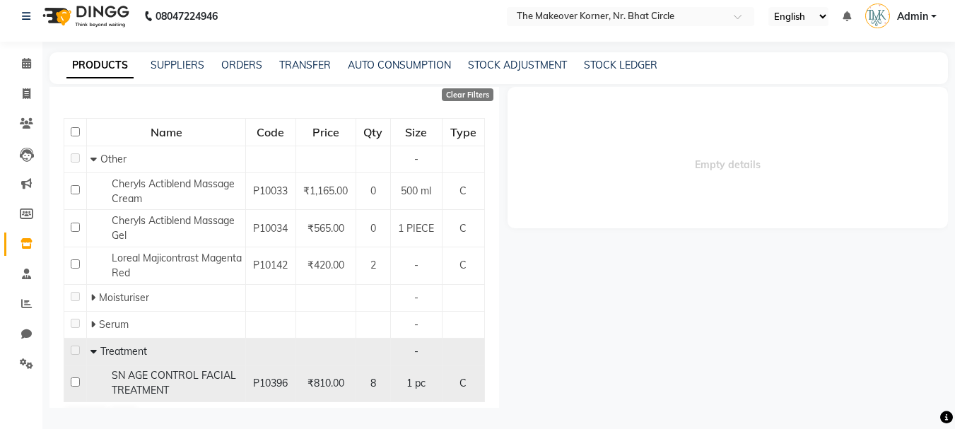
select select
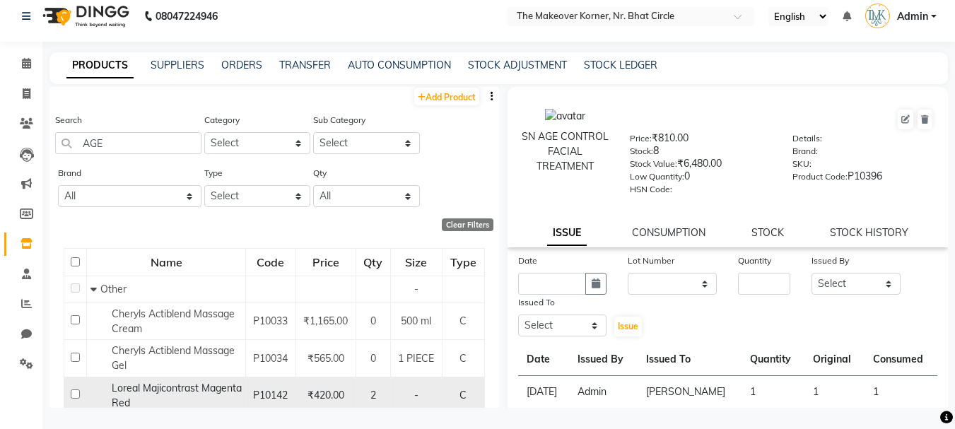
scroll to position [0, 0]
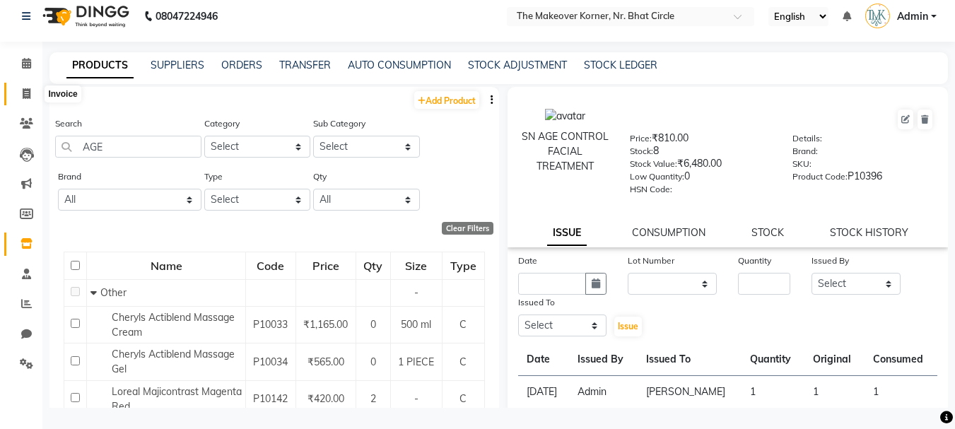
click at [21, 100] on span at bounding box center [26, 94] width 25 height 16
select select "service"
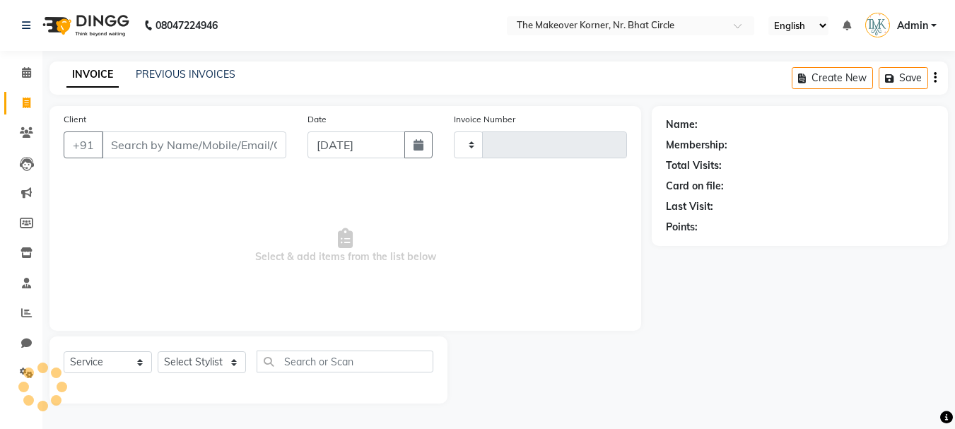
type input "0450"
select select "5477"
click at [26, 318] on icon at bounding box center [26, 313] width 11 height 11
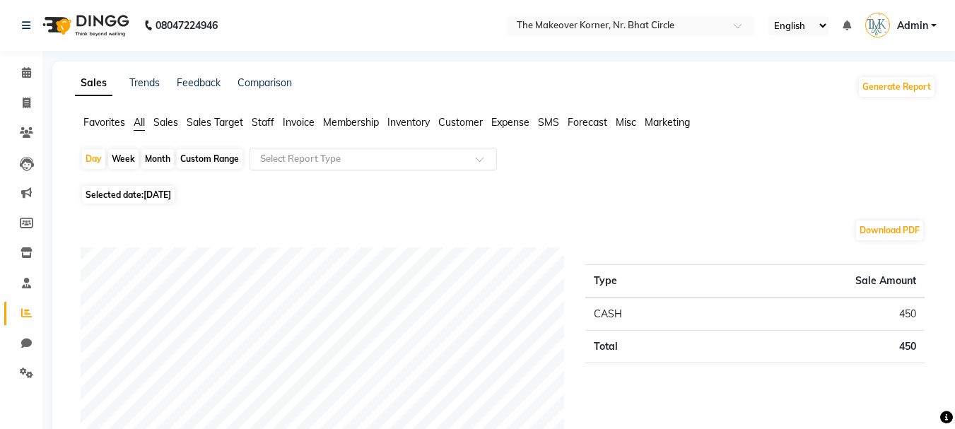
click at [316, 153] on input "text" at bounding box center [359, 159] width 204 height 14
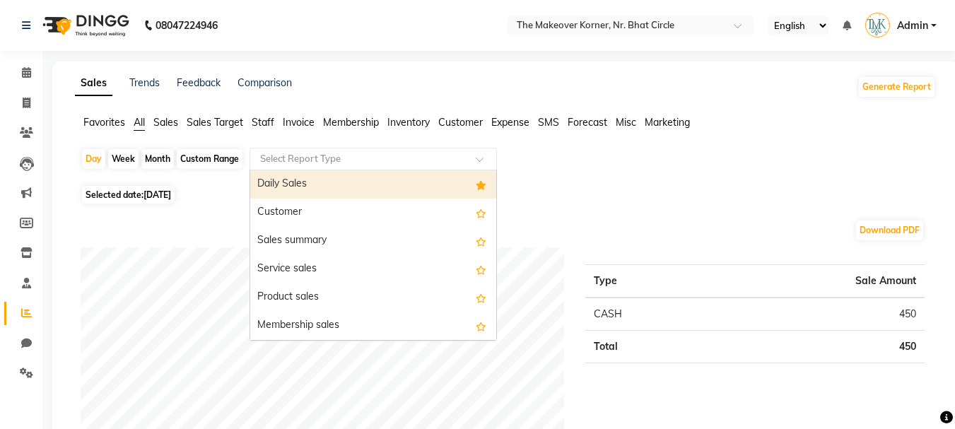
click at [281, 118] on ul "Favorites All Sales Sales Target Staff Invoice Membership Inventory Customer Ex…" at bounding box center [505, 123] width 861 height 16
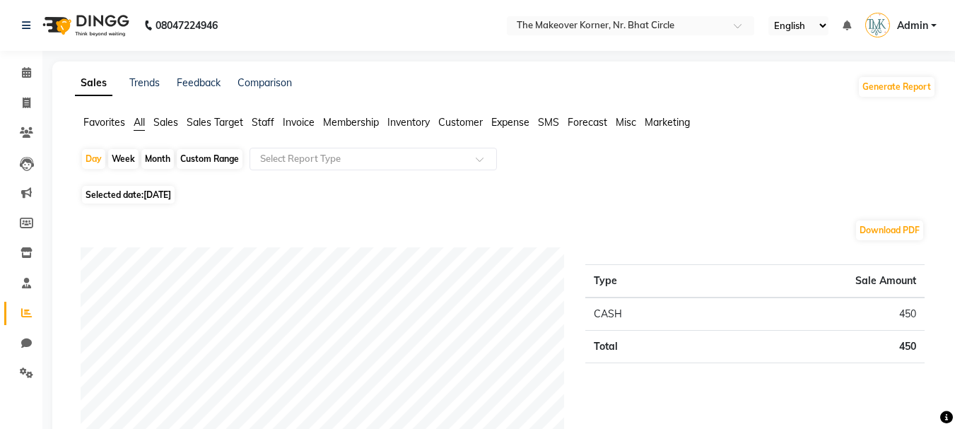
click at [270, 118] on span "Staff" at bounding box center [263, 122] width 23 height 13
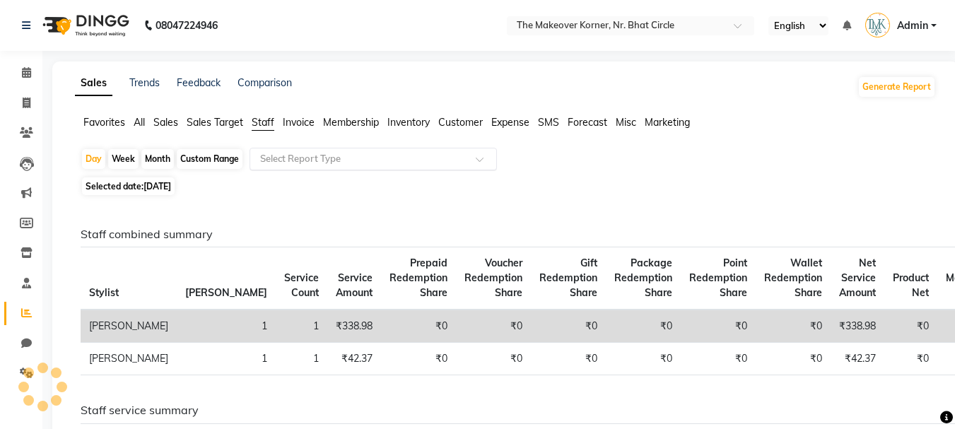
click at [301, 164] on input "text" at bounding box center [359, 159] width 204 height 14
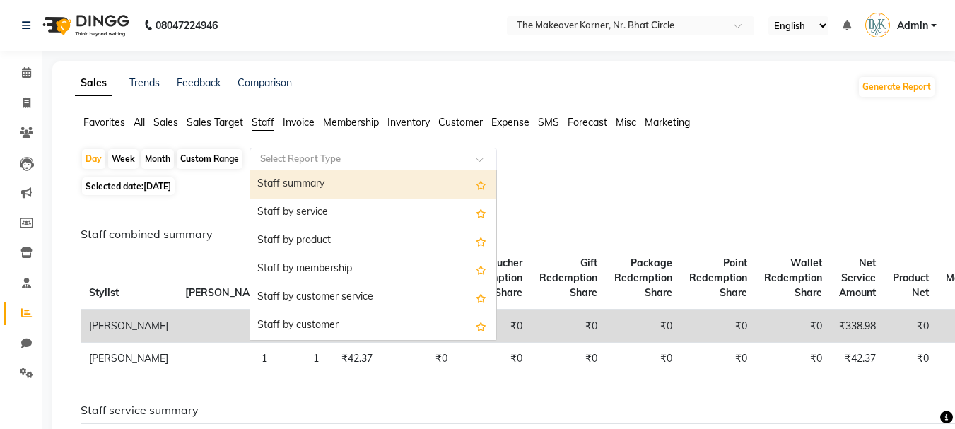
click at [305, 181] on div "Staff summary" at bounding box center [373, 184] width 246 height 28
select select "full_report"
select select "csv"
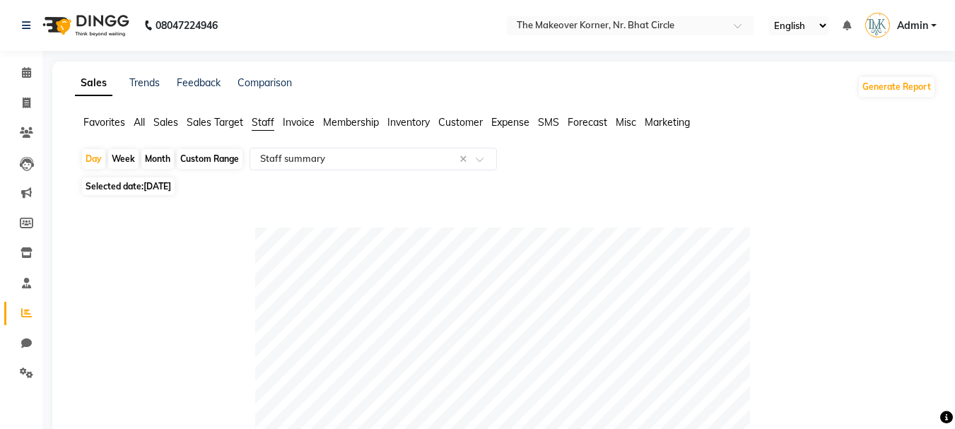
click at [229, 156] on div "Custom Range" at bounding box center [210, 159] width 66 height 20
select select "9"
select select "2025"
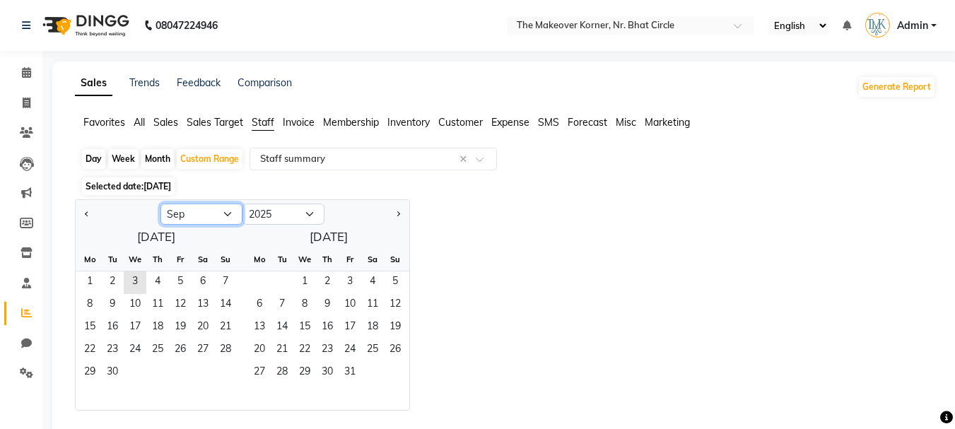
click at [235, 211] on select "Jan Feb Mar Apr May Jun Jul Aug Sep Oct Nov Dec" at bounding box center [202, 214] width 82 height 21
select select "8"
click at [161, 204] on select "Jan Feb Mar Apr May Jun Jul Aug Sep Oct Nov Dec" at bounding box center [202, 214] width 82 height 21
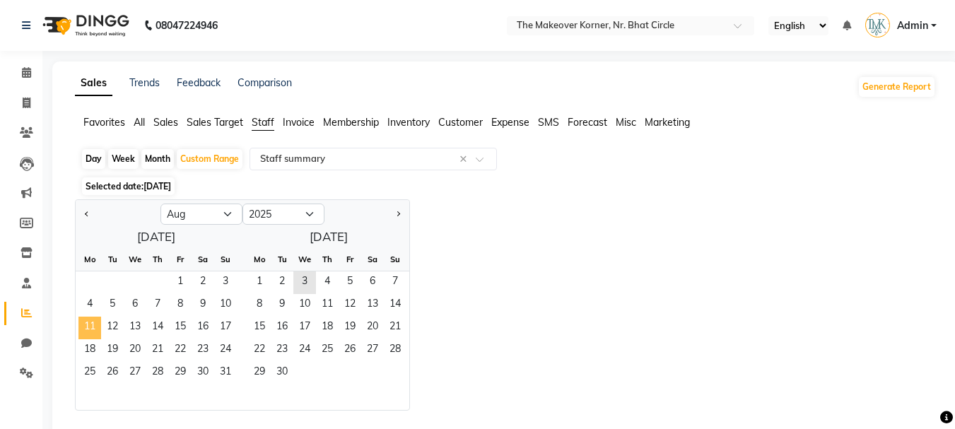
click at [94, 322] on span "11" at bounding box center [89, 328] width 23 height 23
click at [219, 325] on span "17" at bounding box center [225, 328] width 23 height 23
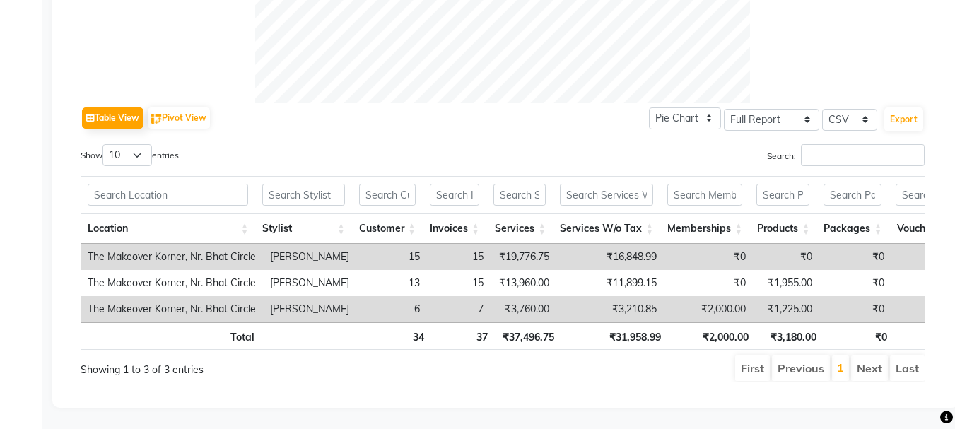
scroll to position [641, 0]
drag, startPoint x: 615, startPoint y: 235, endPoint x: 674, endPoint y: 247, distance: 59.9
click at [674, 247] on tr "The Makeover Korner, Nr. Bhat Circle Vanshita Parmar 15 15 ₹19,776.75 ₹16,848.9…" at bounding box center [857, 257] width 1552 height 26
copy td "16,848.99"
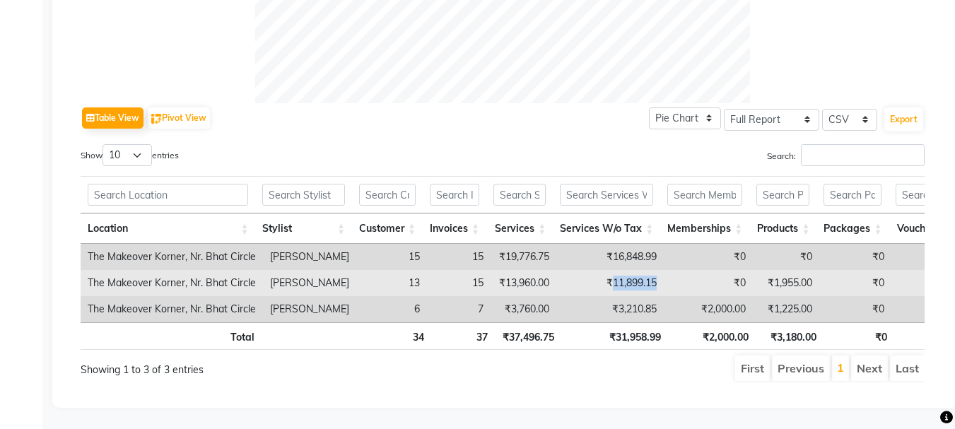
drag, startPoint x: 614, startPoint y: 261, endPoint x: 658, endPoint y: 267, distance: 45.0
click at [658, 270] on td "₹11,899.15" at bounding box center [610, 283] width 107 height 26
copy td "11,899.15"
drag, startPoint x: 778, startPoint y: 262, endPoint x: 862, endPoint y: 262, distance: 84.2
click at [862, 270] on tr "The Makeover Korner, Nr. Bhat Circle Sachin Bhanushali 13 15 ₹13,960.00 ₹11,899…" at bounding box center [857, 283] width 1552 height 26
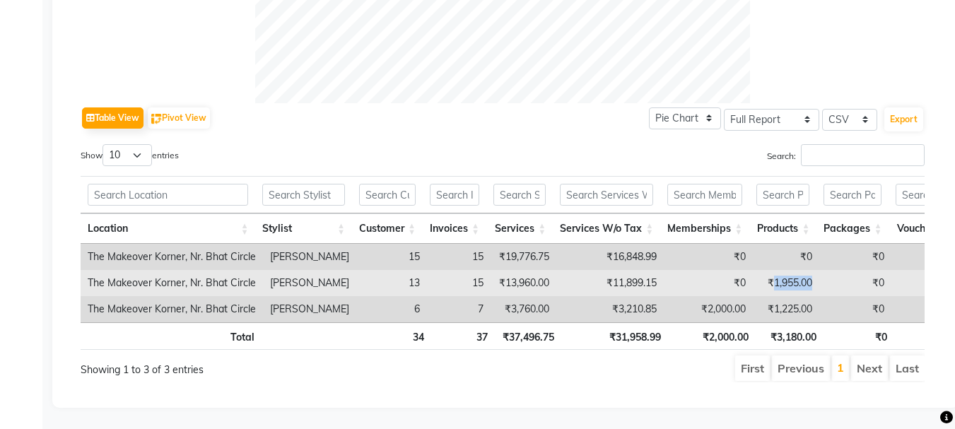
copy td "1,955.00"
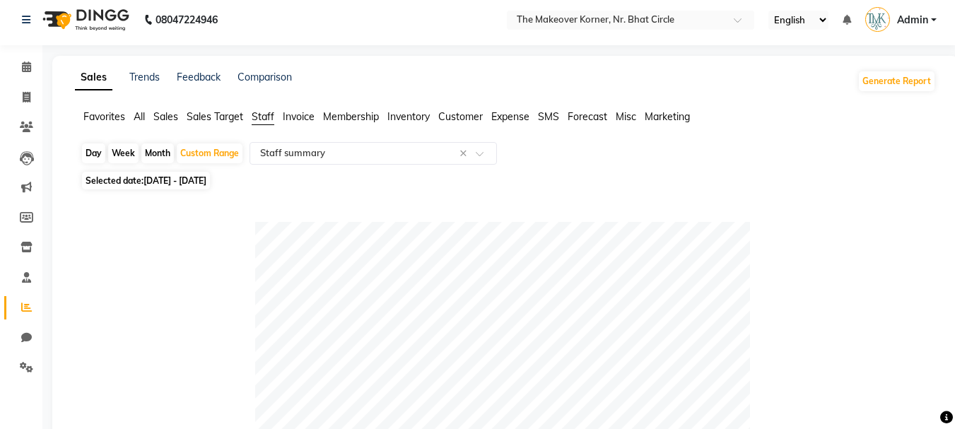
scroll to position [4, 0]
click at [206, 179] on span "11-08-2025 - 17-08-2025" at bounding box center [175, 182] width 63 height 11
select select "8"
select select "2025"
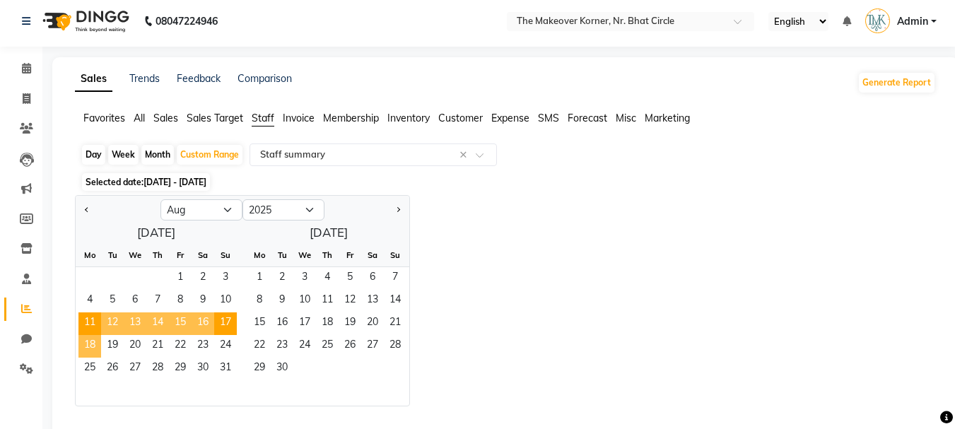
click at [87, 349] on span "18" at bounding box center [89, 346] width 23 height 23
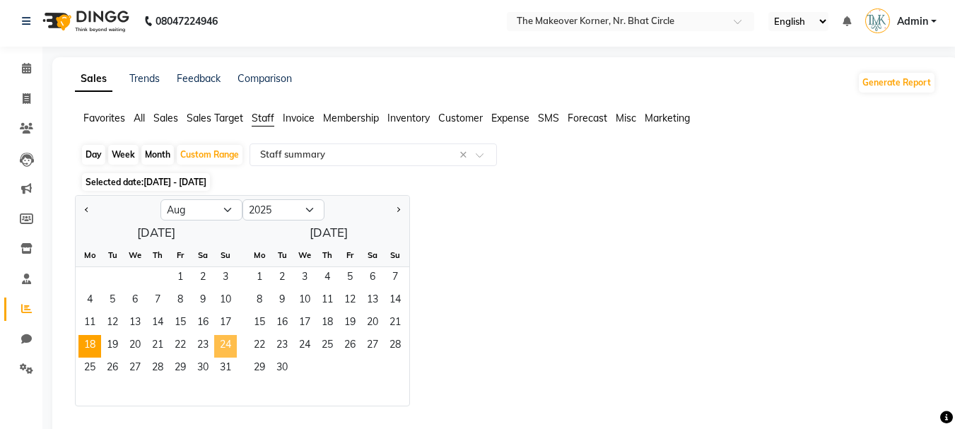
click at [226, 344] on span "24" at bounding box center [225, 346] width 23 height 23
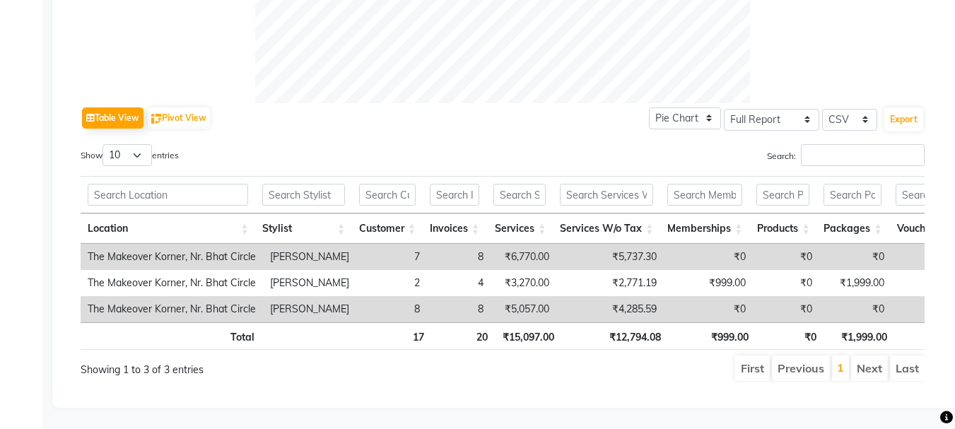
scroll to position [641, 0]
drag, startPoint x: 619, startPoint y: 233, endPoint x: 706, endPoint y: 238, distance: 87.1
click at [706, 244] on tr "The Makeover Korner, Nr. Bhat Circle Sachin Bhanushali 7 8 ₹6,770.00 ₹5,737.30 …" at bounding box center [857, 257] width 1552 height 26
copy td "5,737.30"
click at [627, 296] on td "₹4,285.59" at bounding box center [610, 309] width 107 height 26
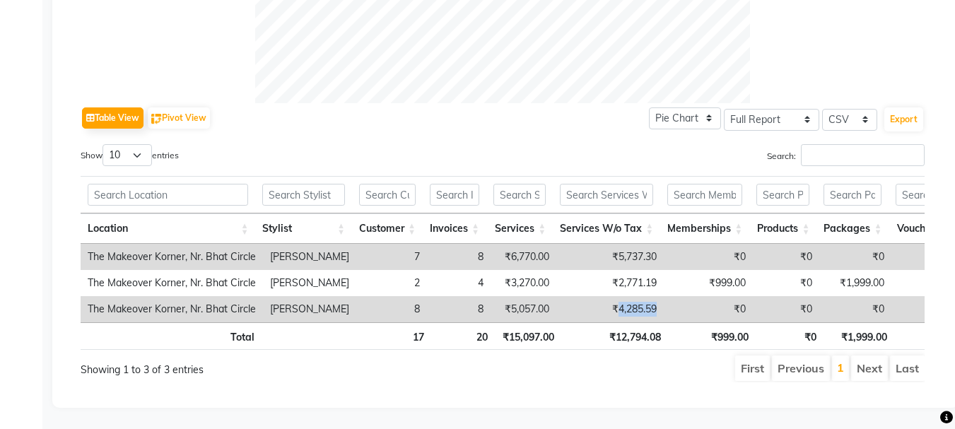
drag, startPoint x: 621, startPoint y: 291, endPoint x: 686, endPoint y: 291, distance: 65.1
click at [686, 296] on tr "The Makeover Korner, Nr. Bhat Circle Vanshita Parmar 8 8 ₹5,057.00 ₹4,285.59 ₹0…" at bounding box center [857, 309] width 1552 height 26
copy td "4,285.59"
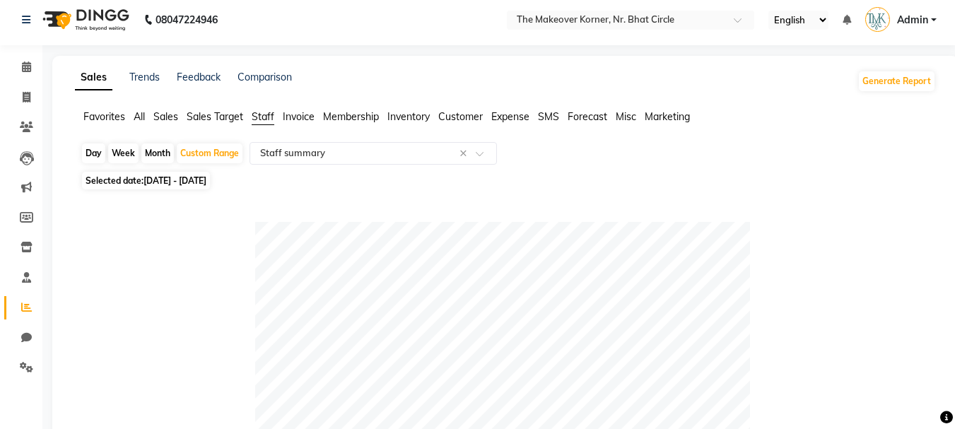
scroll to position [4, 0]
click at [206, 177] on span "18-08-2025 - 24-08-2025" at bounding box center [175, 182] width 63 height 11
select select "8"
select select "2025"
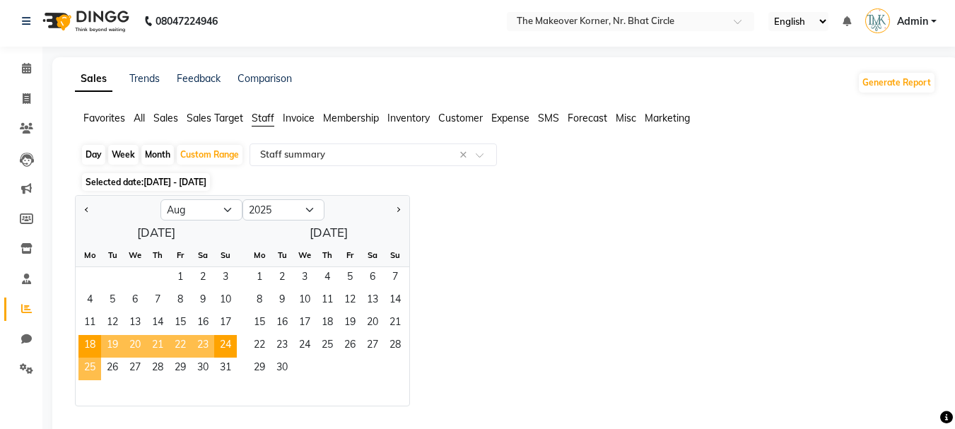
click at [95, 368] on span "25" at bounding box center [89, 369] width 23 height 23
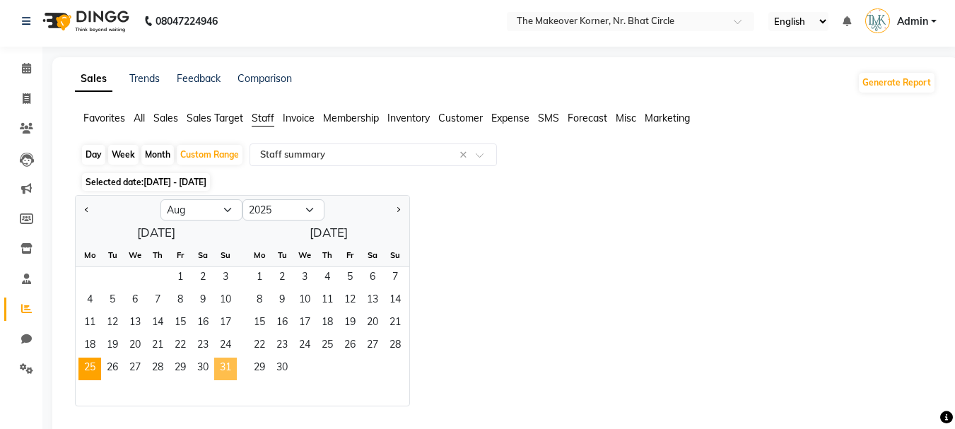
click at [215, 369] on span "31" at bounding box center [225, 369] width 23 height 23
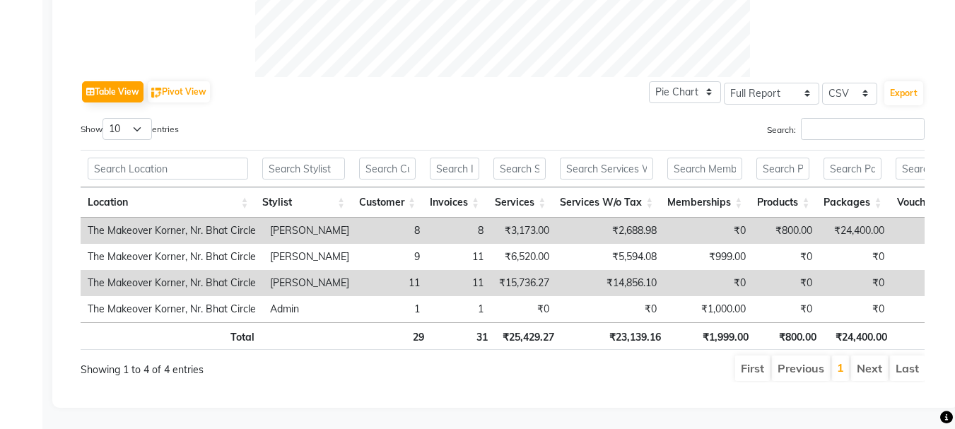
scroll to position [667, 0]
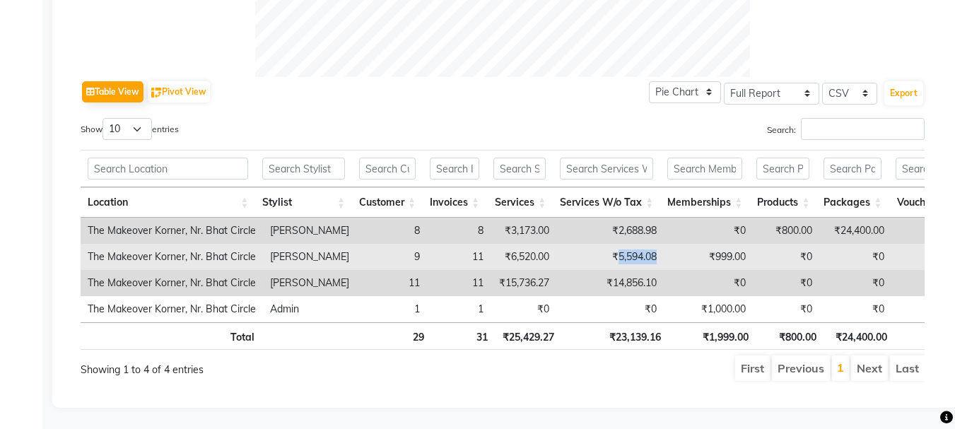
drag, startPoint x: 622, startPoint y: 237, endPoint x: 704, endPoint y: 244, distance: 81.6
click at [704, 244] on tr "The Makeover Korner, Nr. Bhat Circle Sachin Bhanushali 9 11 ₹6,520.00 ₹5,594.08…" at bounding box center [857, 257] width 1552 height 26
copy td "5,594.08"
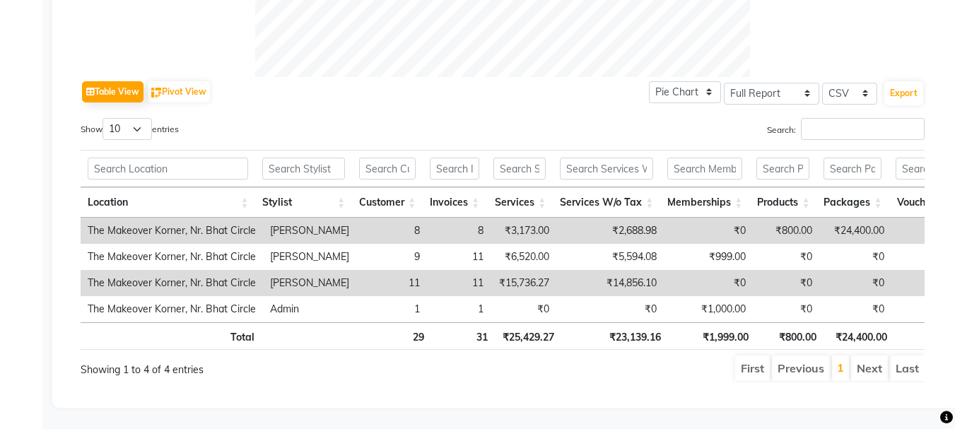
click at [619, 270] on td "₹14,856.10" at bounding box center [610, 283] width 107 height 26
copy td "14,856.10"
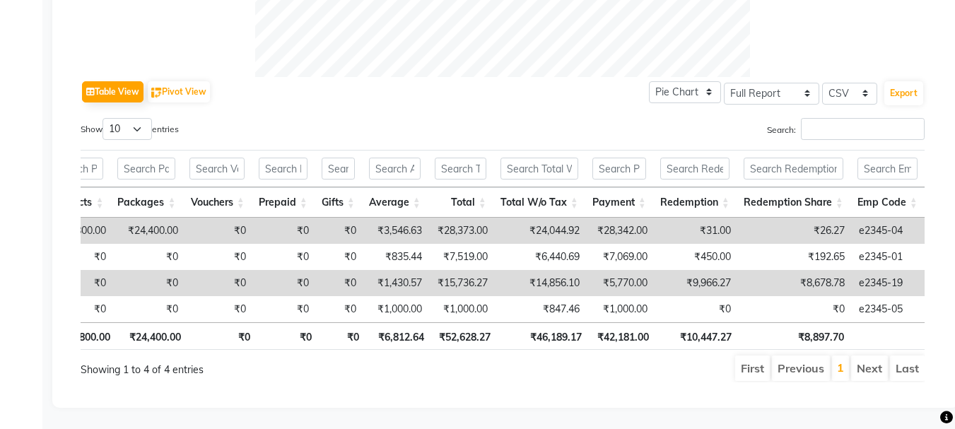
click at [839, 187] on th "Redemption Share" at bounding box center [794, 202] width 114 height 30
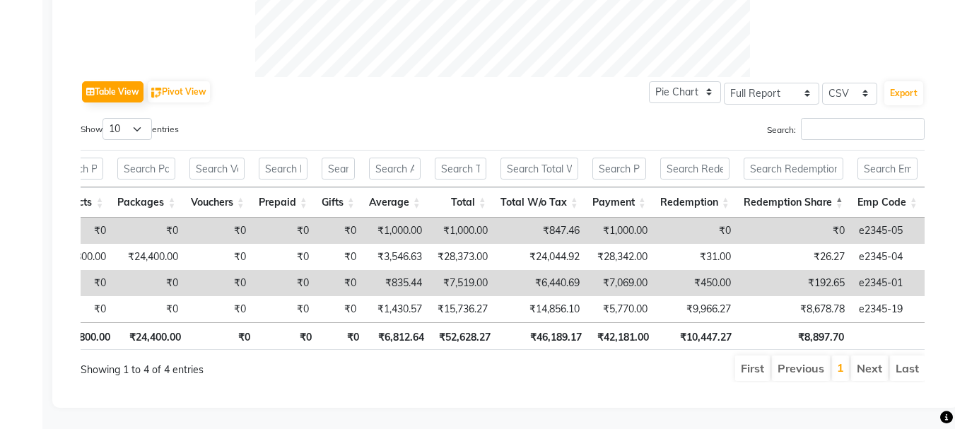
click at [839, 187] on th "Redemption Share" at bounding box center [794, 202] width 114 height 30
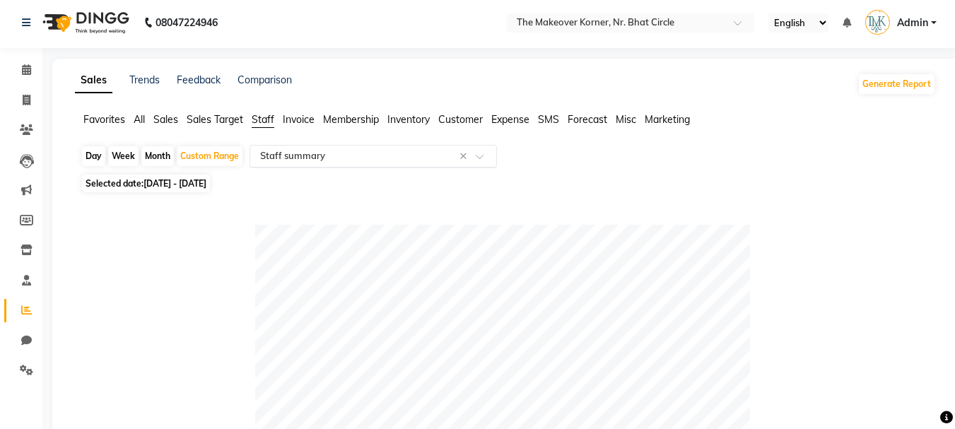
scroll to position [0, 0]
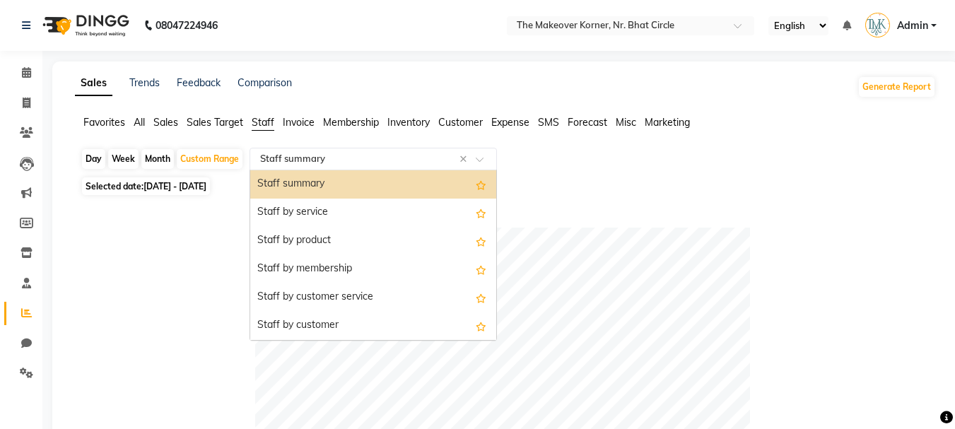
click at [355, 156] on input "text" at bounding box center [359, 159] width 204 height 14
click at [320, 167] on div "Select Report Type × Staff summary ×" at bounding box center [374, 159] width 248 height 23
click at [210, 192] on span "Selected date: 25-08-2025 - 31-08-2025" at bounding box center [146, 186] width 128 height 18
select select "8"
select select "2025"
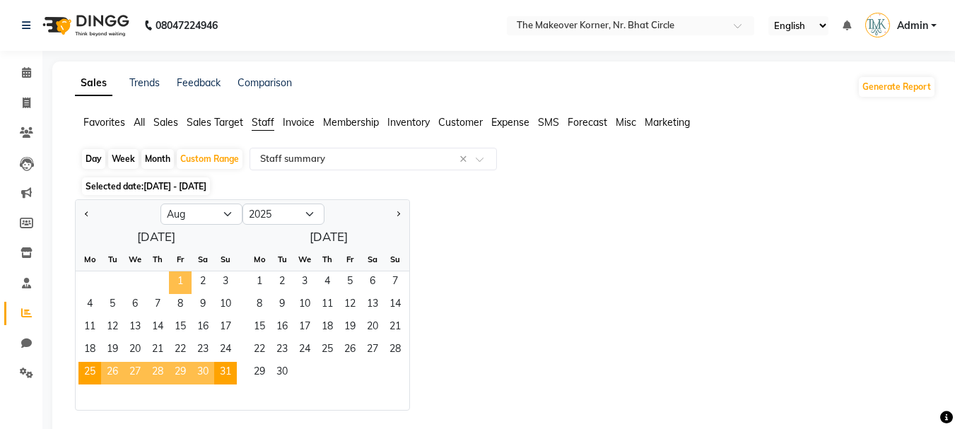
click at [170, 285] on span "1" at bounding box center [180, 283] width 23 height 23
click at [221, 375] on span "31" at bounding box center [225, 373] width 23 height 23
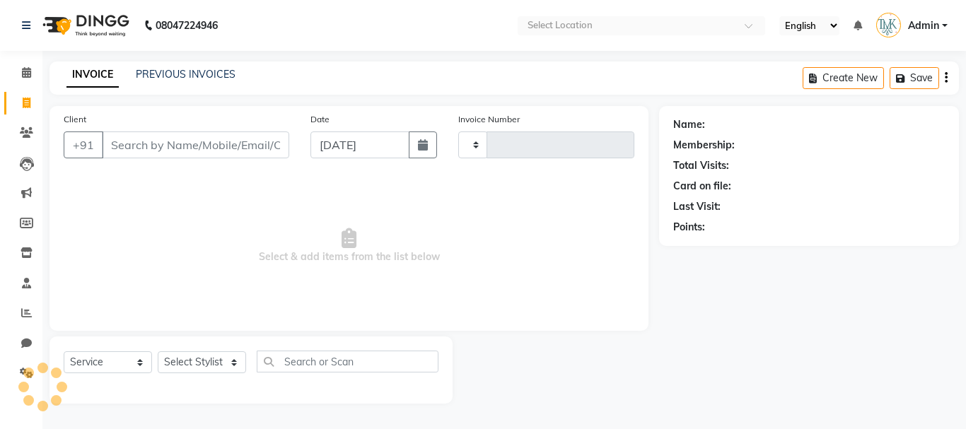
select select "service"
type input "0450"
select select "5477"
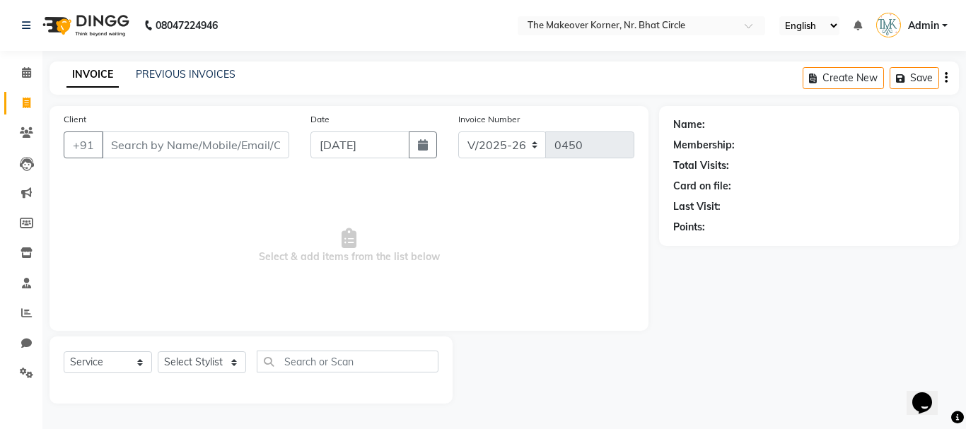
click at [157, 81] on div "PREVIOUS INVOICES" at bounding box center [186, 74] width 100 height 15
click at [210, 76] on link "PREVIOUS INVOICES" at bounding box center [186, 74] width 100 height 13
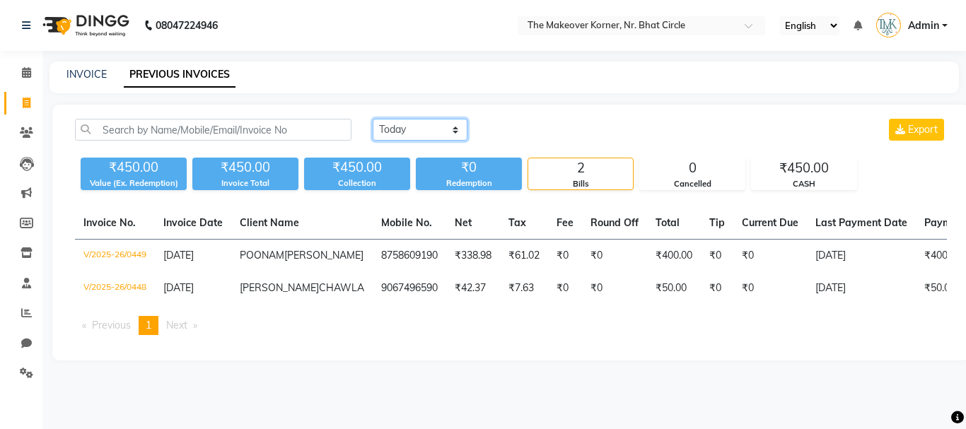
click at [375, 136] on select "Today Yesterday Custom Range" at bounding box center [420, 130] width 95 height 22
select select "range"
click at [373, 119] on select "Today Yesterday Custom Range" at bounding box center [420, 130] width 95 height 22
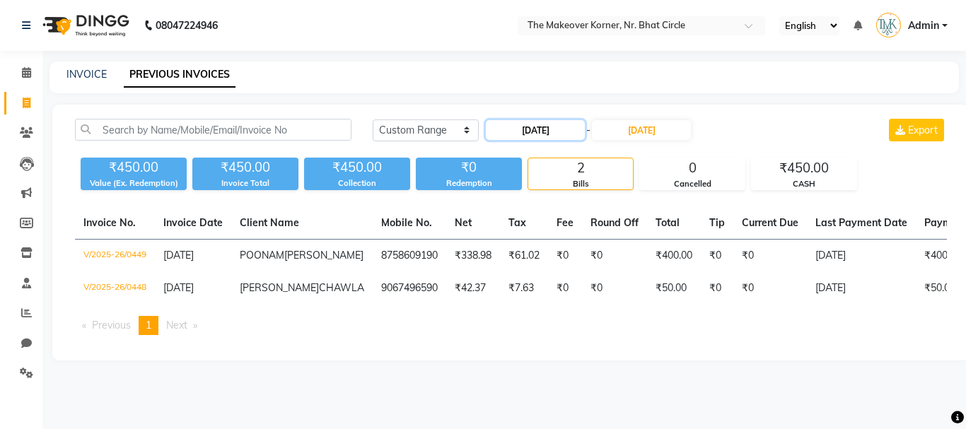
click at [534, 134] on input "[DATE]" at bounding box center [535, 130] width 99 height 20
select select "9"
select select "2025"
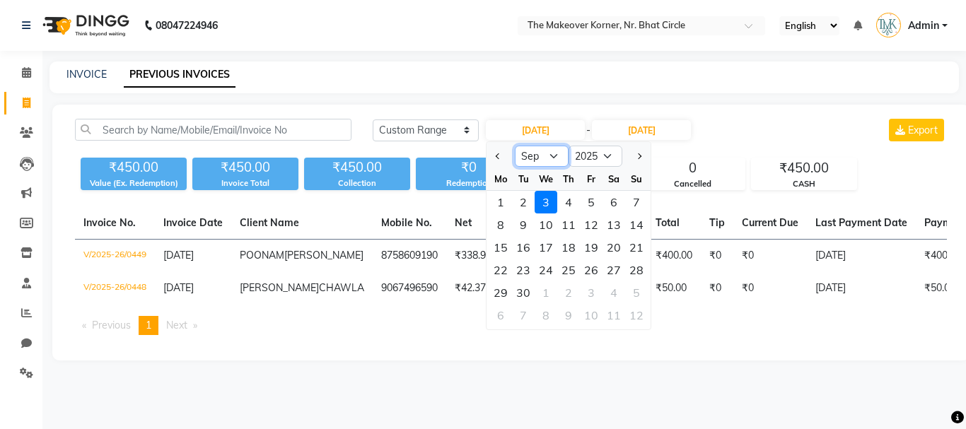
click at [553, 146] on select "Jan Feb Mar Apr May Jun Jul Aug Sep Oct Nov Dec" at bounding box center [542, 156] width 54 height 21
select select "8"
click at [515, 146] on select "Jan Feb Mar Apr May Jun Jul Aug Sep Oct Nov Dec" at bounding box center [542, 156] width 54 height 21
click at [545, 284] on div "27" at bounding box center [546, 292] width 23 height 23
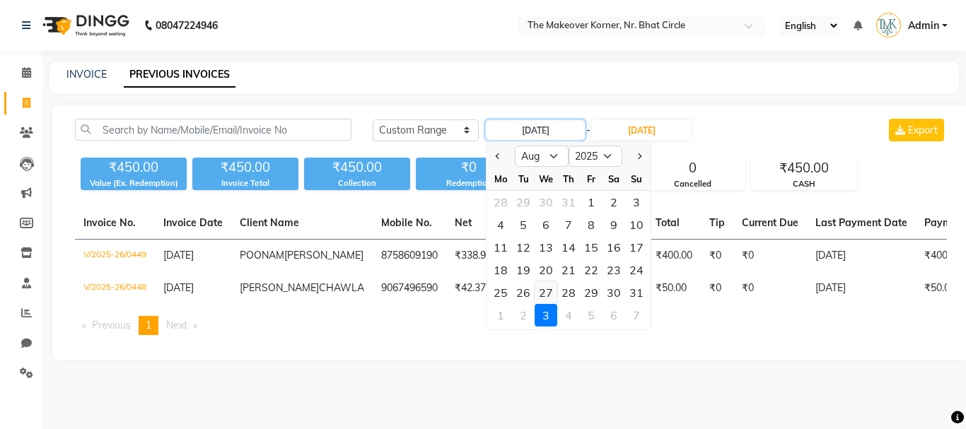
type input "27-08-2025"
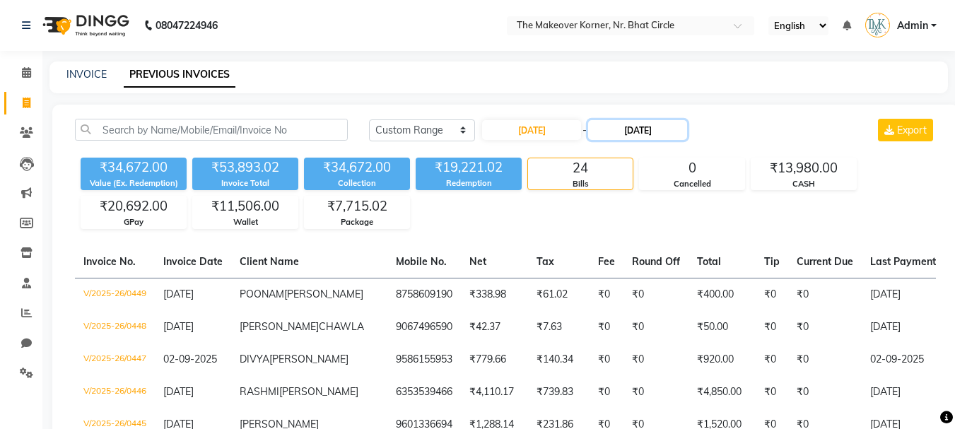
click at [627, 134] on input "[DATE]" at bounding box center [637, 130] width 99 height 20
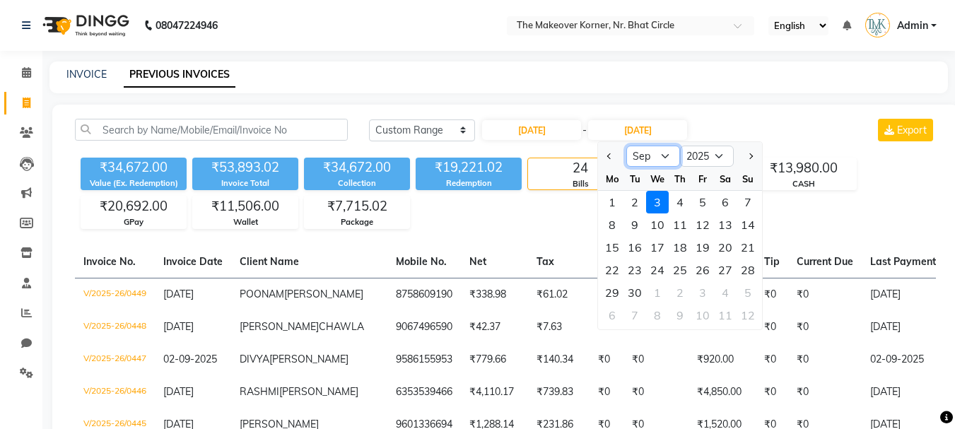
click at [644, 158] on select "Aug Sep Oct Nov Dec" at bounding box center [654, 156] width 54 height 21
select select "8"
click at [627, 146] on select "Aug Sep Oct Nov Dec" at bounding box center [654, 156] width 54 height 21
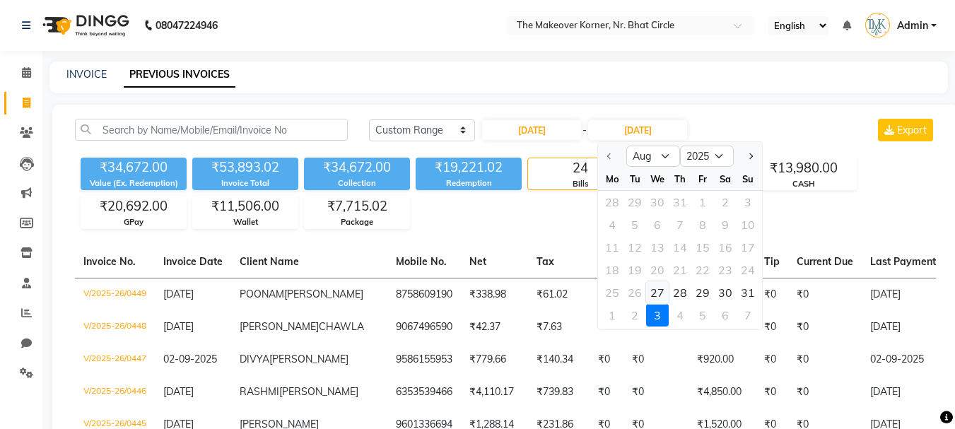
click at [663, 295] on div "27" at bounding box center [657, 292] width 23 height 23
type input "27-08-2025"
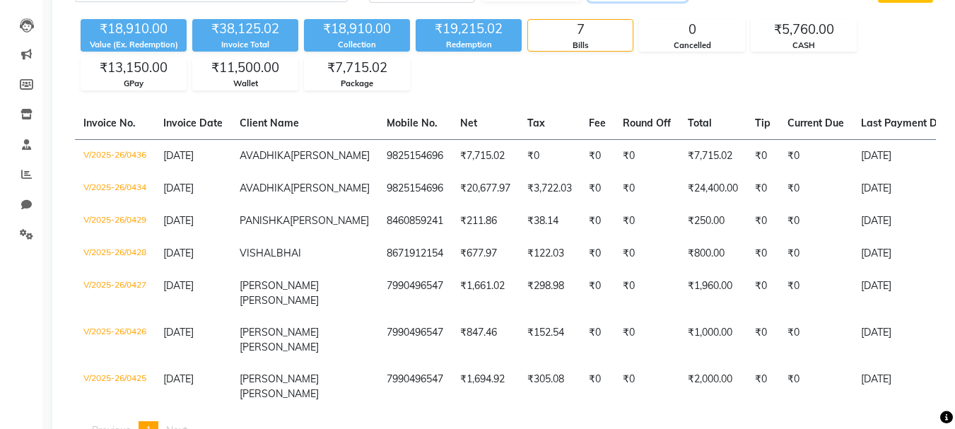
scroll to position [71, 0]
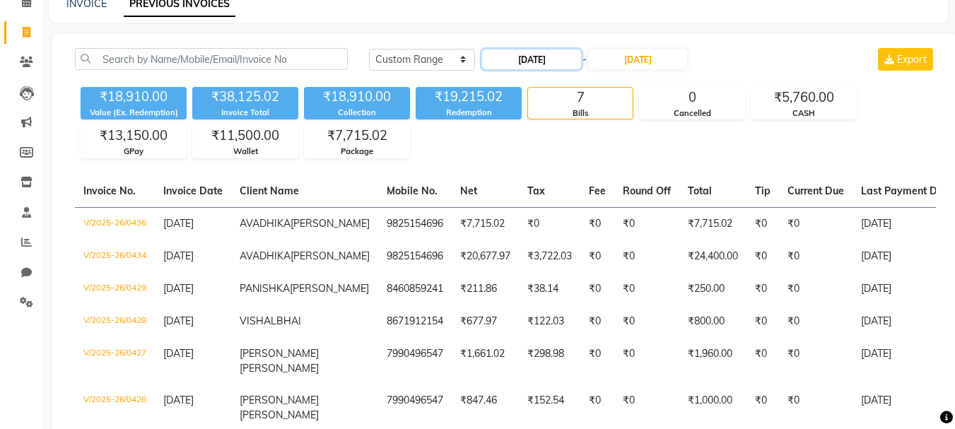
click at [512, 52] on input "27-08-2025" at bounding box center [531, 60] width 99 height 20
select select "8"
select select "2025"
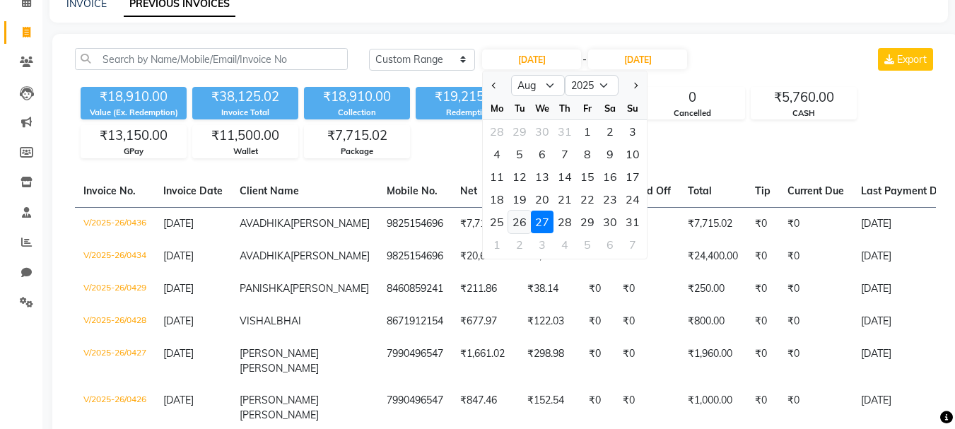
click at [522, 227] on div "26" at bounding box center [519, 222] width 23 height 23
type input "26-08-2025"
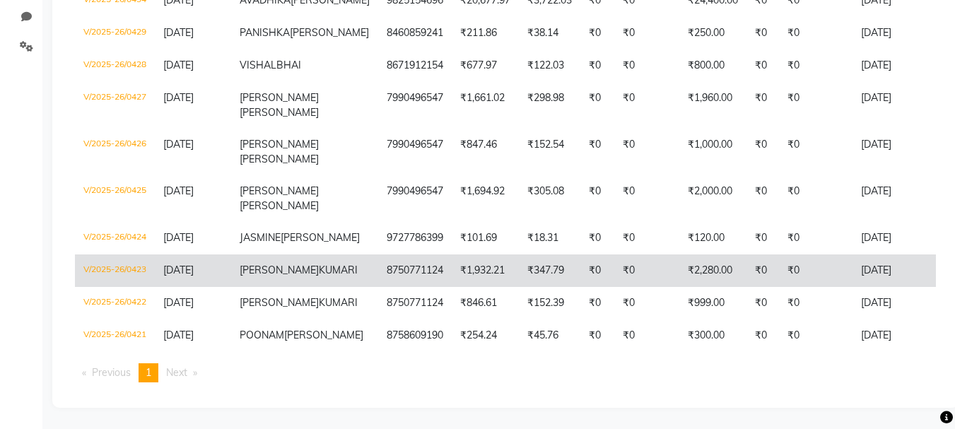
scroll to position [408, 0]
